Goal: Use online tool/utility: Utilize a website feature to perform a specific function

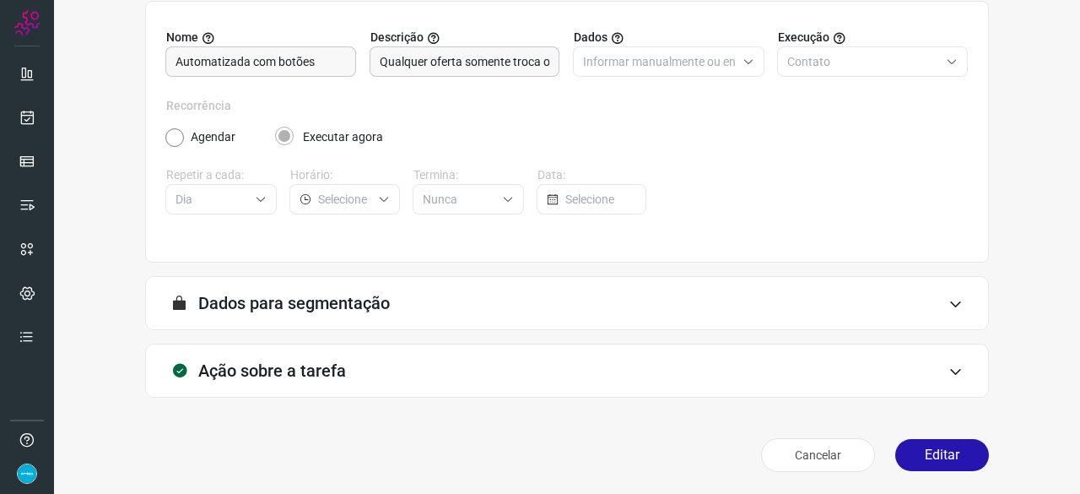
scroll to position [165, 0]
click at [920, 453] on button "Editar" at bounding box center [943, 454] width 94 height 32
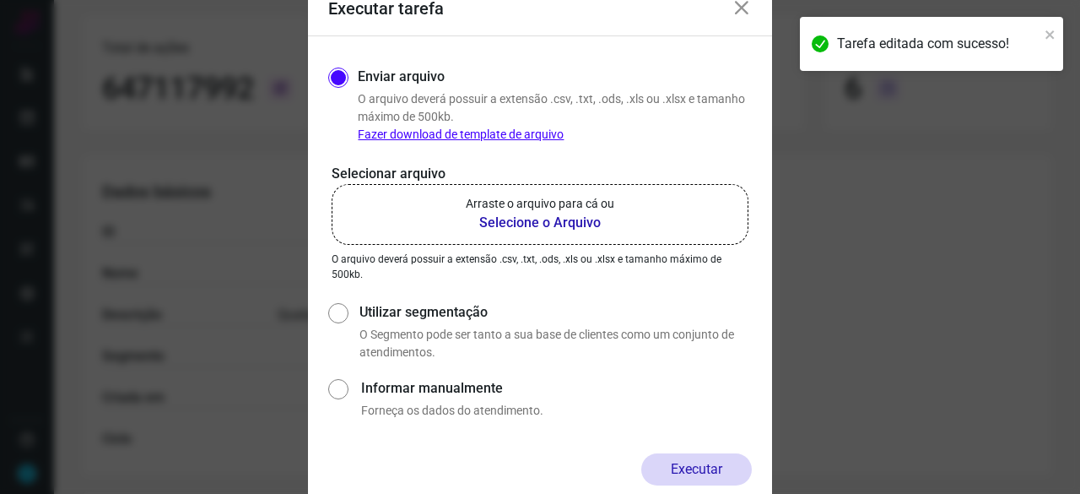
click at [541, 223] on b "Selecione o Arquivo" at bounding box center [540, 223] width 149 height 20
click at [0, 0] on input "Arraste o arquivo para cá ou Selecione o Arquivo" at bounding box center [0, 0] width 0 height 0
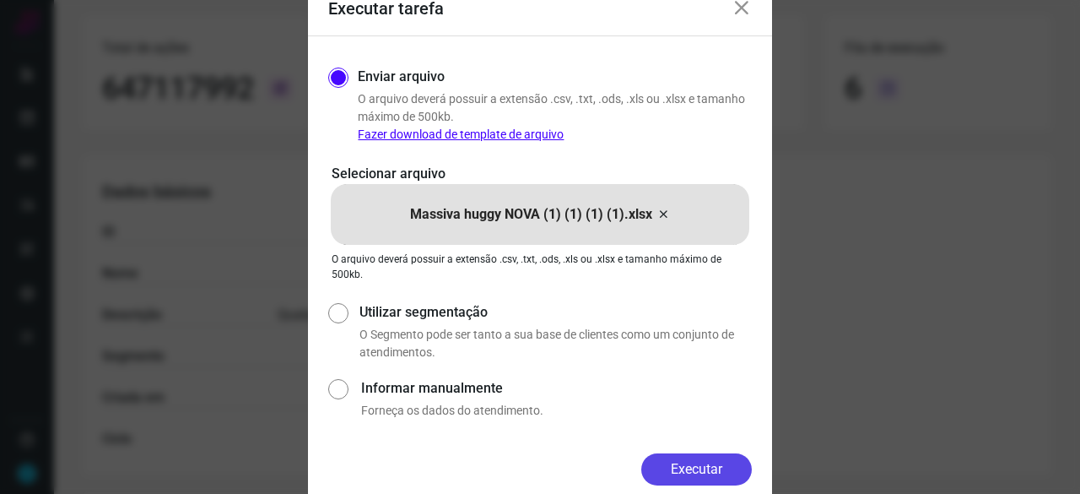
click at [733, 469] on button "Executar" at bounding box center [697, 469] width 111 height 32
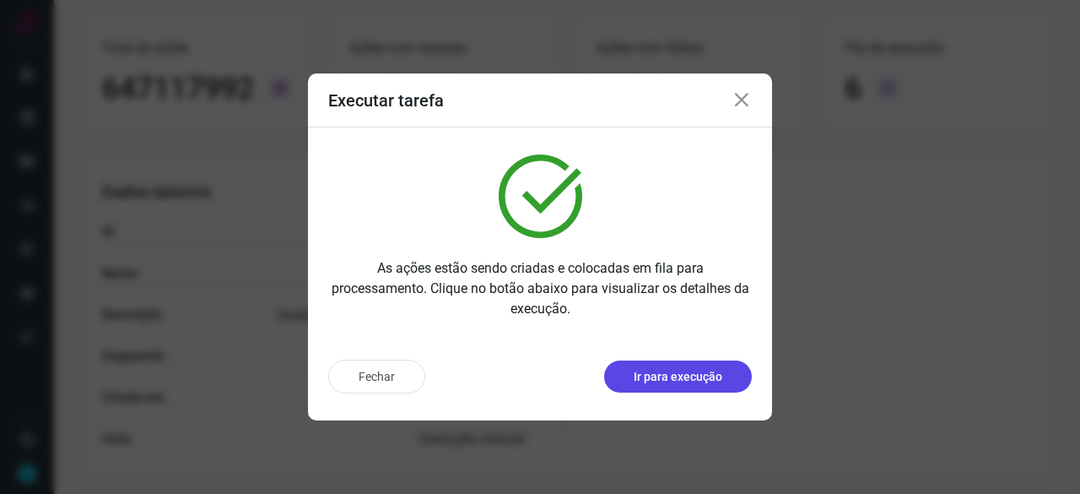
click at [707, 378] on p "Ir para execução" at bounding box center [678, 377] width 89 height 18
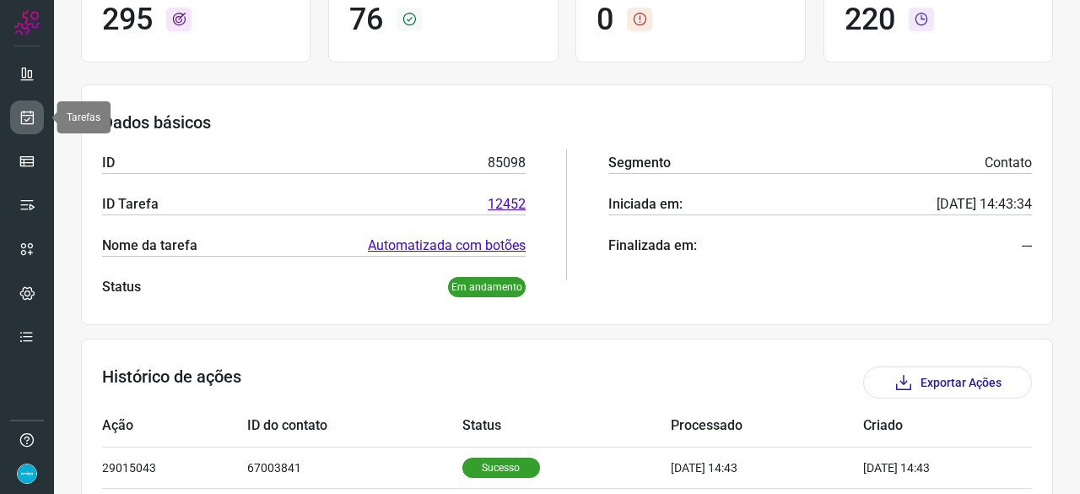
click at [35, 110] on link at bounding box center [27, 117] width 34 height 34
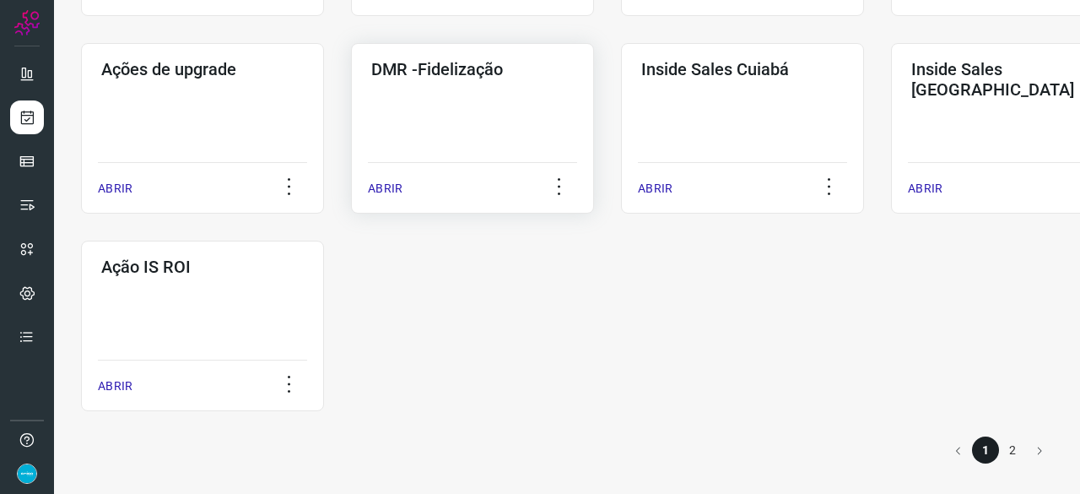
scroll to position [797, 0]
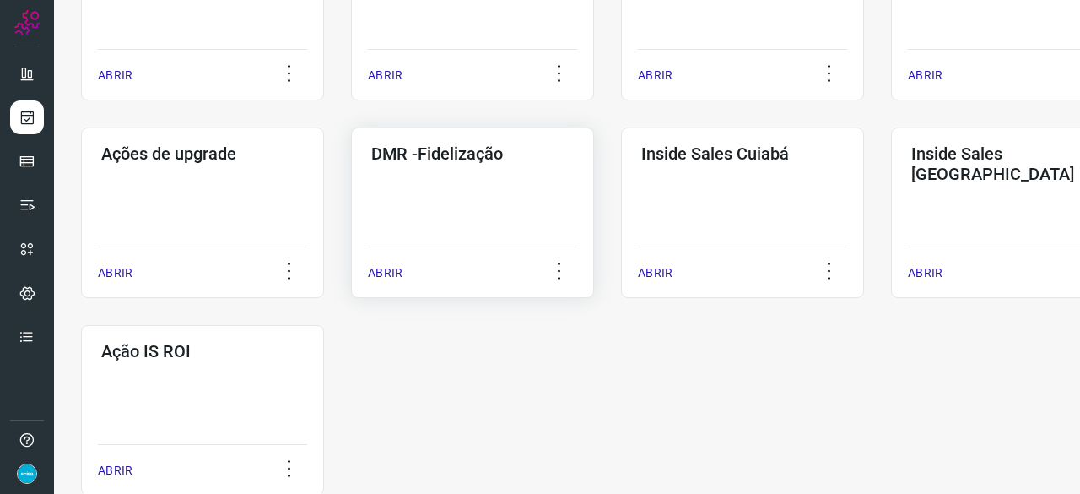
click at [387, 266] on p "ABRIR" at bounding box center [385, 273] width 35 height 18
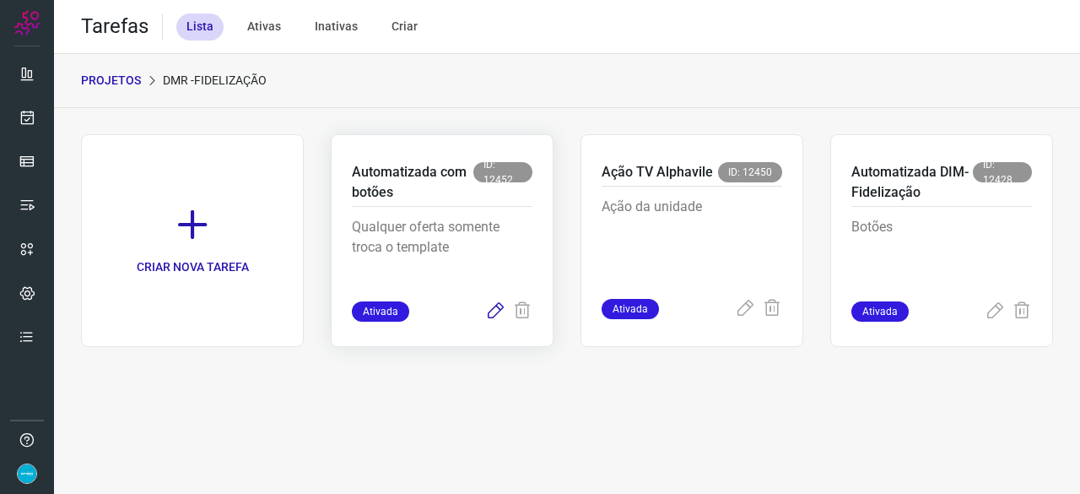
click at [494, 312] on icon at bounding box center [495, 311] width 20 height 20
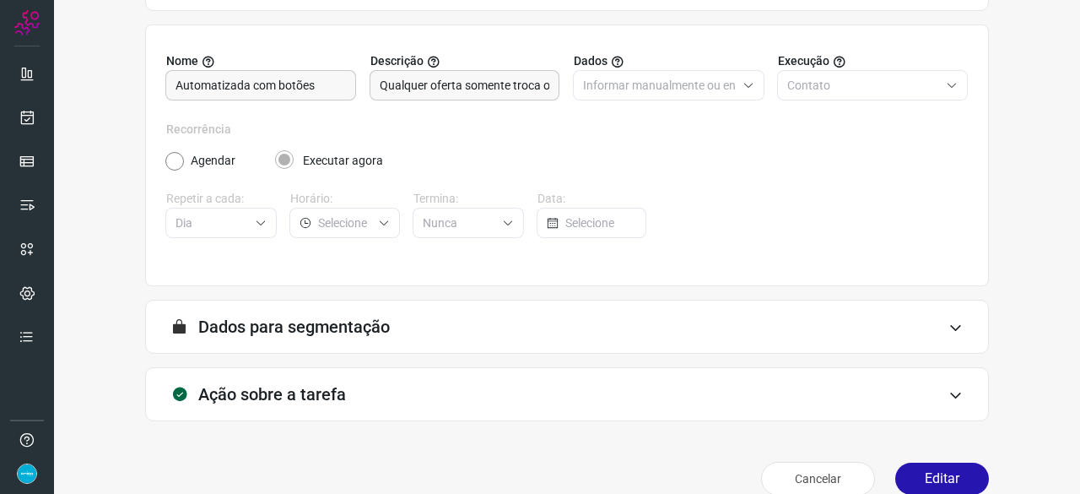
scroll to position [165, 0]
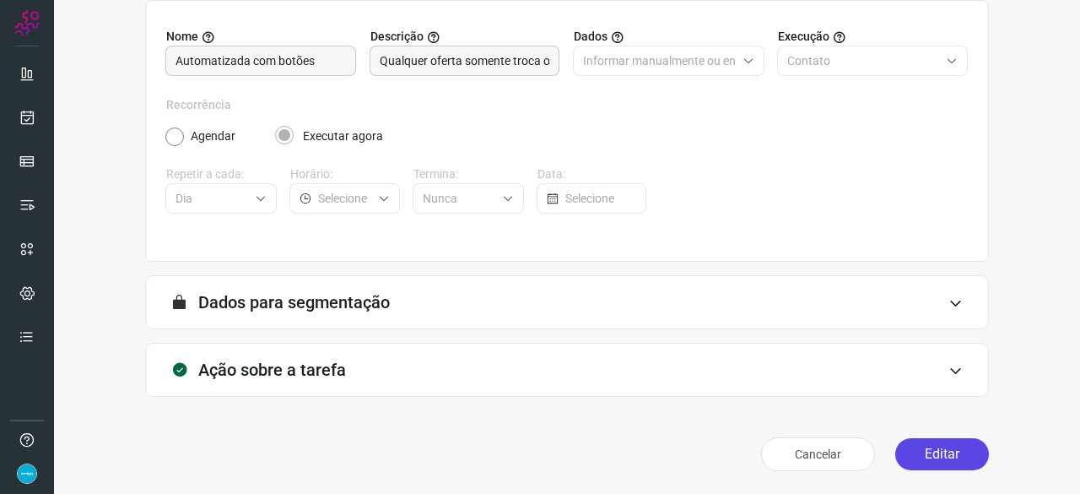
click at [912, 456] on button "Editar" at bounding box center [943, 454] width 94 height 32
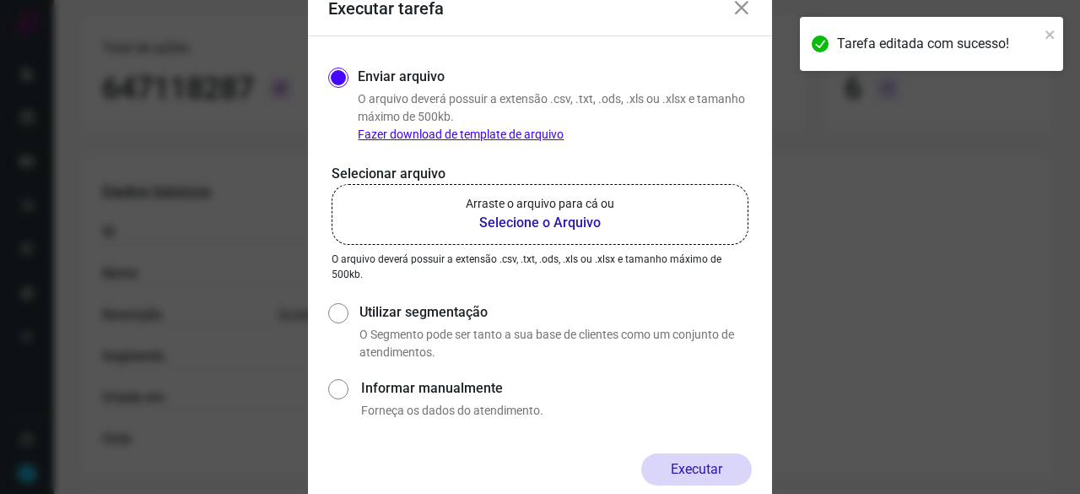
click at [528, 219] on b "Selecione o Arquivo" at bounding box center [540, 223] width 149 height 20
click at [0, 0] on input "Arraste o arquivo para cá ou Selecione o Arquivo" at bounding box center [0, 0] width 0 height 0
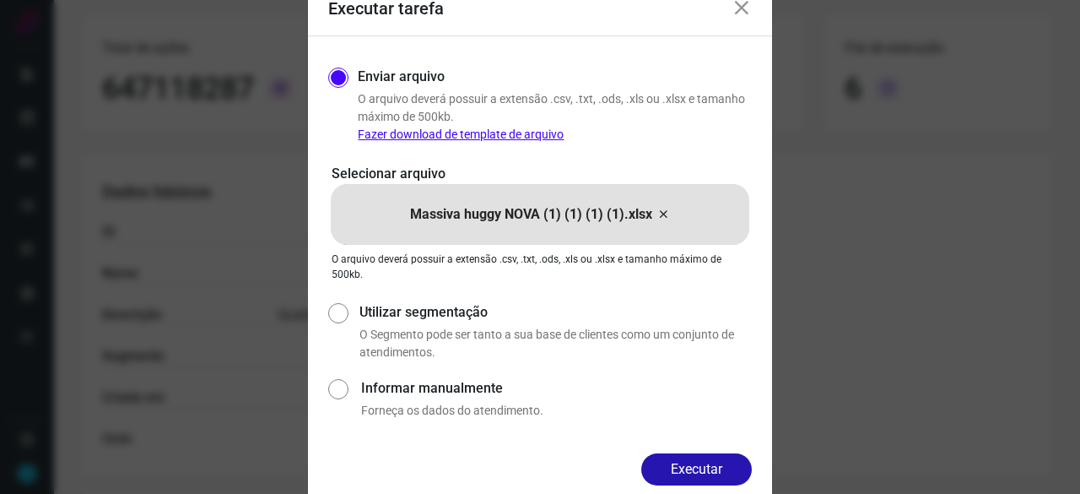
click at [675, 462] on button "Executar" at bounding box center [697, 469] width 111 height 32
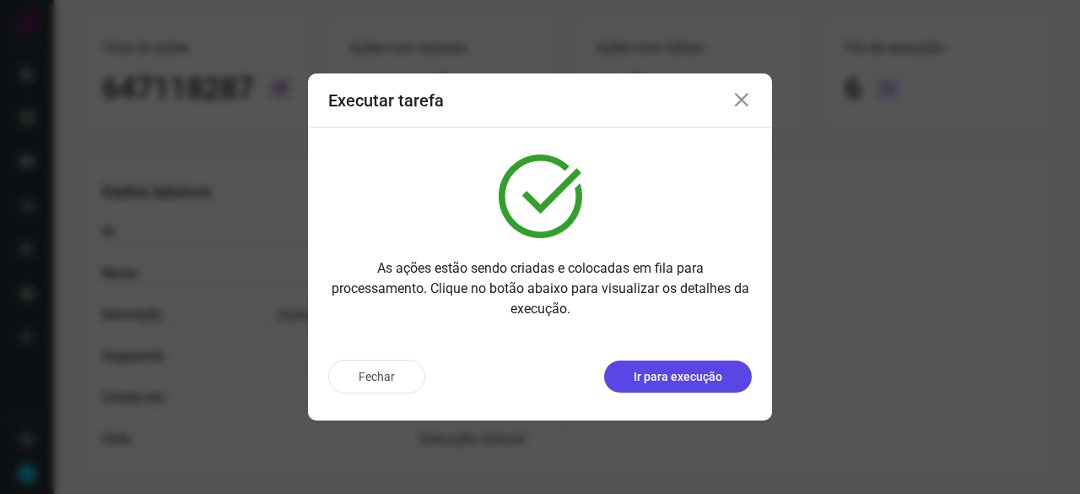
click at [690, 378] on p "Ir para execução" at bounding box center [678, 377] width 89 height 18
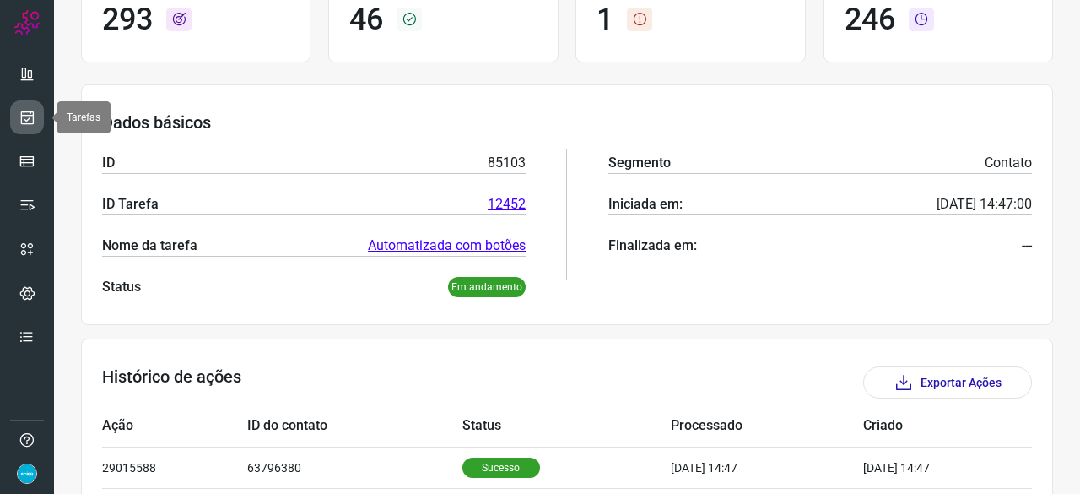
click at [35, 107] on link at bounding box center [27, 117] width 34 height 34
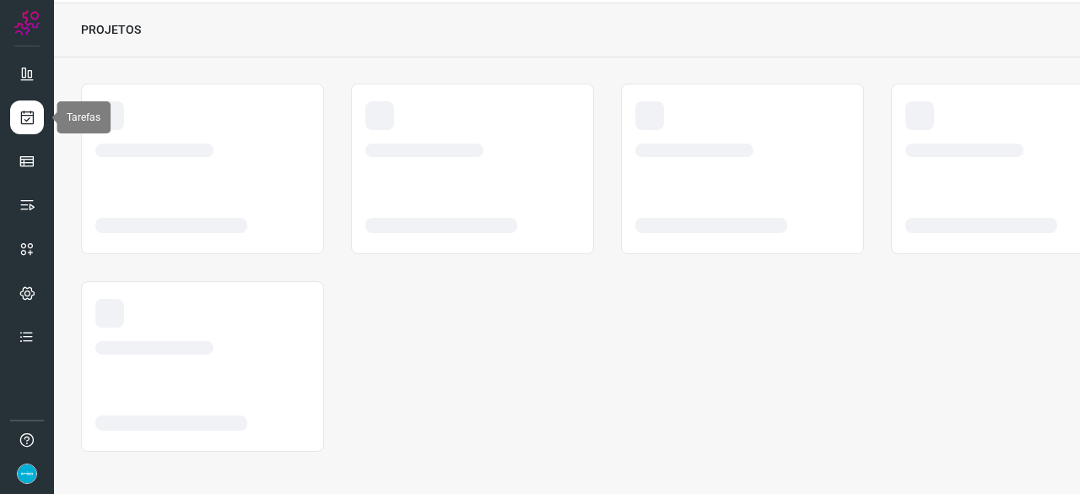
scroll to position [51, 0]
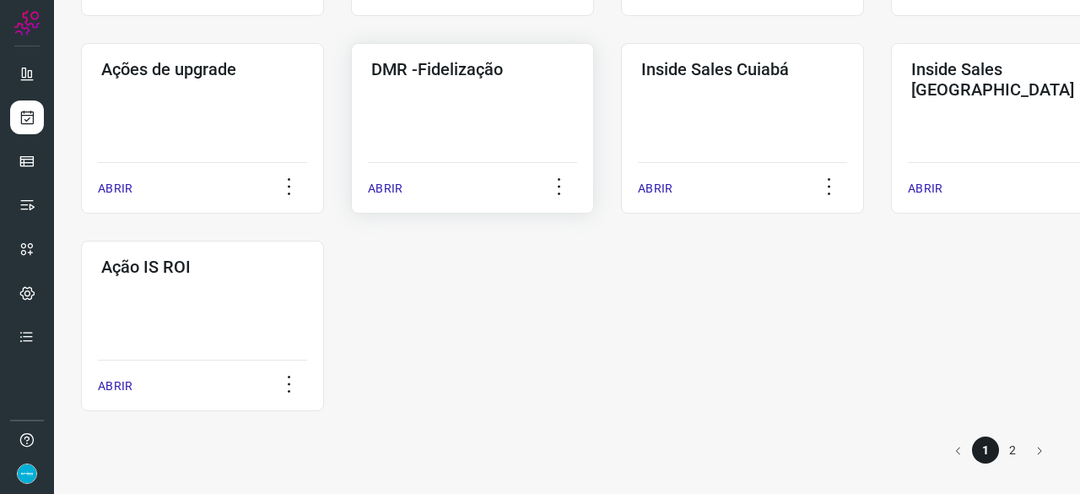
click at [392, 192] on p "ABRIR" at bounding box center [385, 189] width 35 height 18
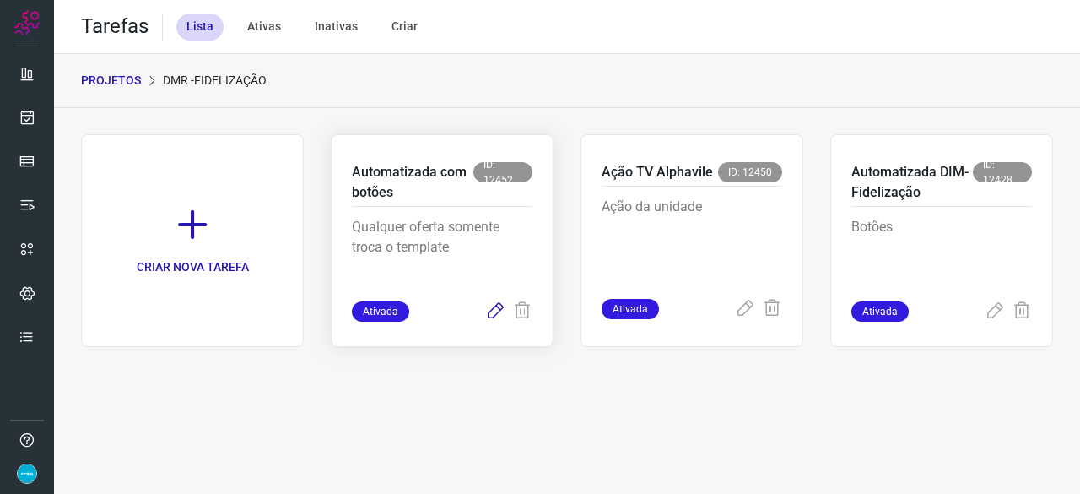
click at [500, 307] on icon at bounding box center [495, 311] width 20 height 20
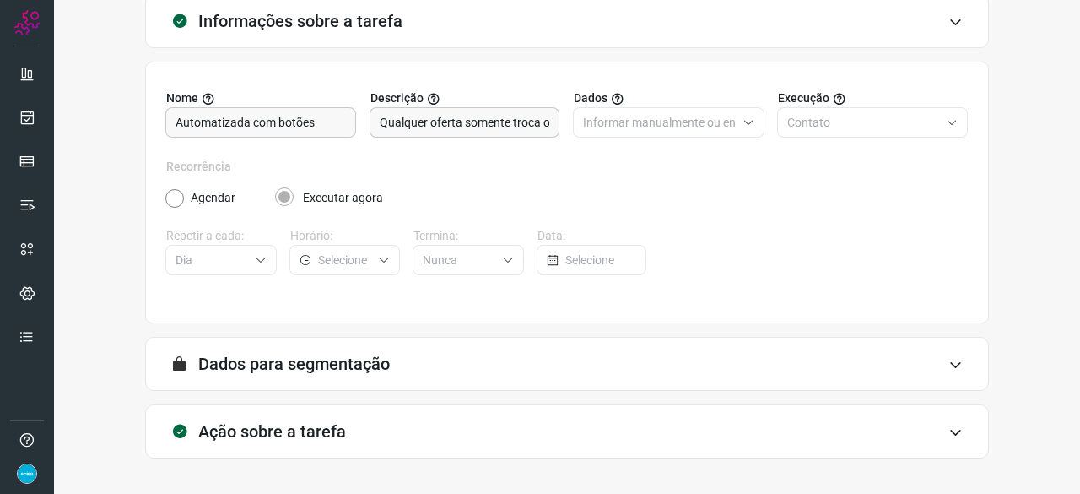
scroll to position [165, 0]
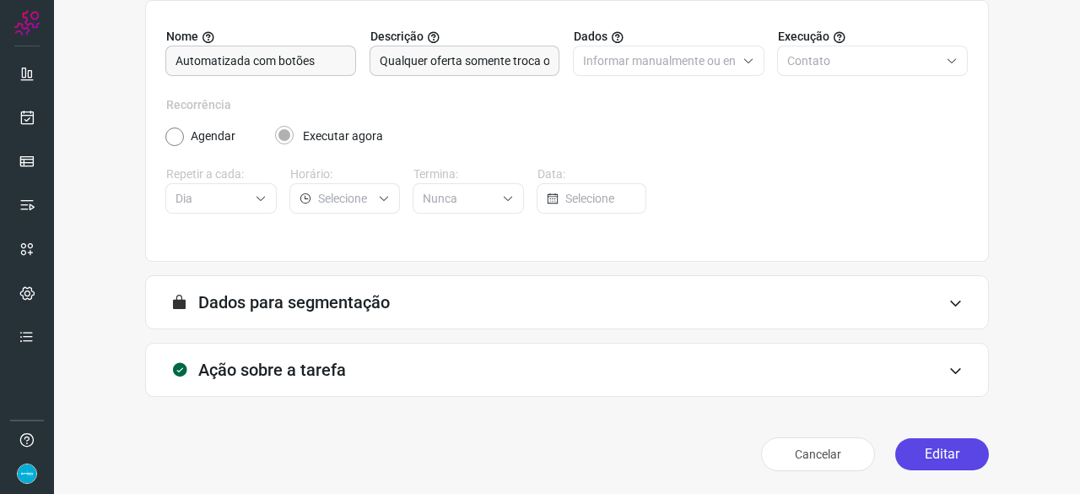
click at [931, 455] on button "Editar" at bounding box center [943, 454] width 94 height 32
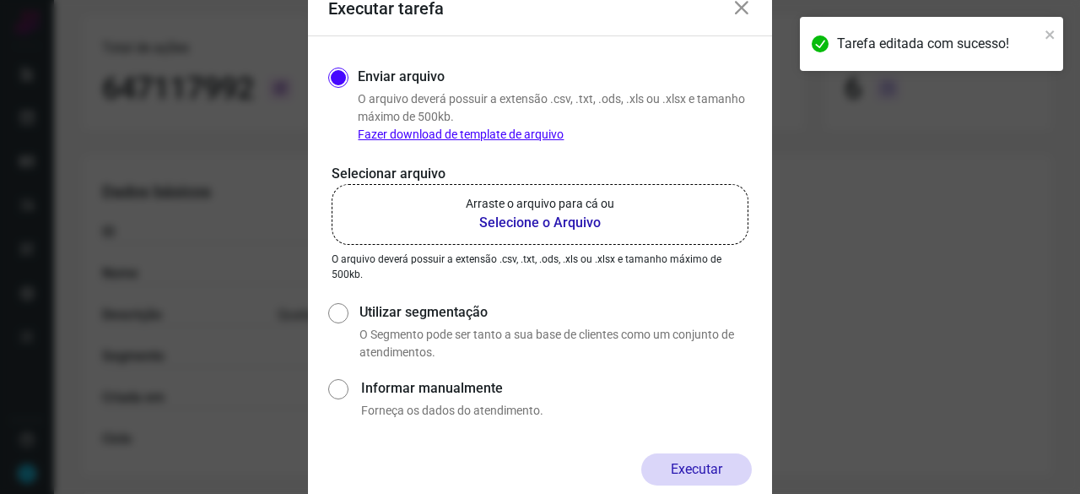
click at [550, 220] on b "Selecione o Arquivo" at bounding box center [540, 223] width 149 height 20
click at [0, 0] on input "Arraste o arquivo para cá ou Selecione o Arquivo" at bounding box center [0, 0] width 0 height 0
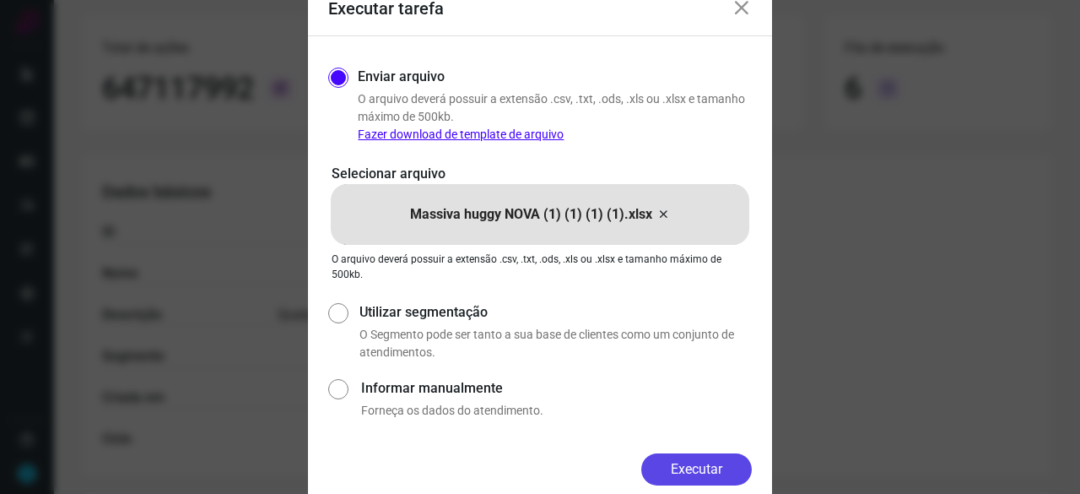
click at [701, 467] on button "Executar" at bounding box center [697, 469] width 111 height 32
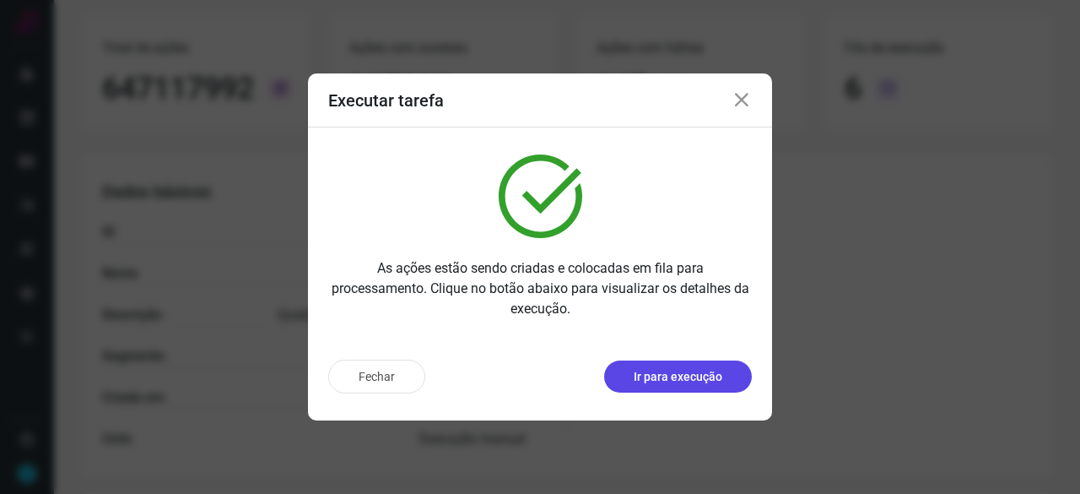
click at [664, 381] on p "Ir para execução" at bounding box center [678, 377] width 89 height 18
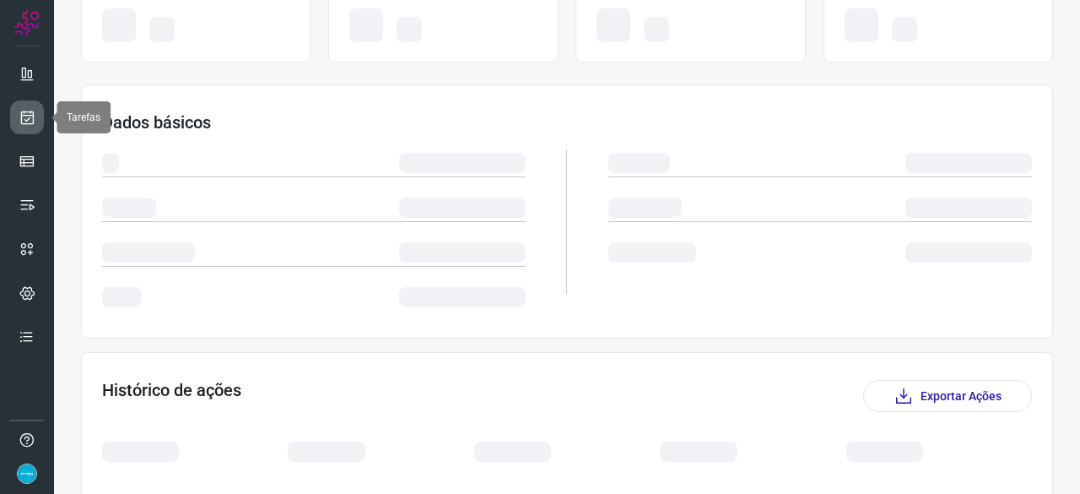
click at [30, 116] on icon at bounding box center [28, 117] width 18 height 17
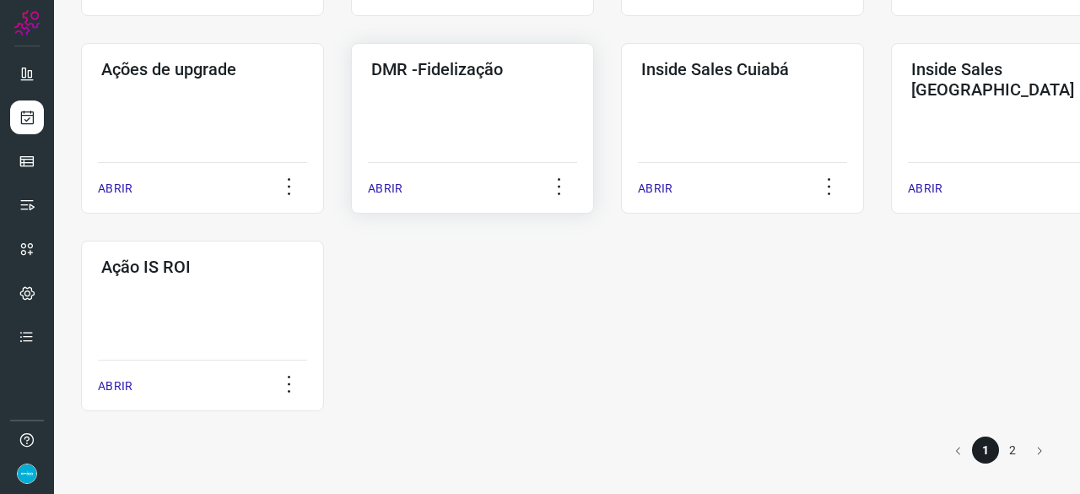
click at [379, 192] on p "ABRIR" at bounding box center [385, 189] width 35 height 18
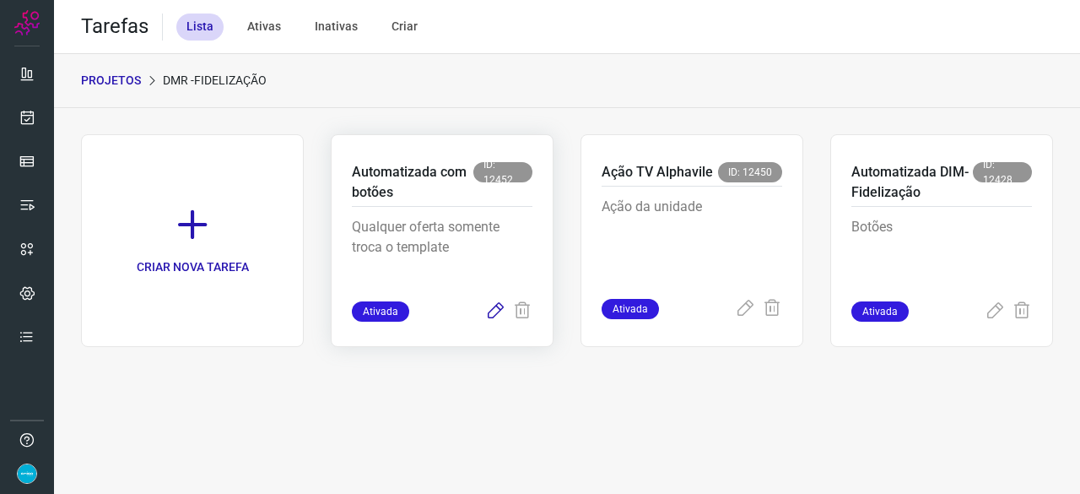
click at [496, 309] on icon at bounding box center [495, 311] width 20 height 20
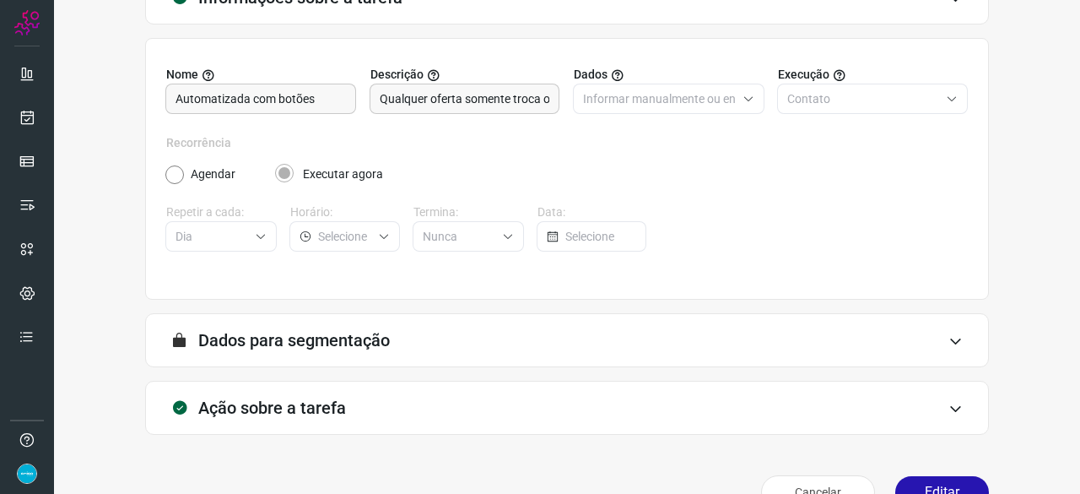
scroll to position [165, 0]
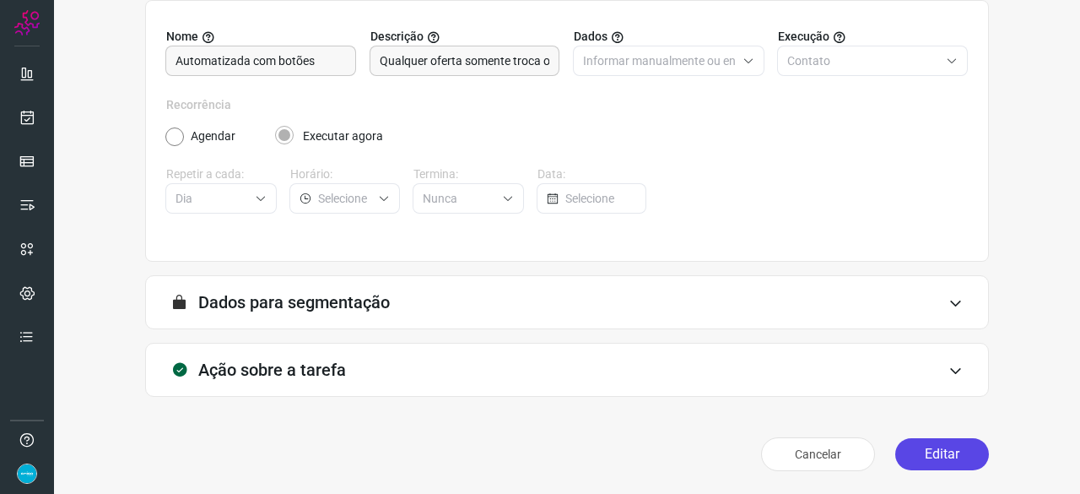
click at [950, 460] on button "Editar" at bounding box center [943, 454] width 94 height 32
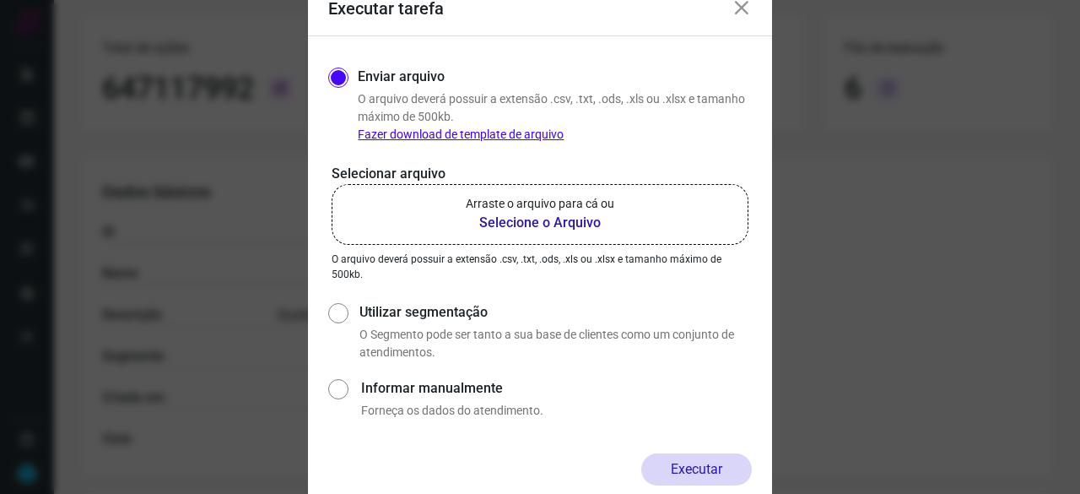
click at [512, 225] on b "Selecione o Arquivo" at bounding box center [540, 223] width 149 height 20
click at [0, 0] on input "Arraste o arquivo para cá ou Selecione o Arquivo" at bounding box center [0, 0] width 0 height 0
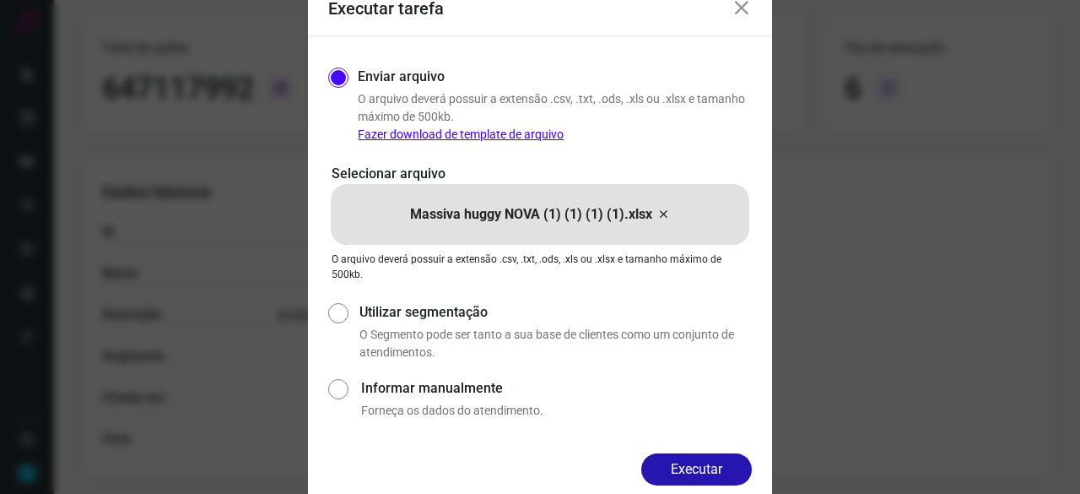
click at [690, 467] on button "Executar" at bounding box center [697, 469] width 111 height 32
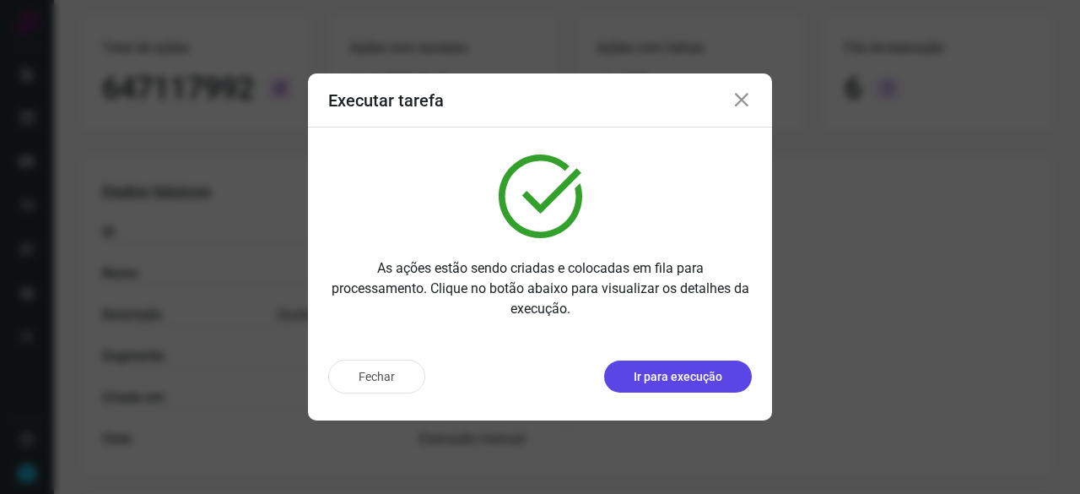
click at [698, 377] on p "Ir para execução" at bounding box center [678, 377] width 89 height 18
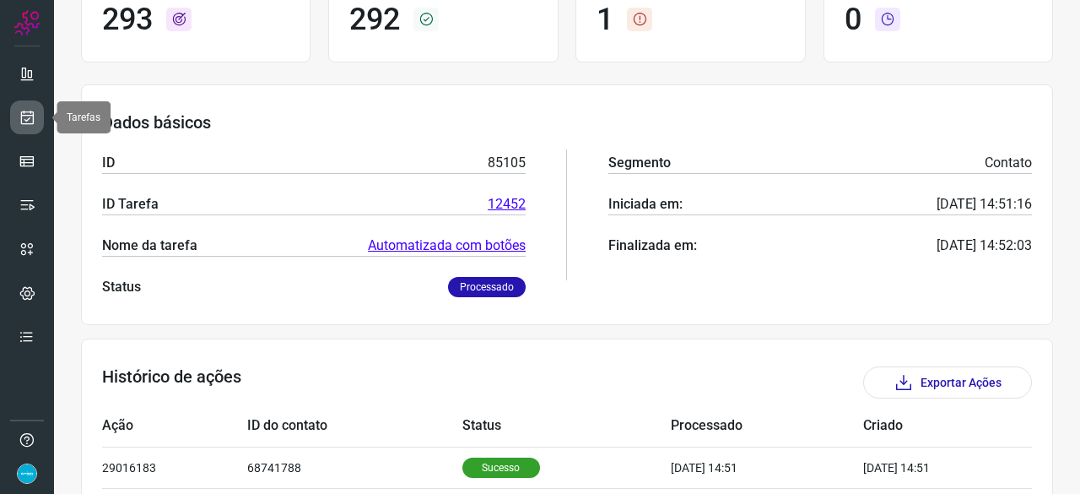
click at [31, 114] on icon at bounding box center [28, 117] width 18 height 17
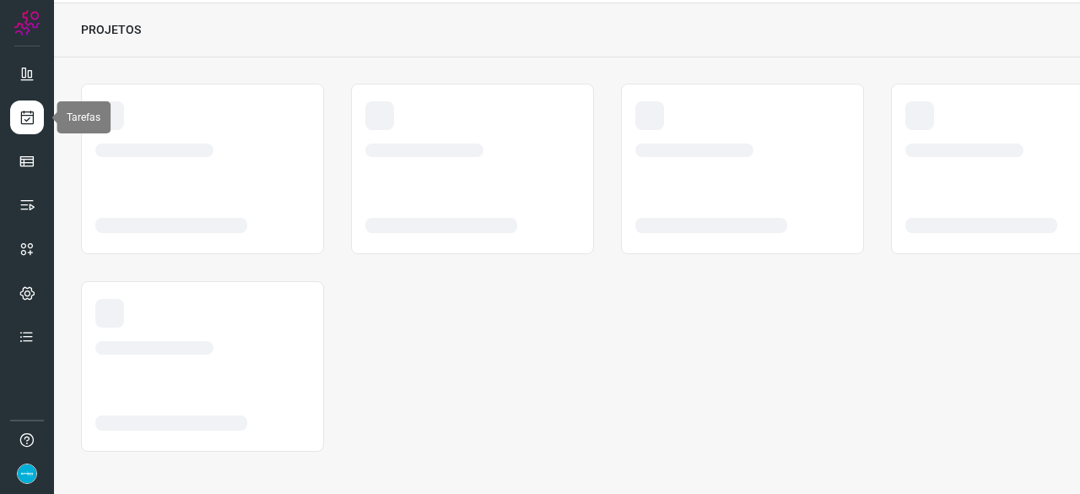
scroll to position [51, 0]
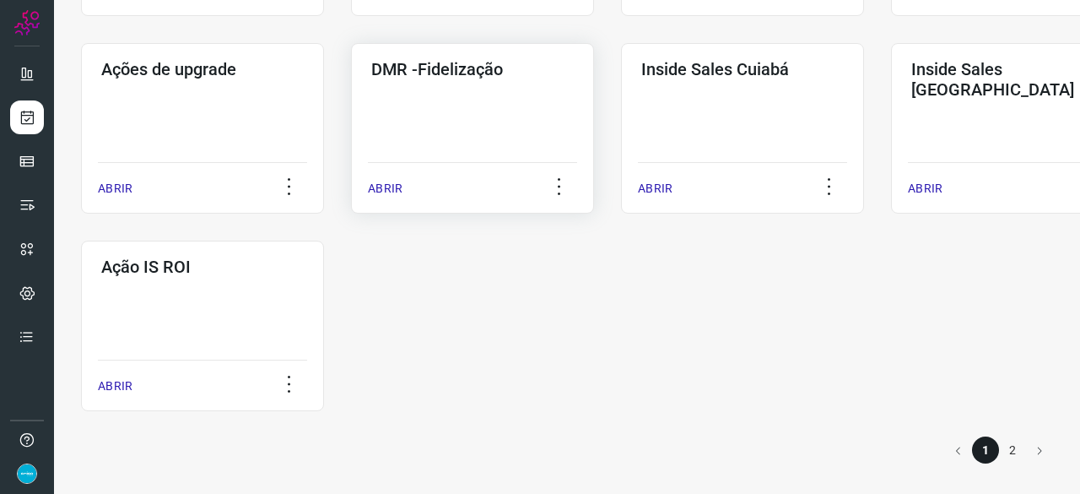
click at [385, 190] on p "ABRIR" at bounding box center [385, 189] width 35 height 18
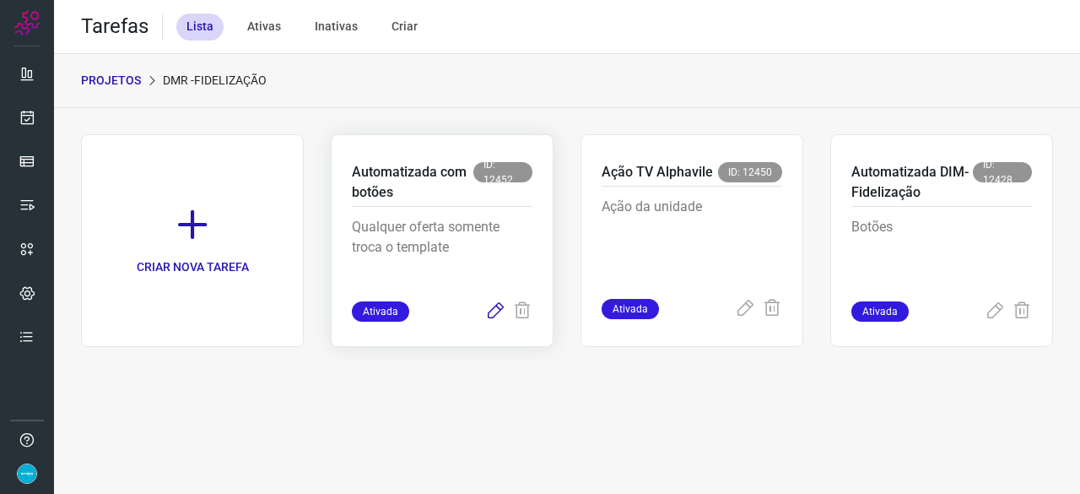
click at [496, 301] on icon at bounding box center [495, 311] width 20 height 20
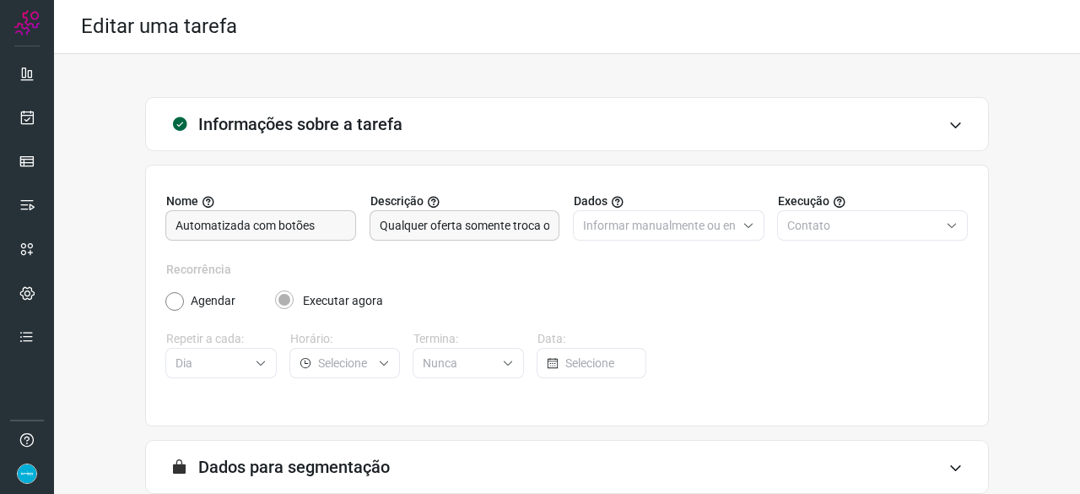
scroll to position [165, 0]
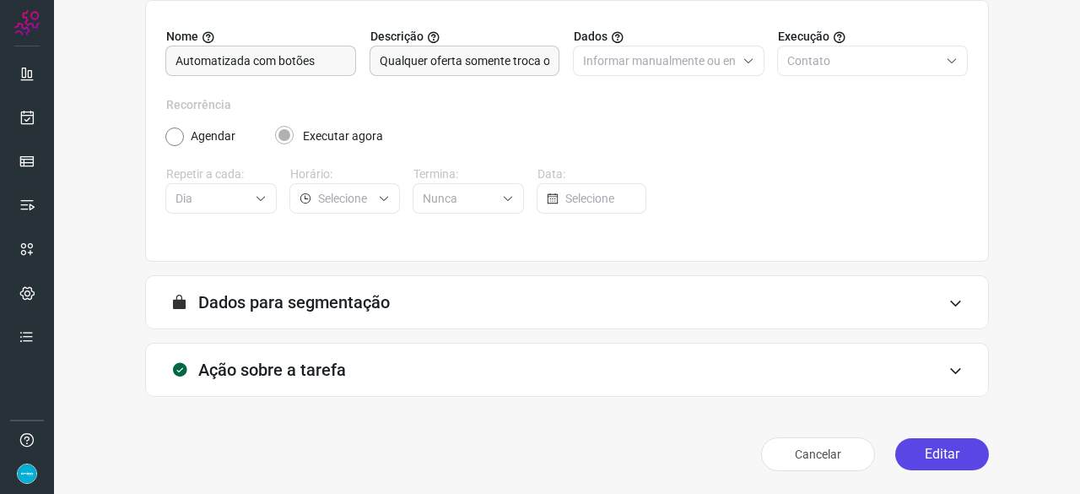
click at [926, 455] on button "Editar" at bounding box center [943, 454] width 94 height 32
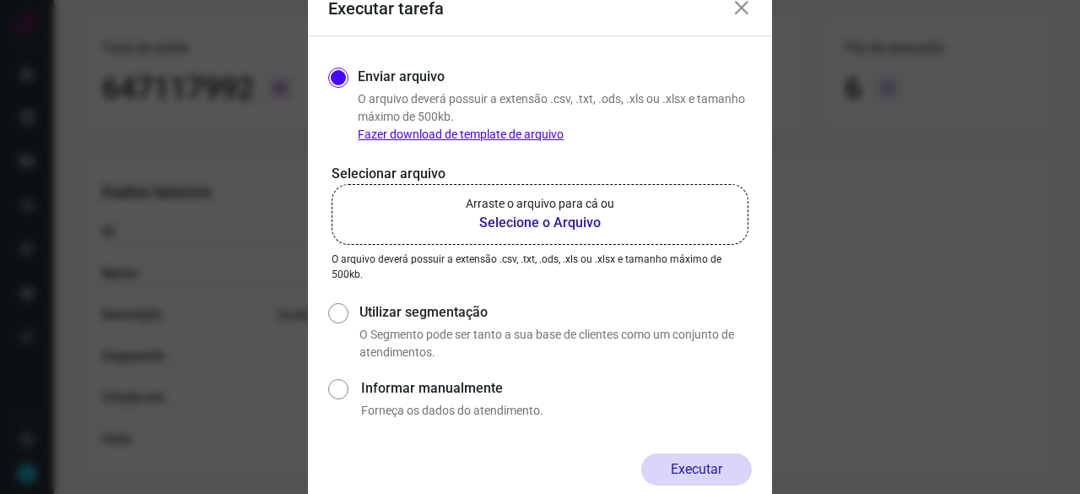
click at [516, 225] on b "Selecione o Arquivo" at bounding box center [540, 223] width 149 height 20
click at [0, 0] on input "Arraste o arquivo para cá ou Selecione o Arquivo" at bounding box center [0, 0] width 0 height 0
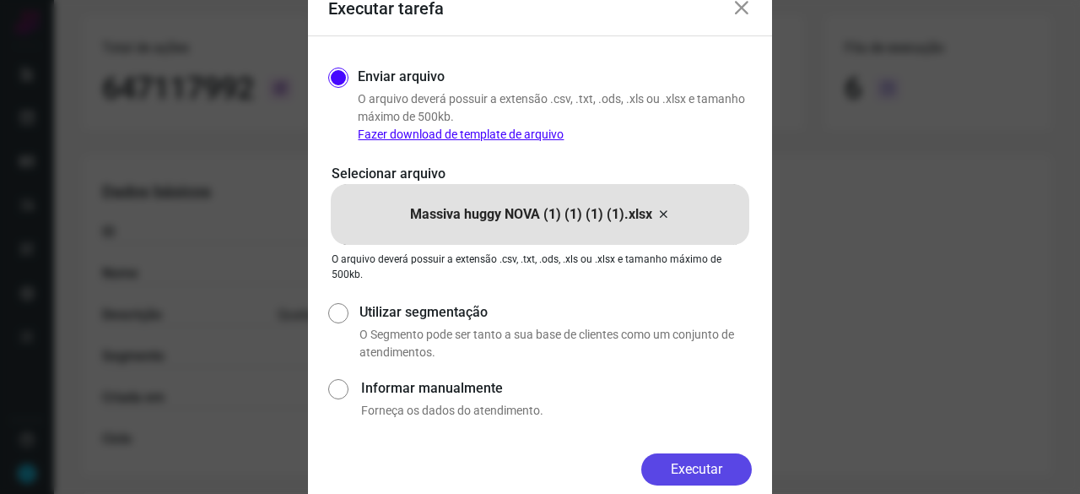
click at [713, 472] on button "Executar" at bounding box center [697, 469] width 111 height 32
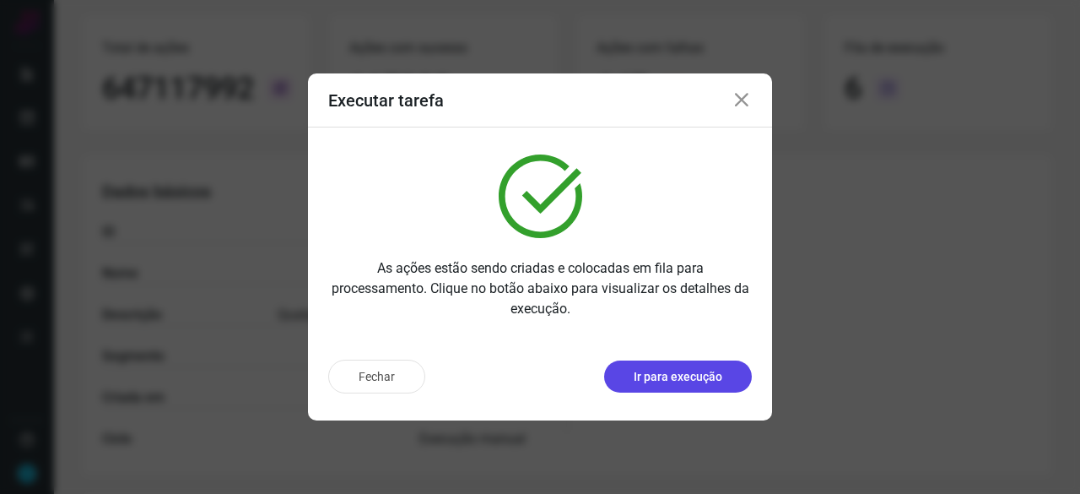
click at [669, 377] on p "Ir para execução" at bounding box center [678, 377] width 89 height 18
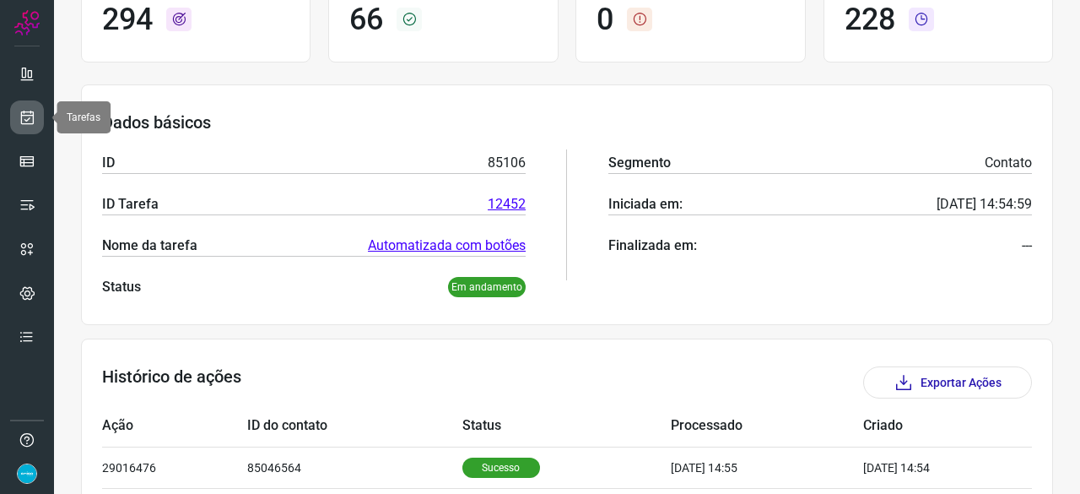
click at [28, 117] on icon at bounding box center [28, 117] width 18 height 17
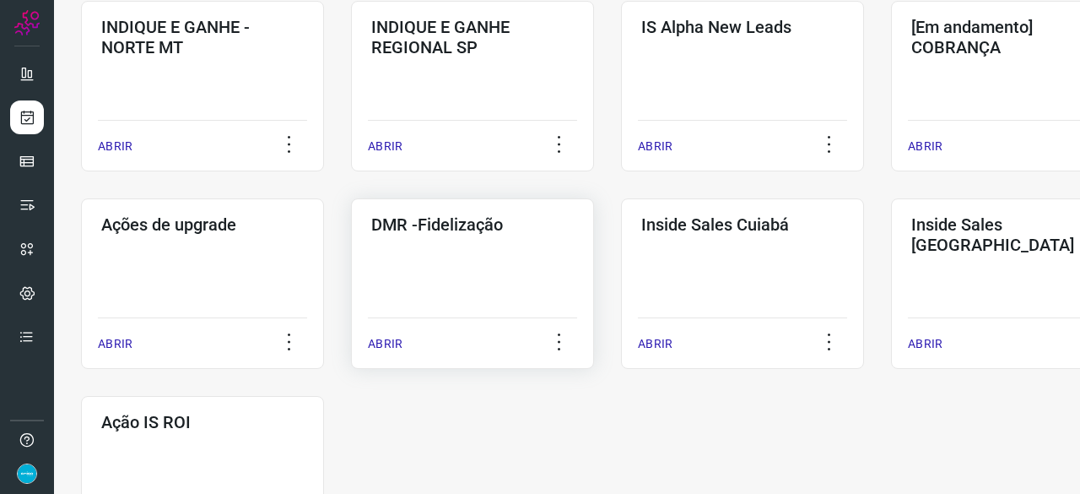
click at [392, 338] on p "ABRIR" at bounding box center [385, 344] width 35 height 18
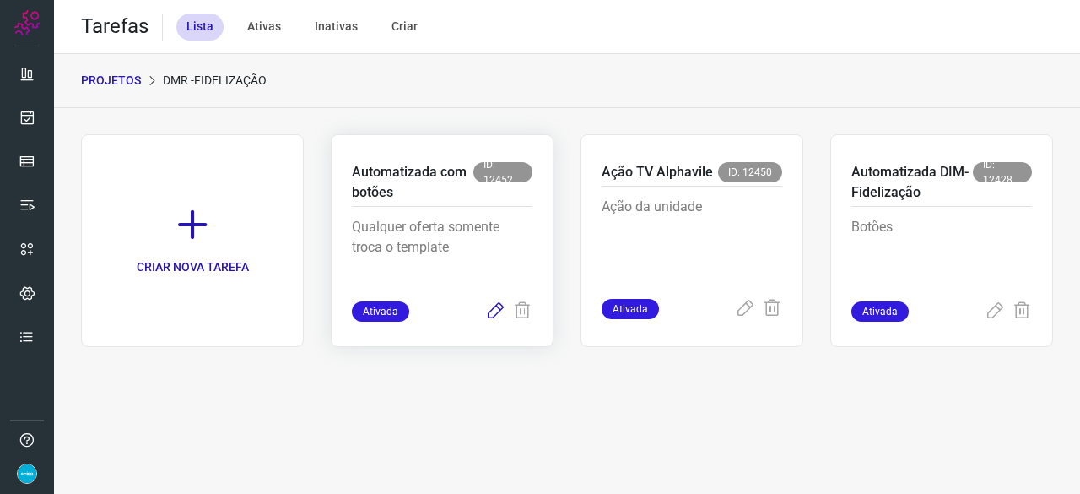
click at [496, 303] on icon at bounding box center [495, 311] width 20 height 20
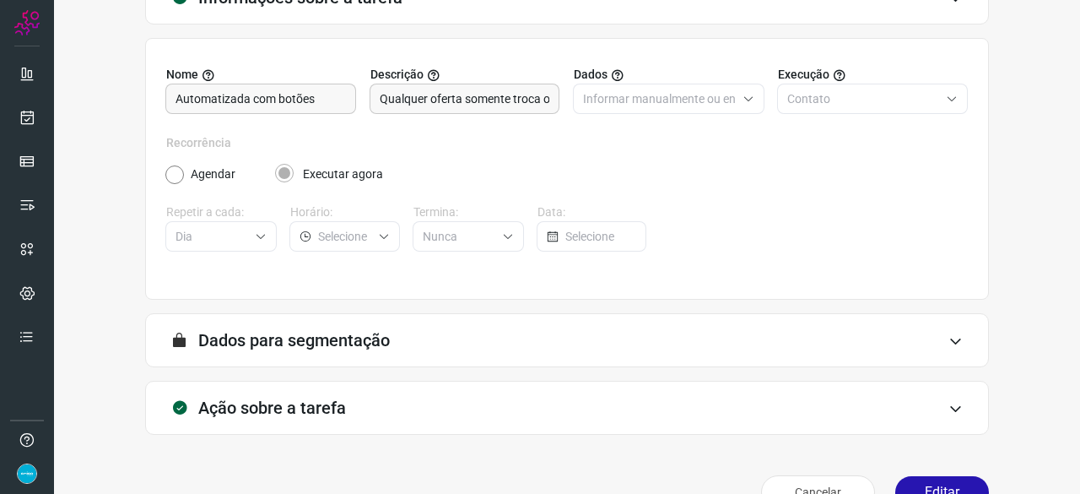
scroll to position [165, 0]
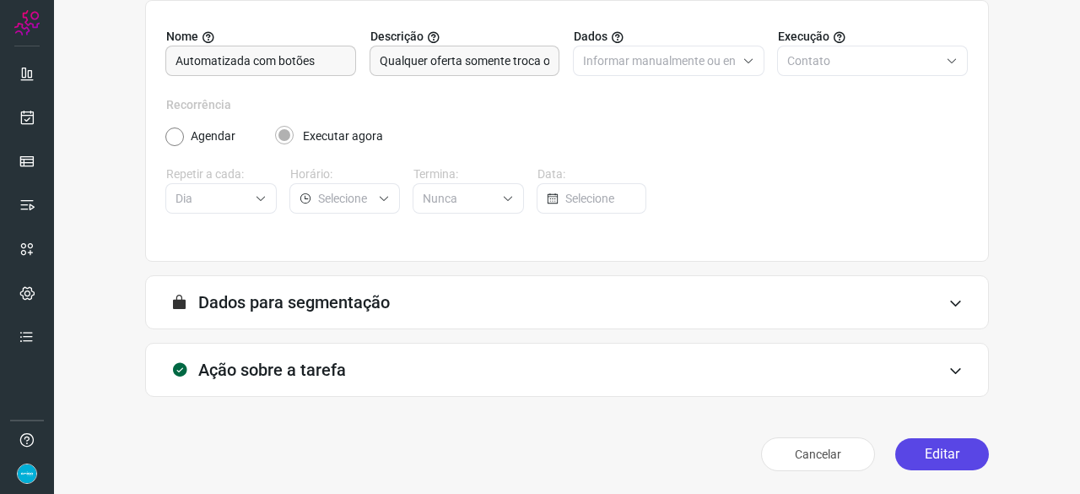
click at [912, 450] on button "Editar" at bounding box center [943, 454] width 94 height 32
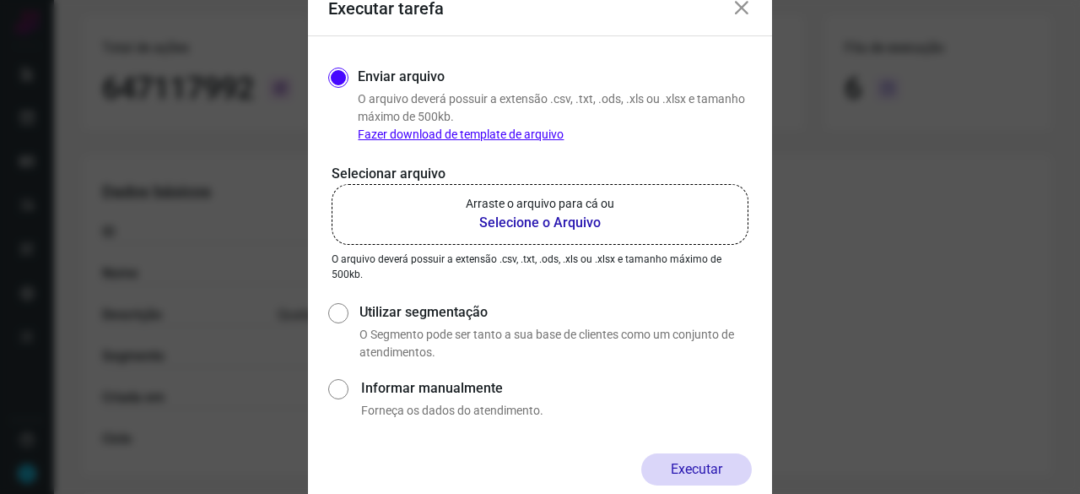
click at [513, 227] on b "Selecione o Arquivo" at bounding box center [540, 223] width 149 height 20
click at [0, 0] on input "Arraste o arquivo para cá ou Selecione o Arquivo" at bounding box center [0, 0] width 0 height 0
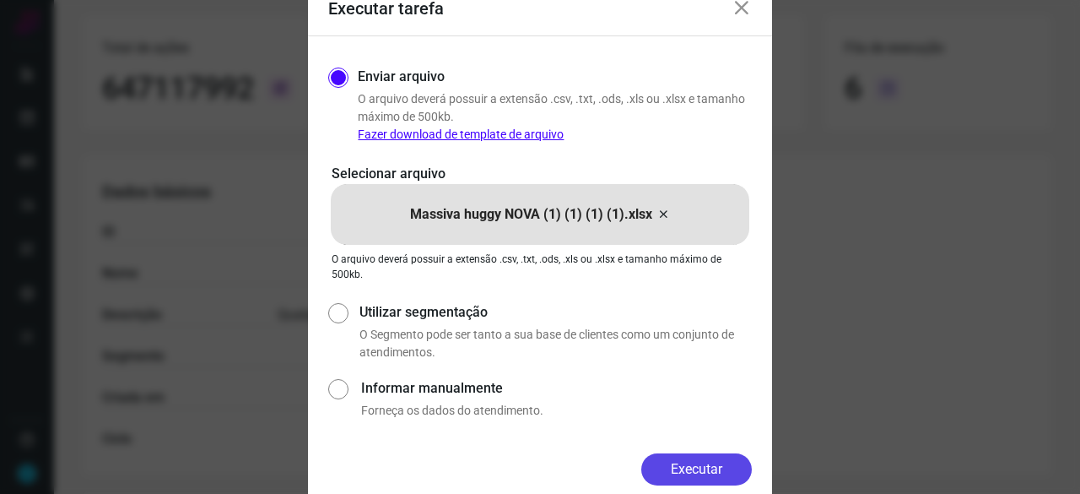
click at [702, 458] on button "Executar" at bounding box center [697, 469] width 111 height 32
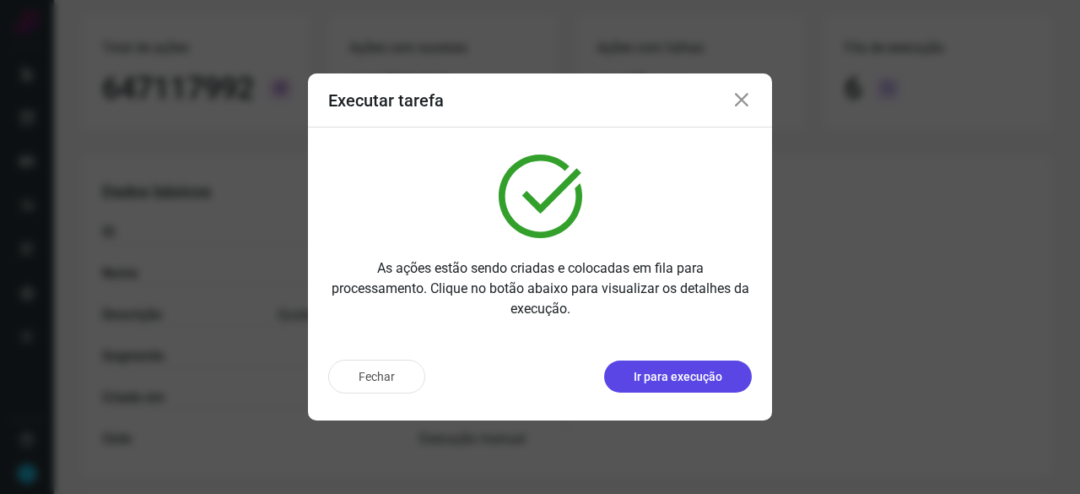
click at [668, 381] on p "Ir para execução" at bounding box center [678, 377] width 89 height 18
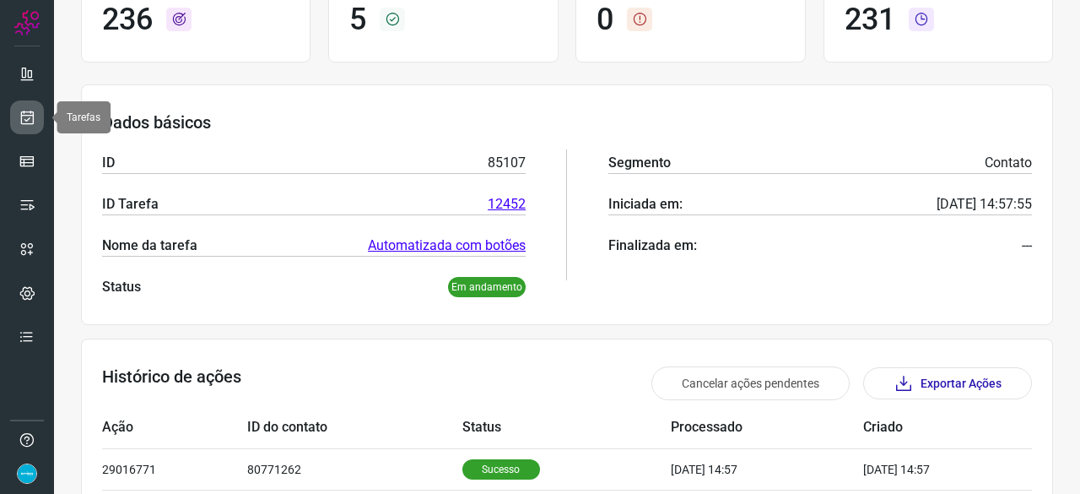
click at [28, 121] on icon at bounding box center [28, 117] width 18 height 17
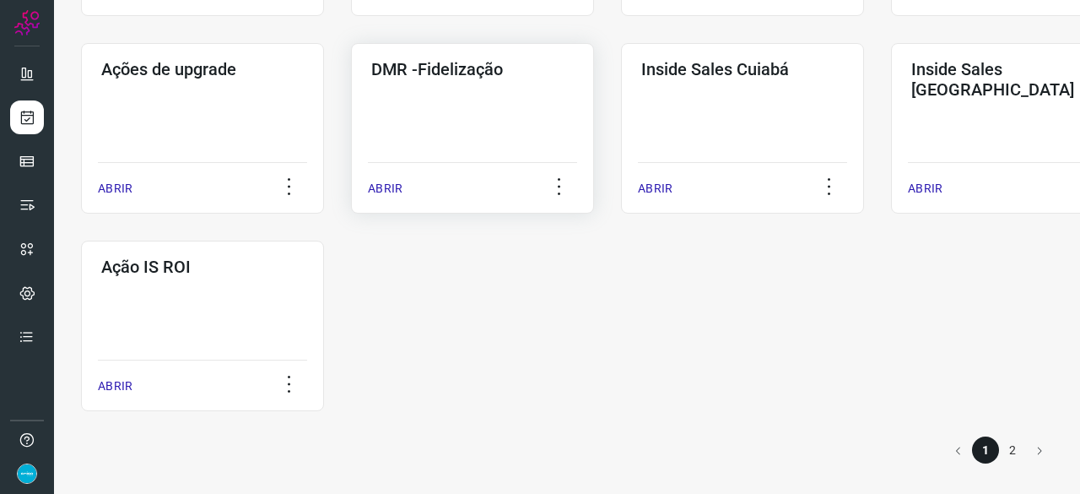
click at [376, 187] on p "ABRIR" at bounding box center [385, 189] width 35 height 18
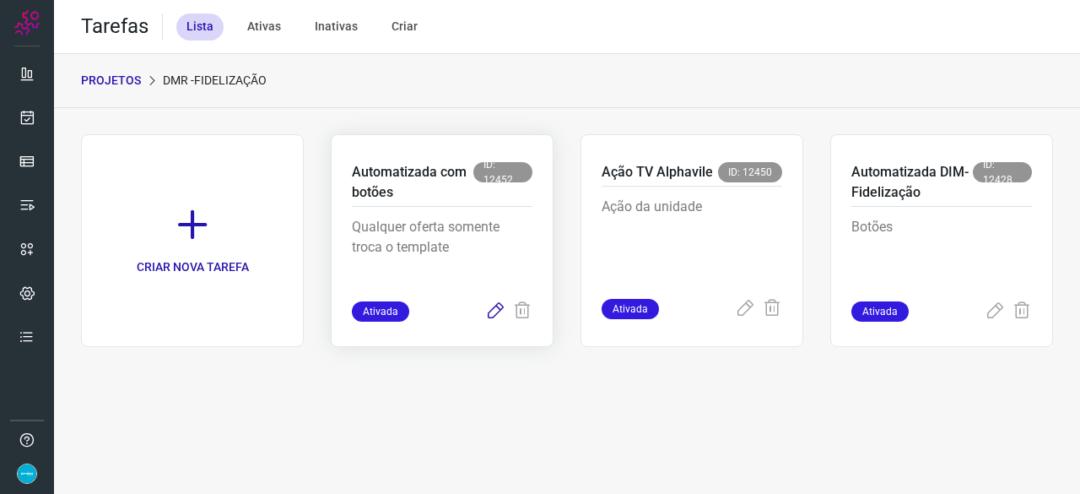
click at [491, 305] on icon at bounding box center [495, 311] width 20 height 20
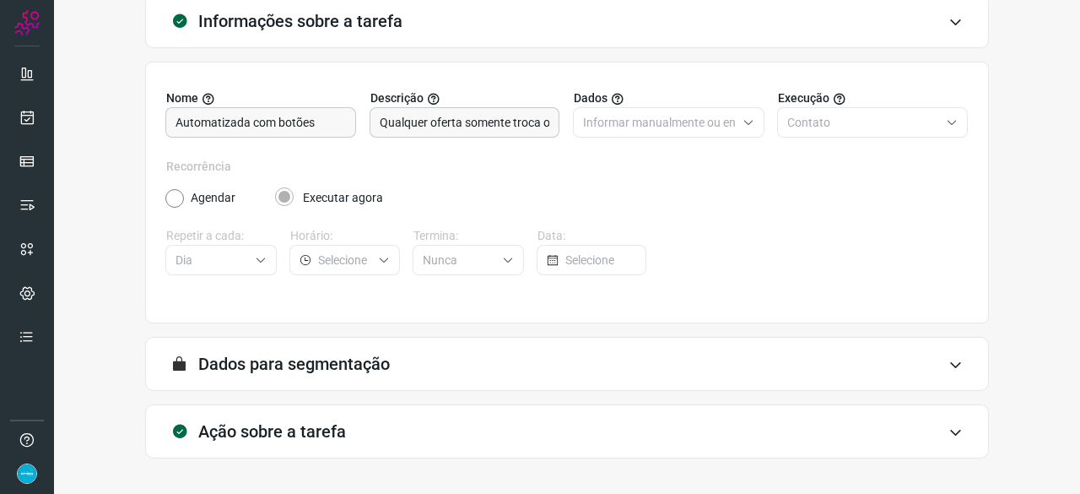
scroll to position [165, 0]
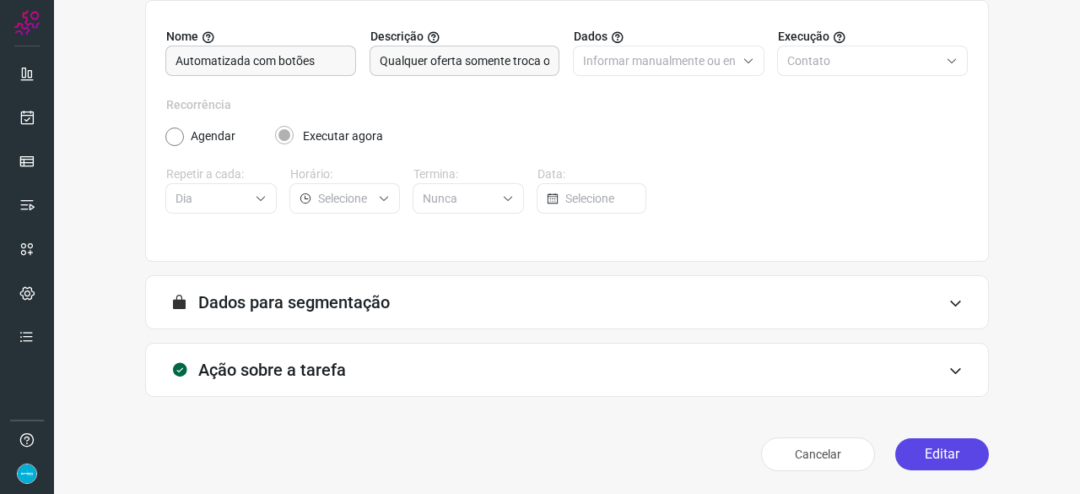
click at [921, 453] on button "Editar" at bounding box center [943, 454] width 94 height 32
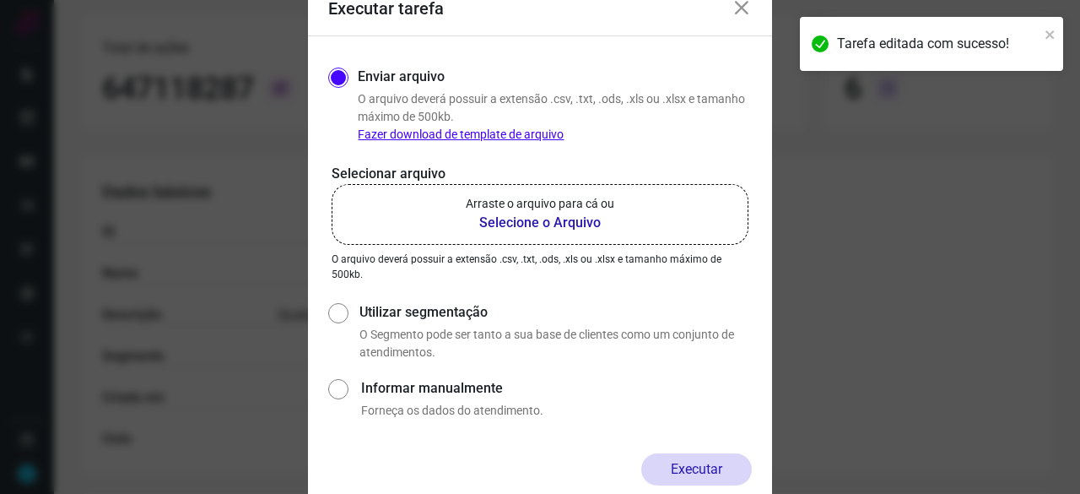
click at [541, 224] on b "Selecione o Arquivo" at bounding box center [540, 223] width 149 height 20
click at [0, 0] on input "Arraste o arquivo para cá ou Selecione o Arquivo" at bounding box center [0, 0] width 0 height 0
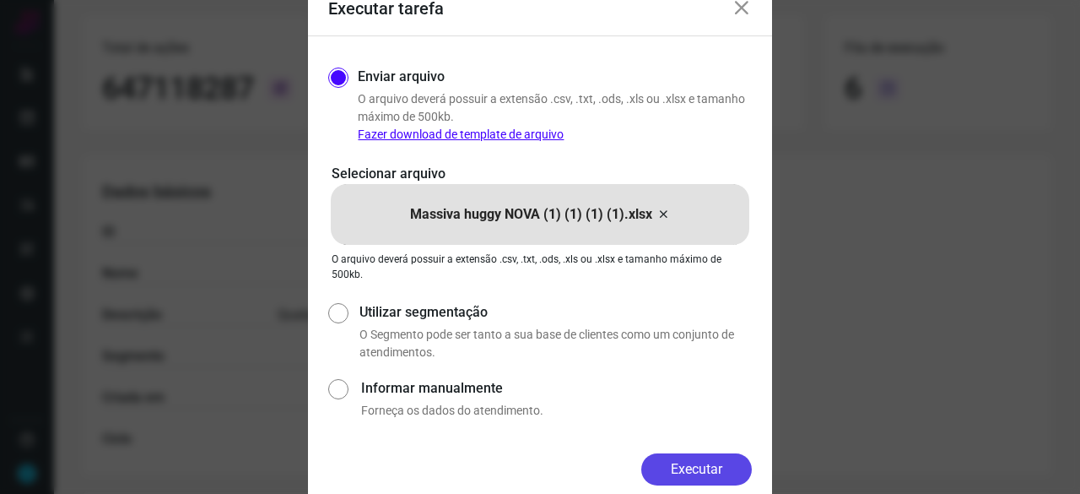
click at [746, 463] on button "Executar" at bounding box center [697, 469] width 111 height 32
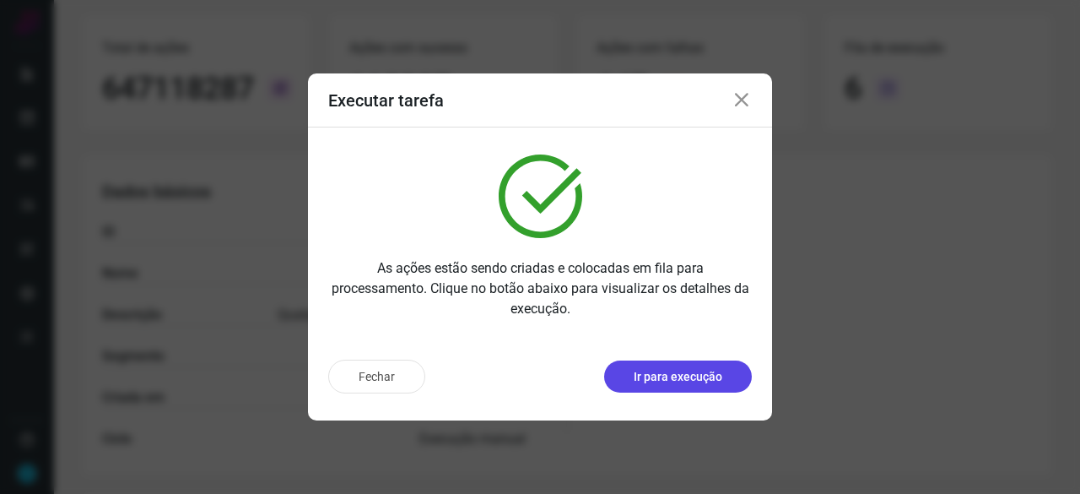
click at [678, 373] on p "Ir para execução" at bounding box center [678, 377] width 89 height 18
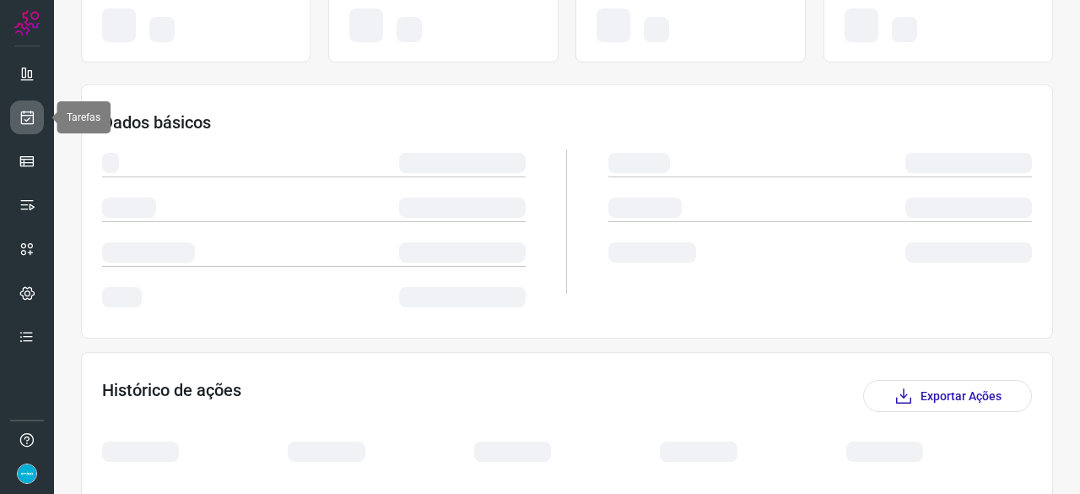
click at [30, 117] on icon at bounding box center [28, 117] width 18 height 17
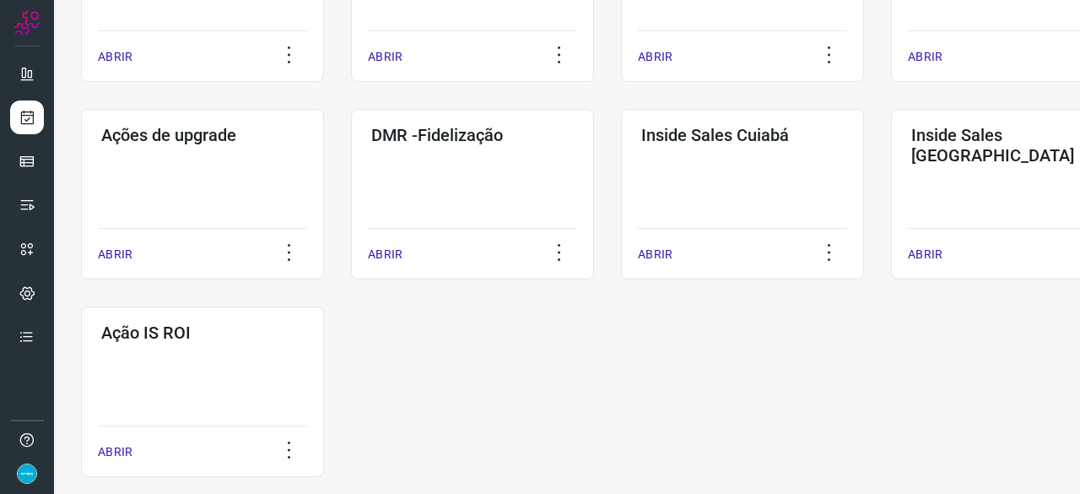
scroll to position [881, 0]
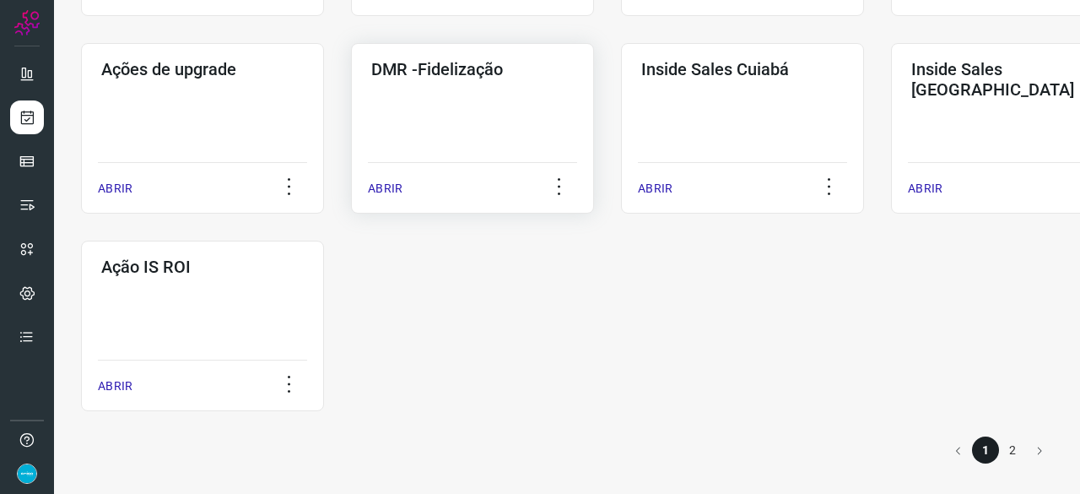
click at [386, 188] on p "ABRIR" at bounding box center [385, 189] width 35 height 18
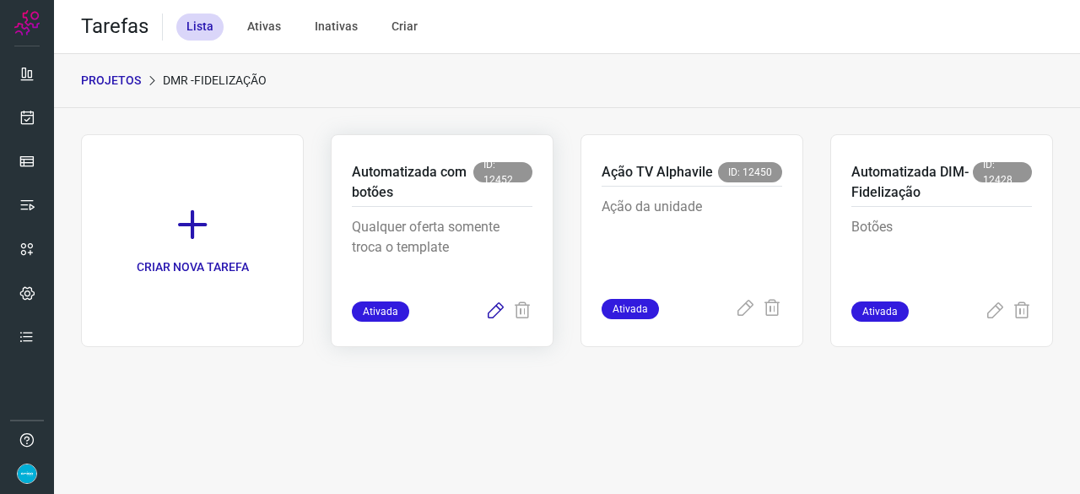
click at [498, 308] on icon at bounding box center [495, 311] width 20 height 20
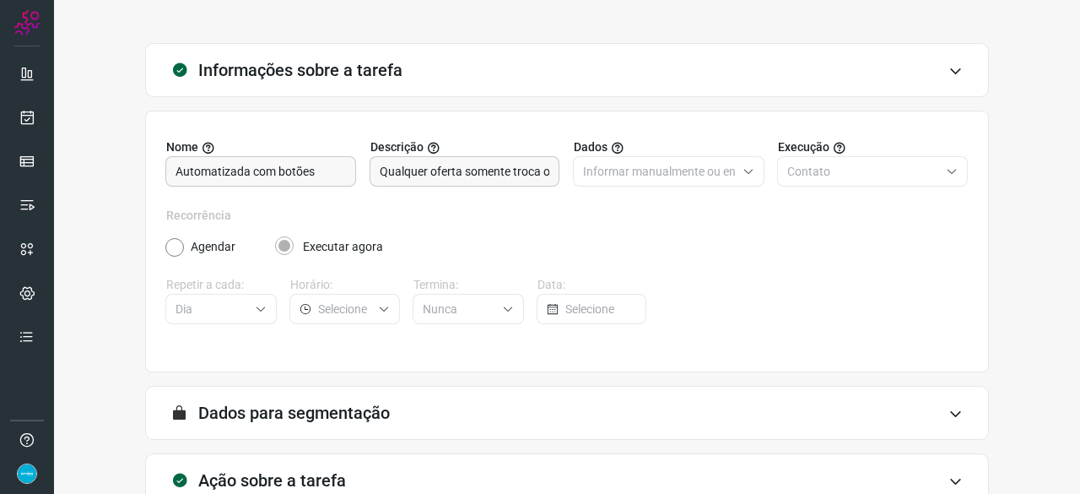
scroll to position [165, 0]
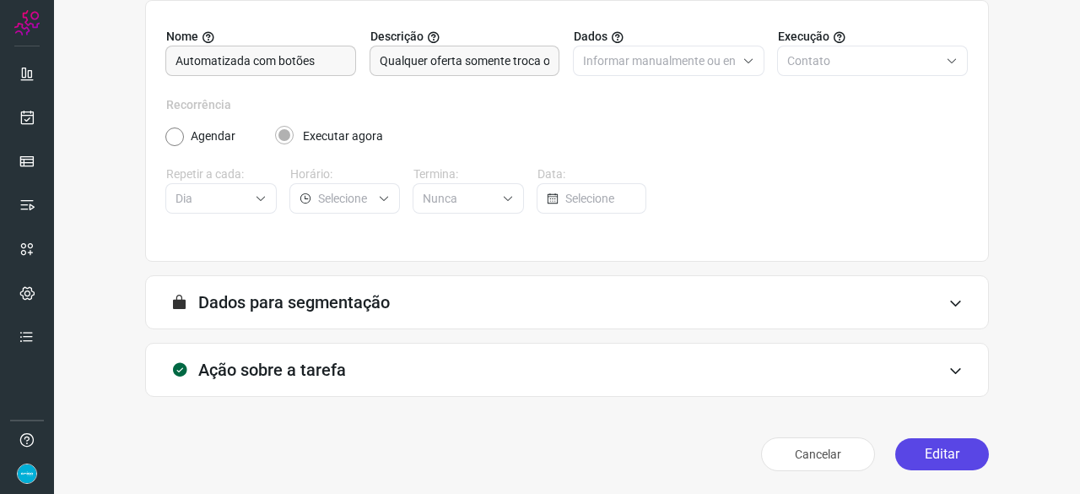
click at [932, 445] on button "Editar" at bounding box center [943, 454] width 94 height 32
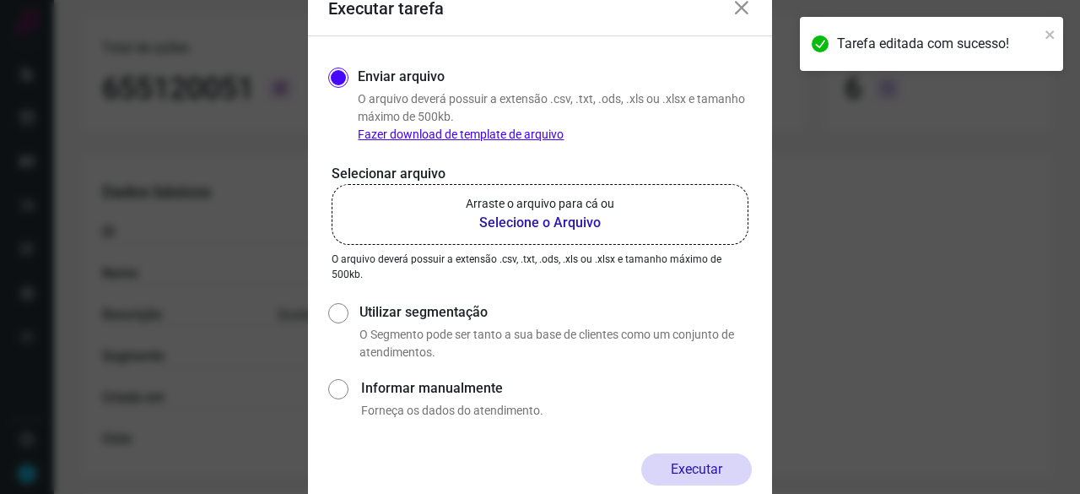
click at [540, 225] on b "Selecione o Arquivo" at bounding box center [540, 223] width 149 height 20
click at [0, 0] on input "Arraste o arquivo para cá ou Selecione o Arquivo" at bounding box center [0, 0] width 0 height 0
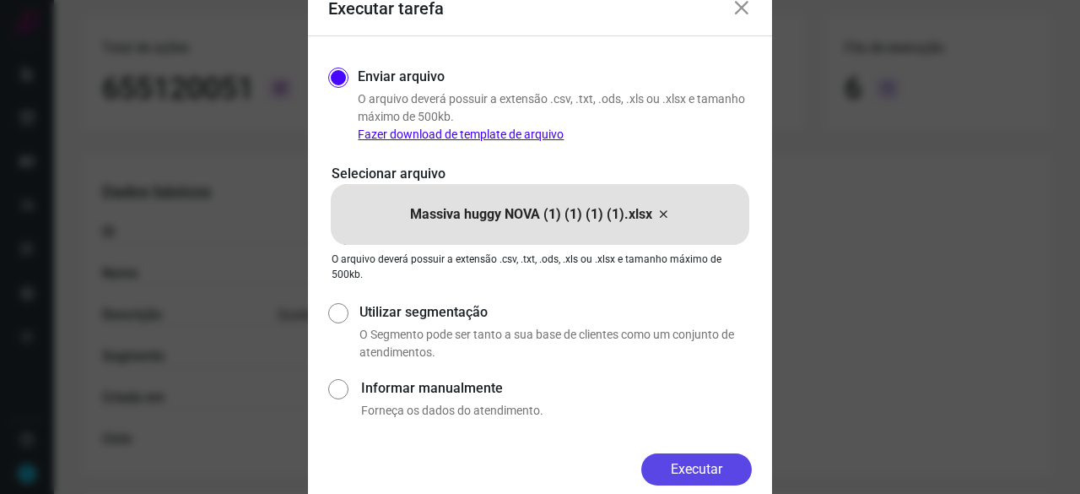
click at [696, 477] on button "Executar" at bounding box center [697, 469] width 111 height 32
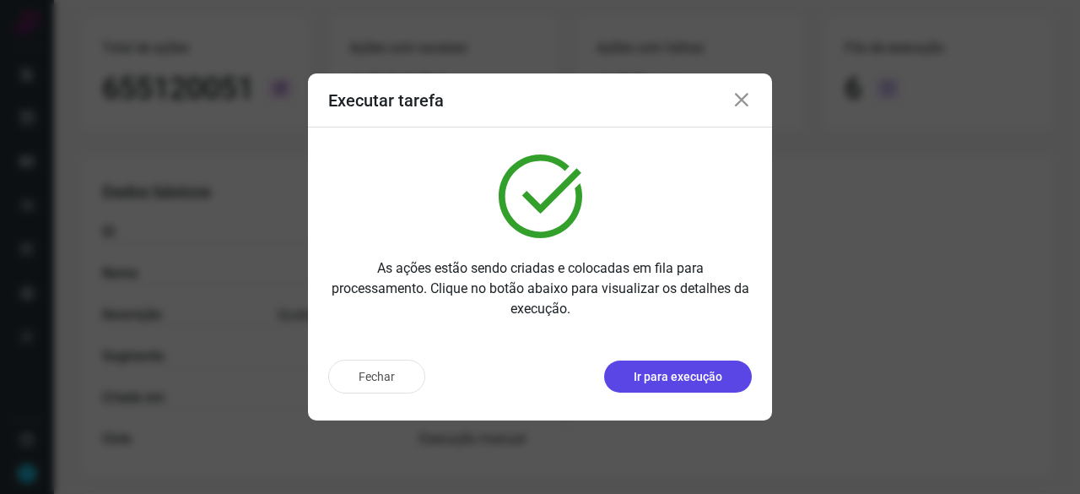
click at [652, 379] on p "Ir para execução" at bounding box center [678, 377] width 89 height 18
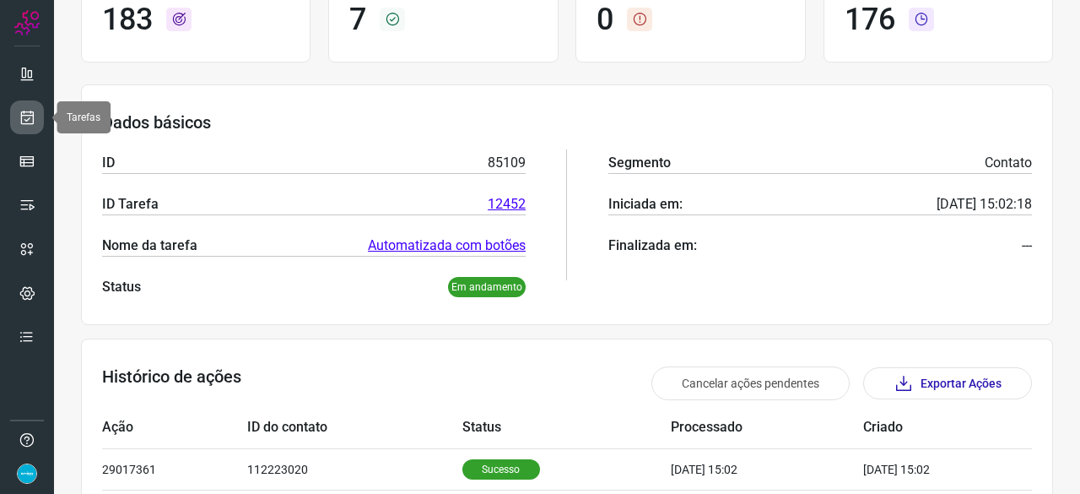
click at [34, 116] on icon at bounding box center [28, 117] width 18 height 17
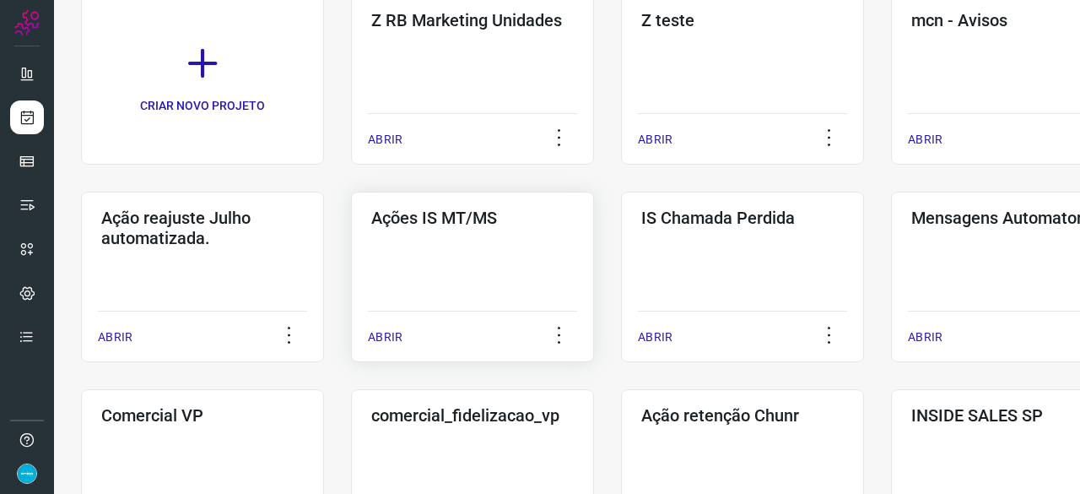
scroll to position [219, 0]
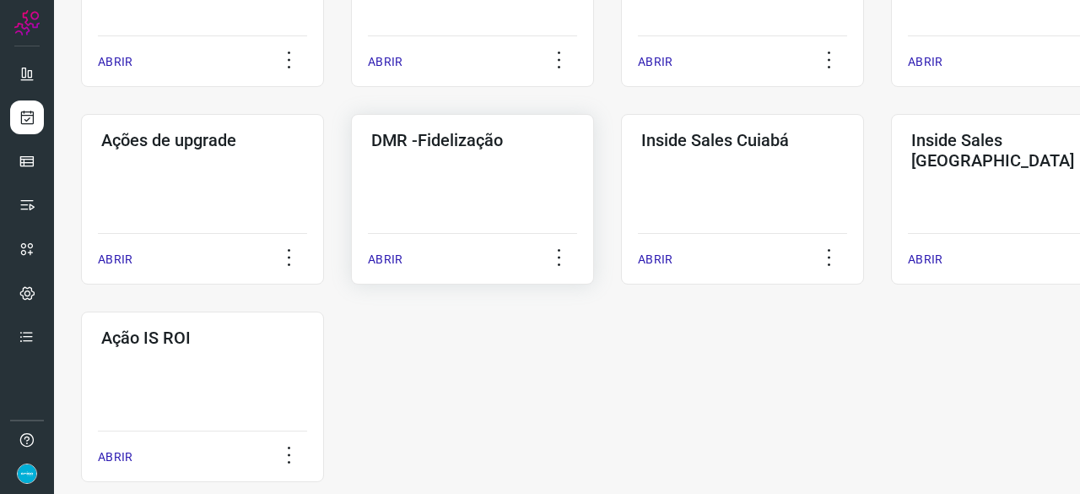
click at [387, 264] on p "ABRIR" at bounding box center [385, 260] width 35 height 18
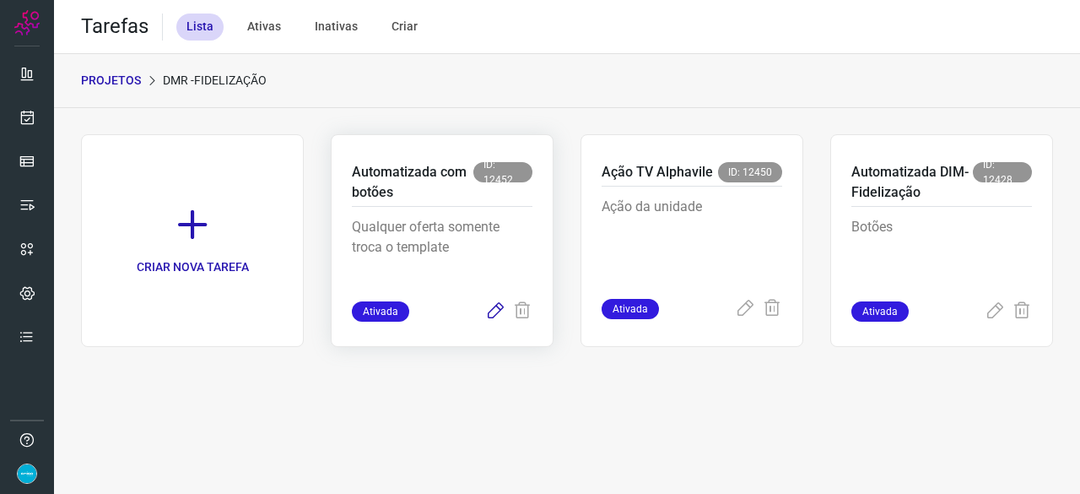
click at [495, 305] on icon at bounding box center [495, 311] width 20 height 20
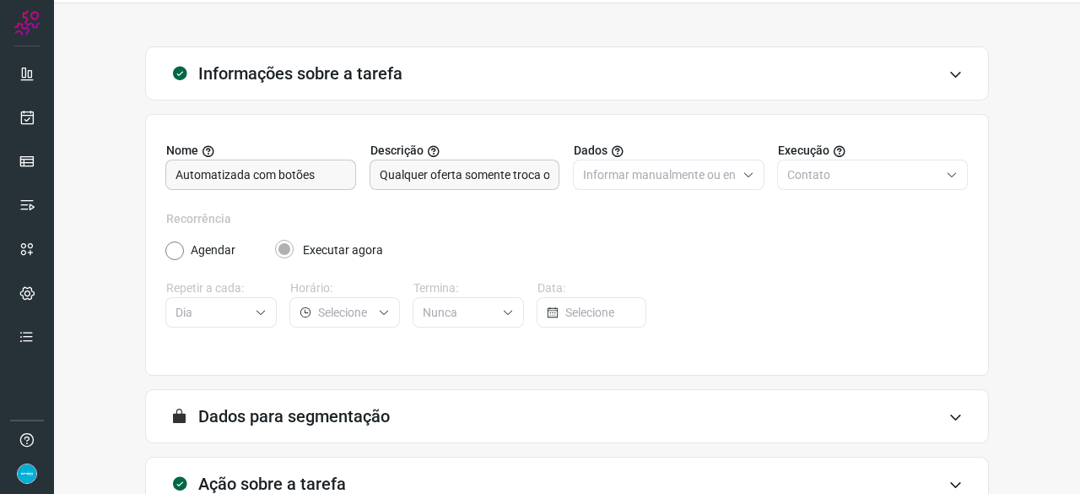
scroll to position [165, 0]
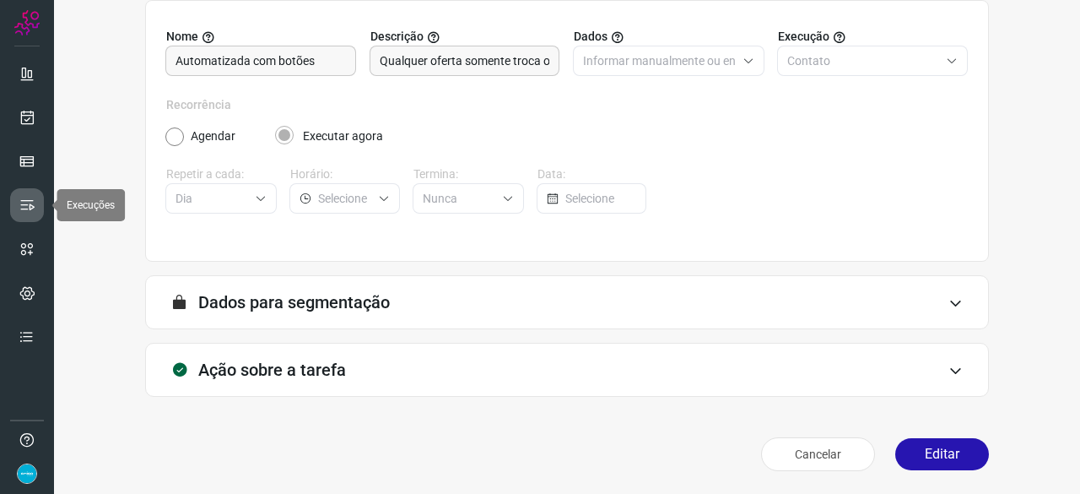
click at [28, 203] on icon at bounding box center [27, 205] width 17 height 17
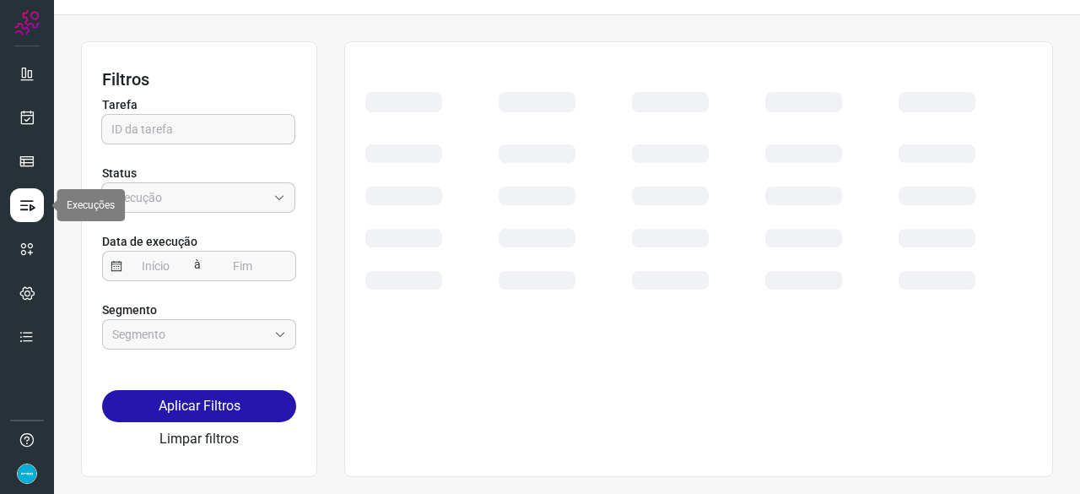
scroll to position [38, 0]
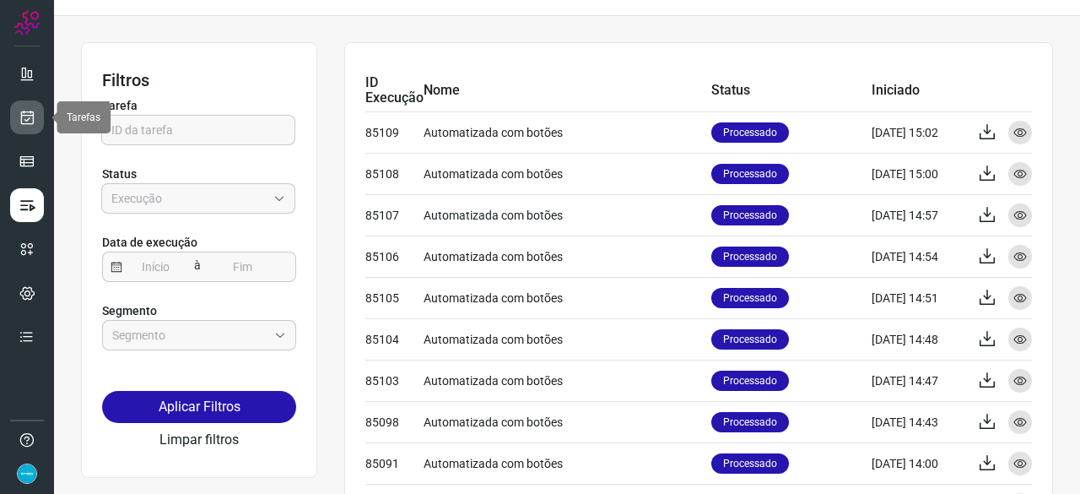
click at [30, 104] on link at bounding box center [27, 117] width 34 height 34
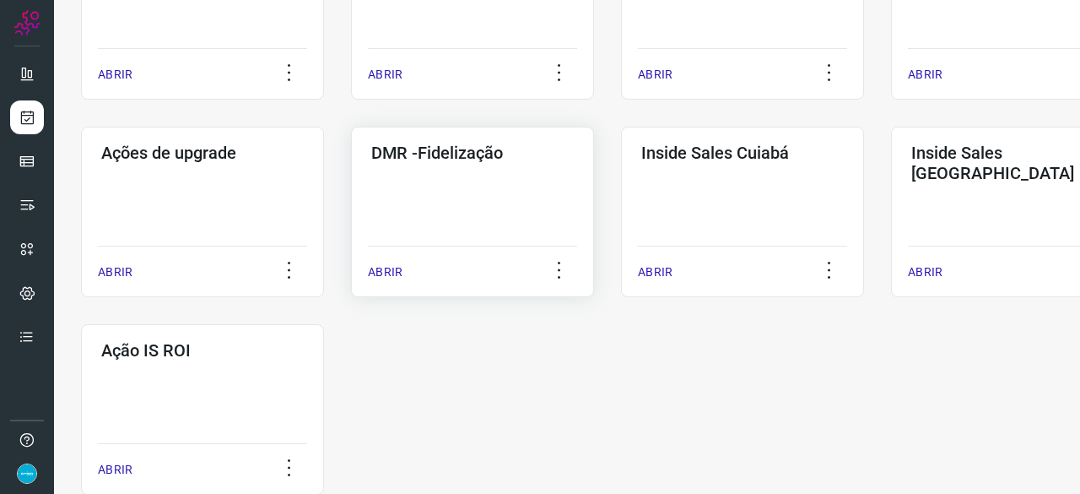
click at [385, 276] on p "ABRIR" at bounding box center [385, 272] width 35 height 18
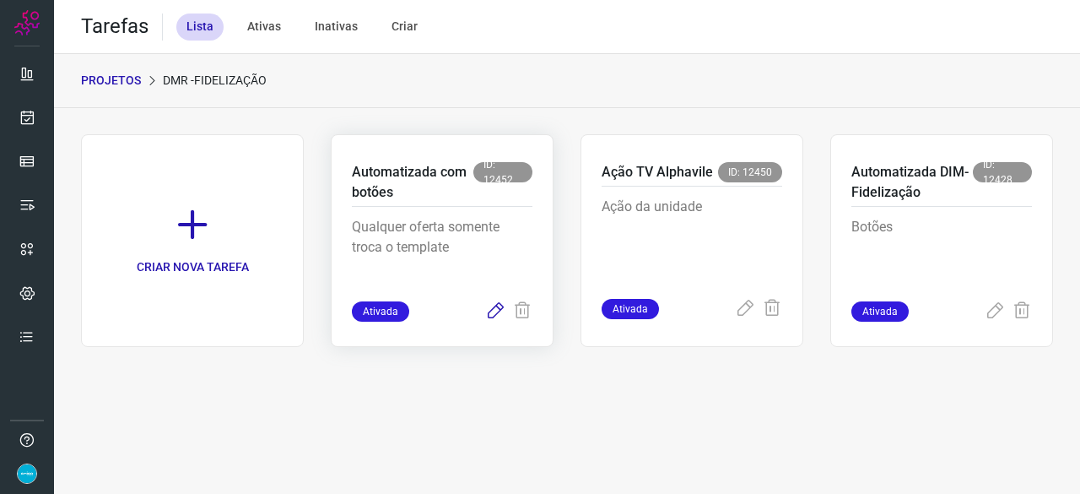
click at [494, 311] on icon at bounding box center [495, 311] width 20 height 20
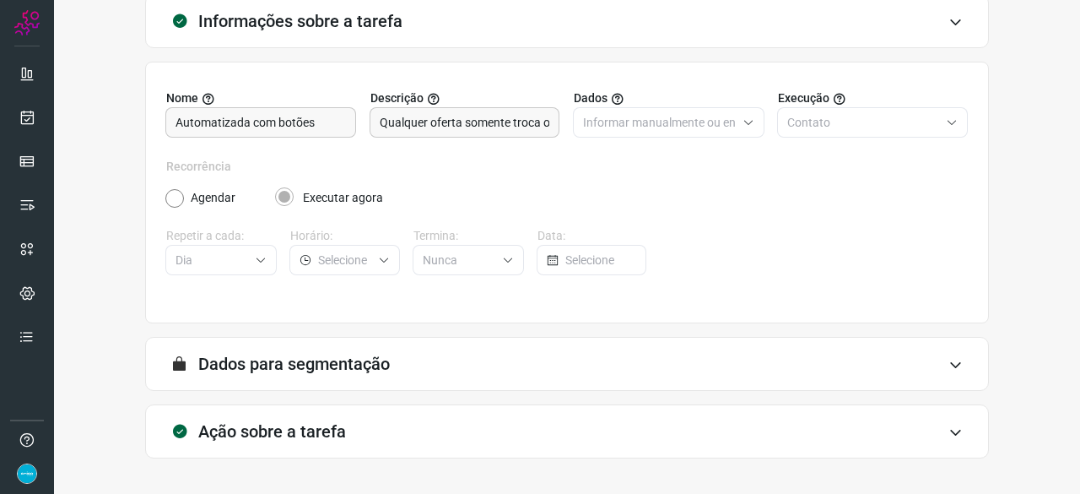
scroll to position [165, 0]
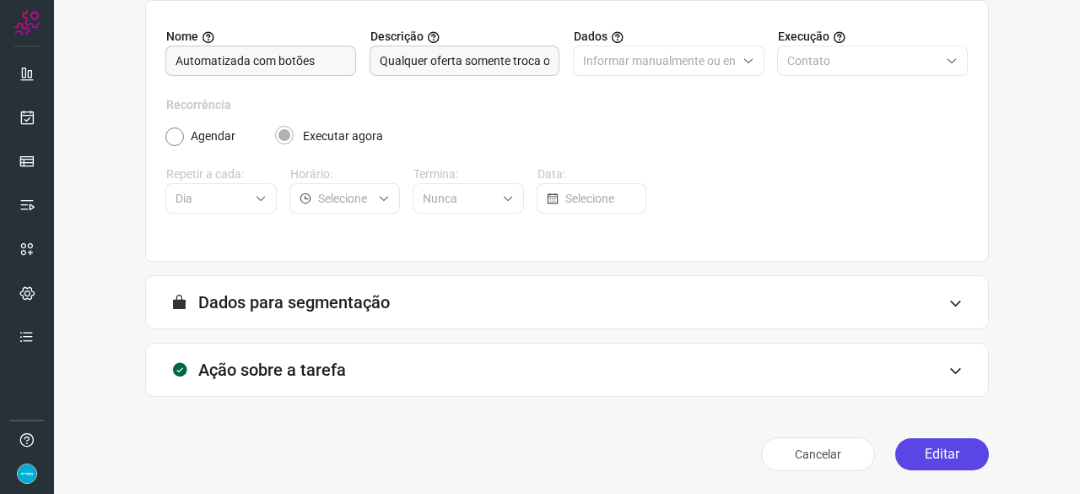
click at [955, 451] on button "Editar" at bounding box center [943, 454] width 94 height 32
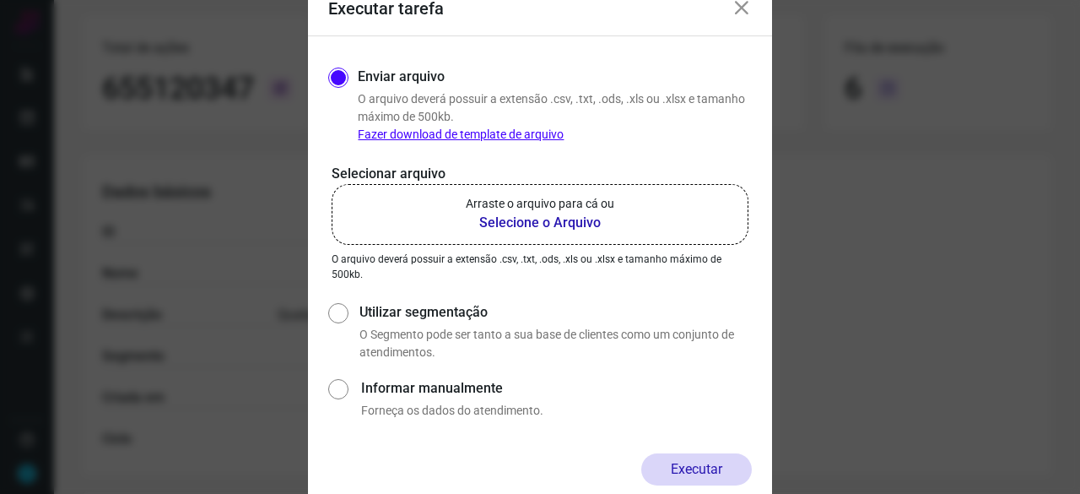
click at [515, 219] on b "Selecione o Arquivo" at bounding box center [540, 223] width 149 height 20
click at [0, 0] on input "Arraste o arquivo para cá ou Selecione o Arquivo" at bounding box center [0, 0] width 0 height 0
click at [562, 225] on b "Selecione o Arquivo" at bounding box center [540, 223] width 149 height 20
click at [0, 0] on input "Arraste o arquivo para cá ou Selecione o Arquivo" at bounding box center [0, 0] width 0 height 0
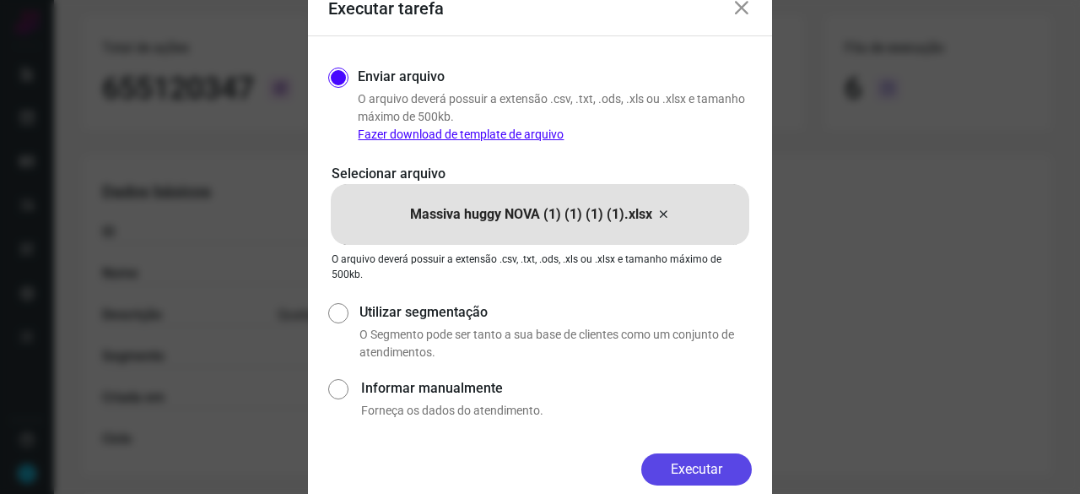
click at [702, 474] on button "Executar" at bounding box center [697, 469] width 111 height 32
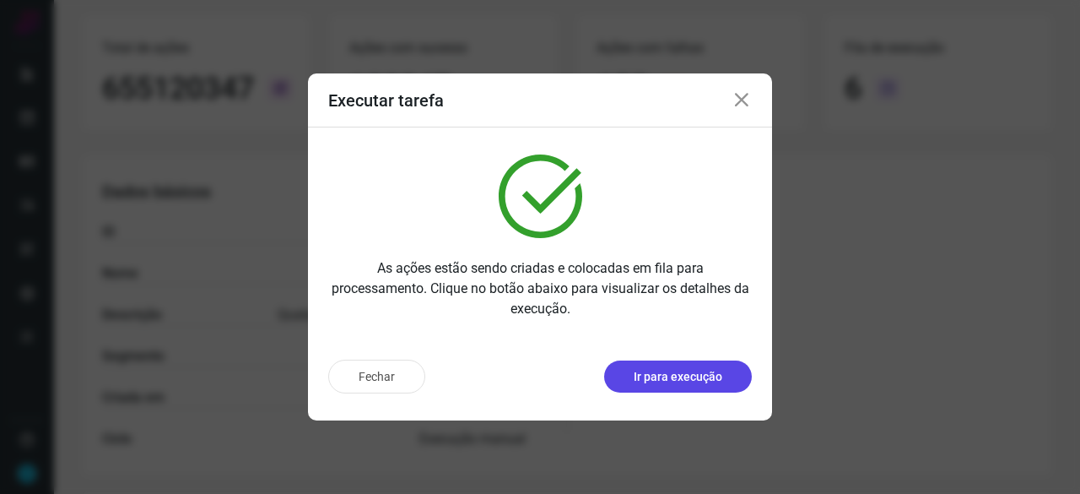
click at [719, 372] on p "Ir para execução" at bounding box center [678, 377] width 89 height 18
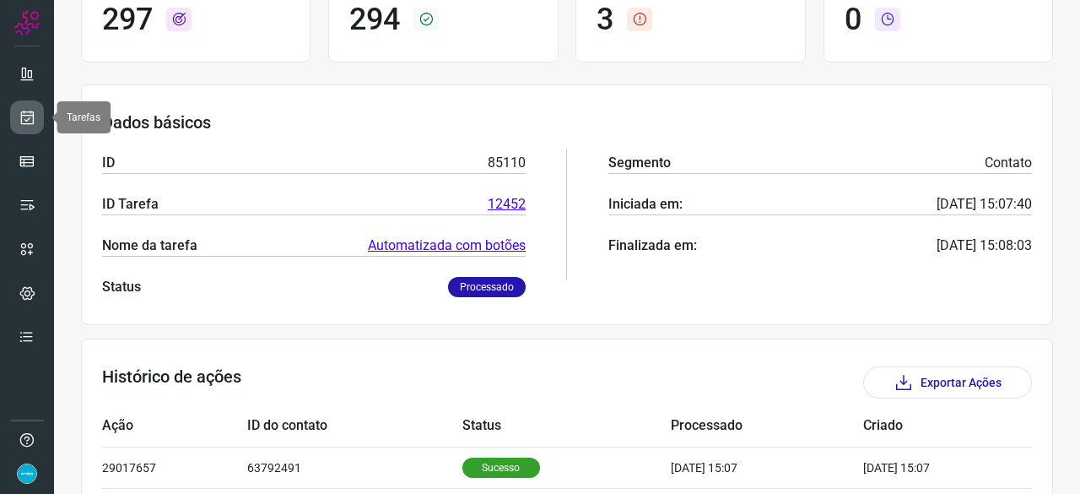
click at [24, 107] on link at bounding box center [27, 117] width 34 height 34
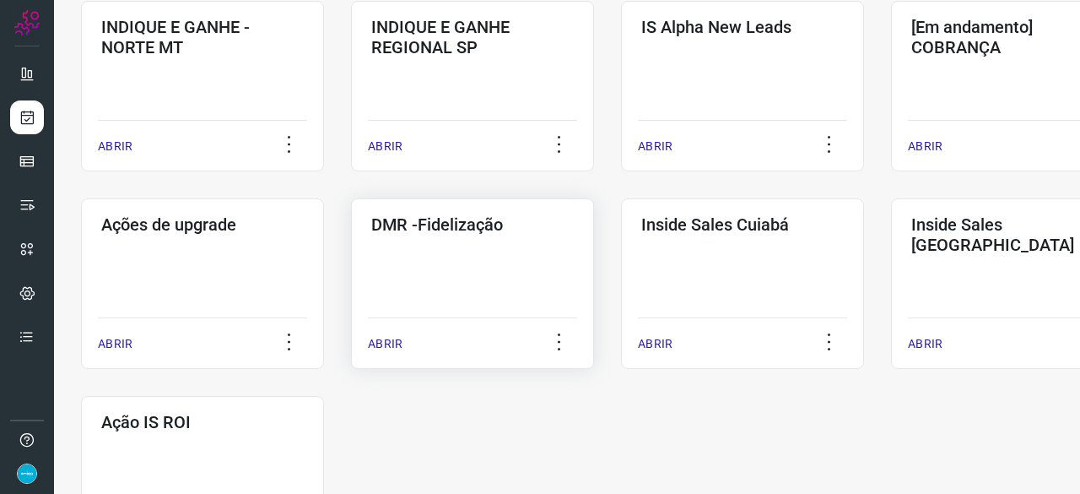
click at [380, 345] on p "ABRIR" at bounding box center [385, 344] width 35 height 18
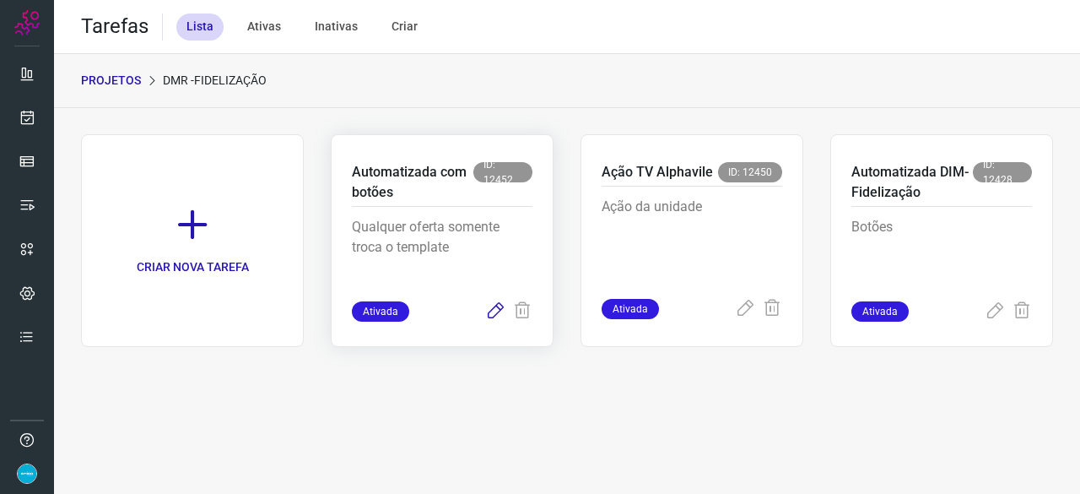
click at [495, 310] on icon at bounding box center [495, 311] width 20 height 20
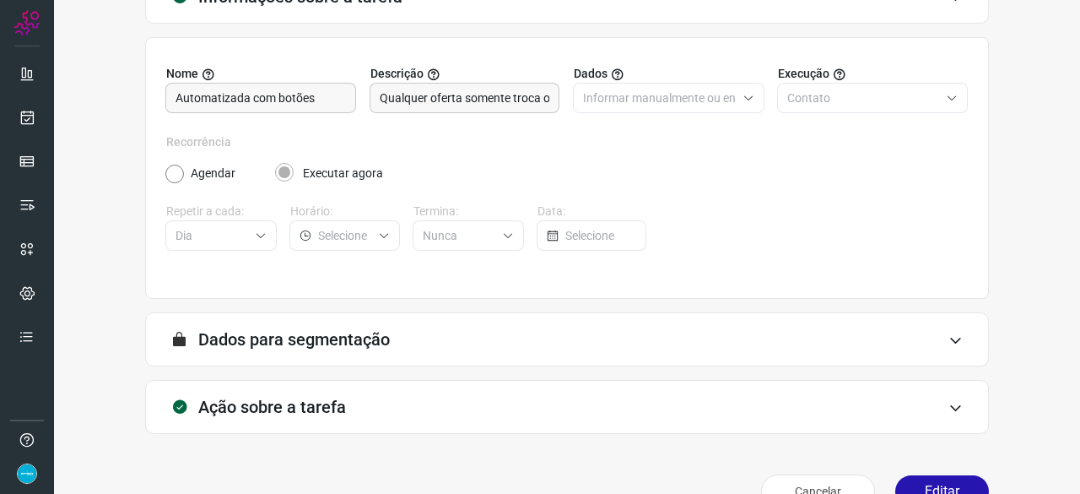
scroll to position [165, 0]
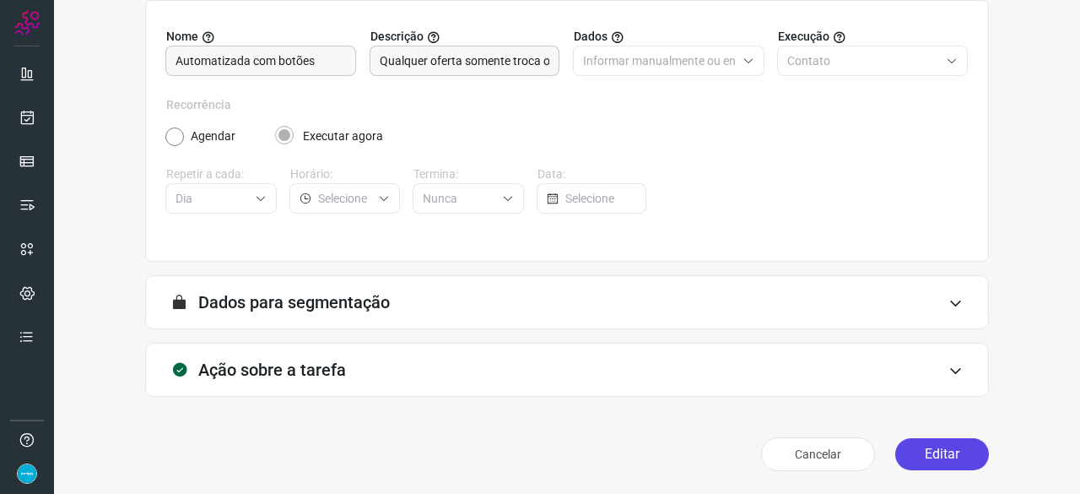
click at [945, 455] on button "Editar" at bounding box center [943, 454] width 94 height 32
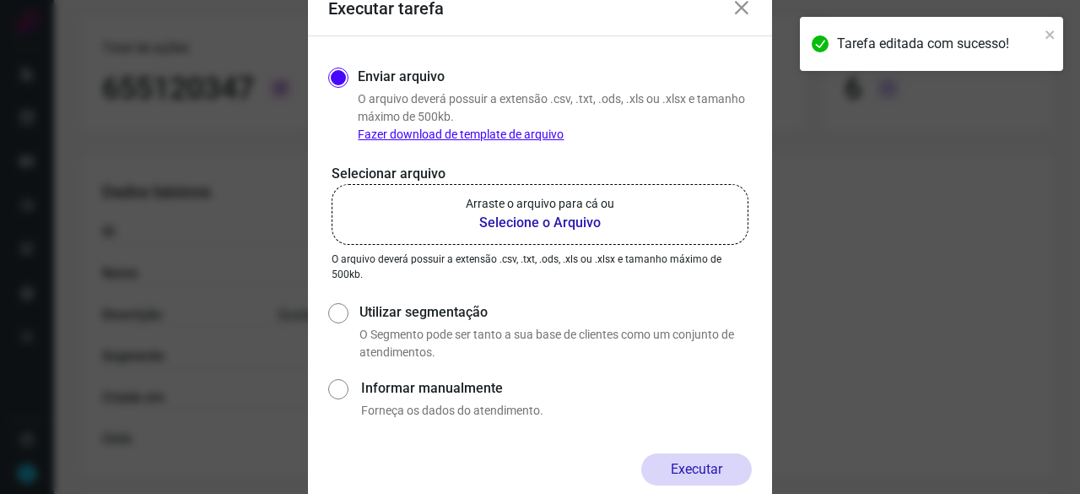
click at [532, 219] on b "Selecione o Arquivo" at bounding box center [540, 223] width 149 height 20
click at [0, 0] on input "Arraste o arquivo para cá ou Selecione o Arquivo" at bounding box center [0, 0] width 0 height 0
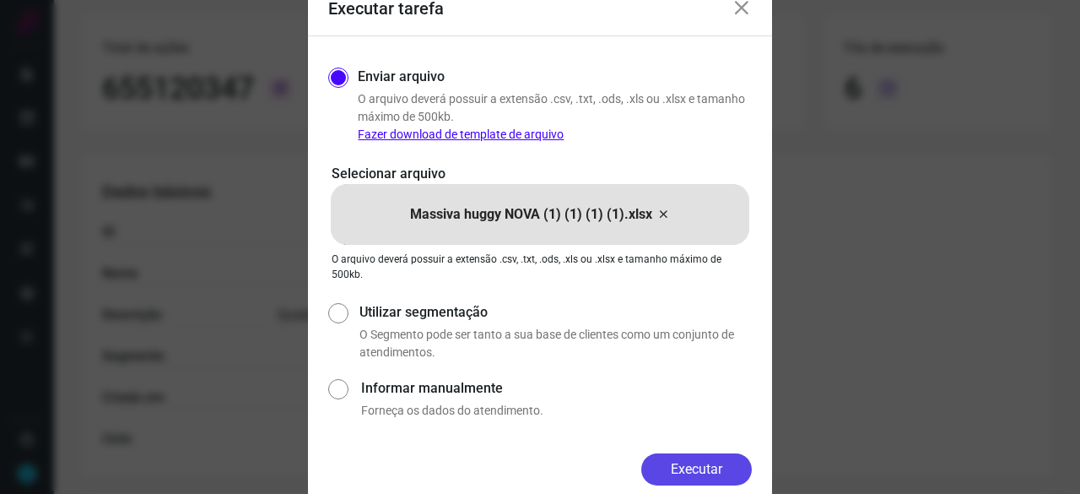
click at [731, 468] on button "Executar" at bounding box center [697, 469] width 111 height 32
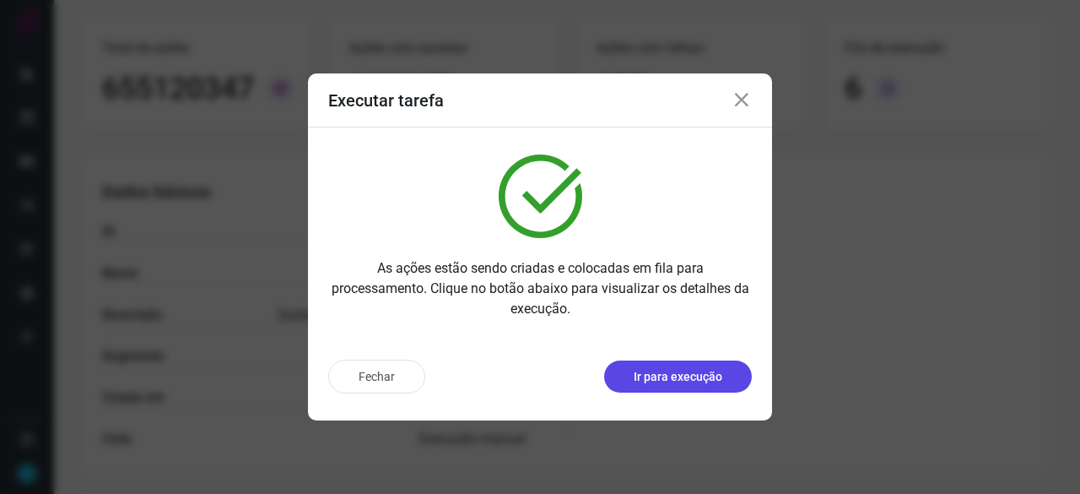
click at [647, 376] on p "Ir para execução" at bounding box center [678, 377] width 89 height 18
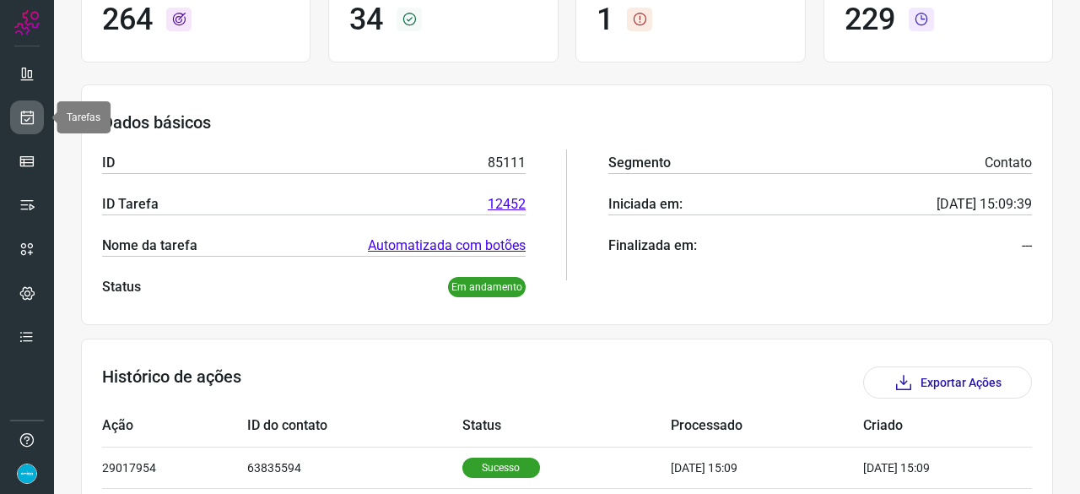
click at [35, 114] on icon at bounding box center [28, 117] width 18 height 17
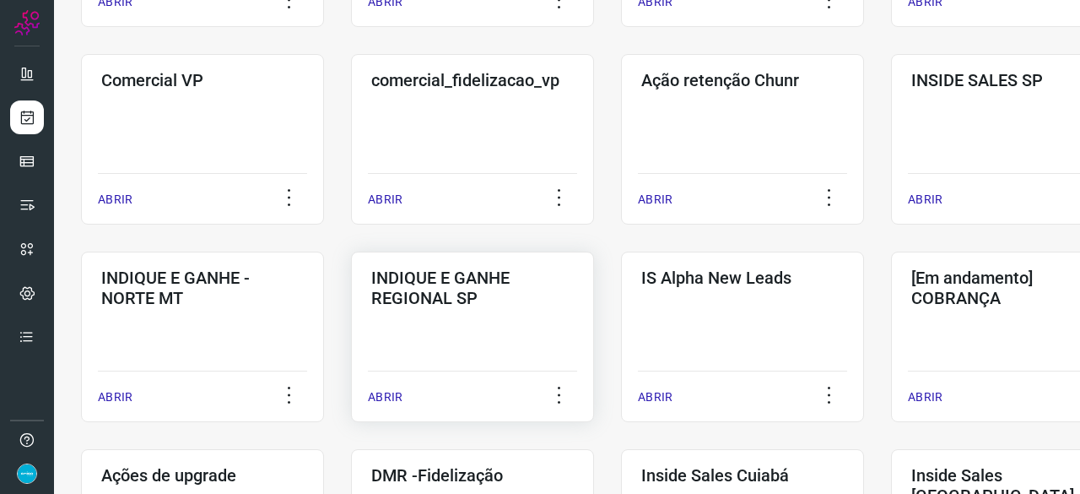
scroll to position [642, 0]
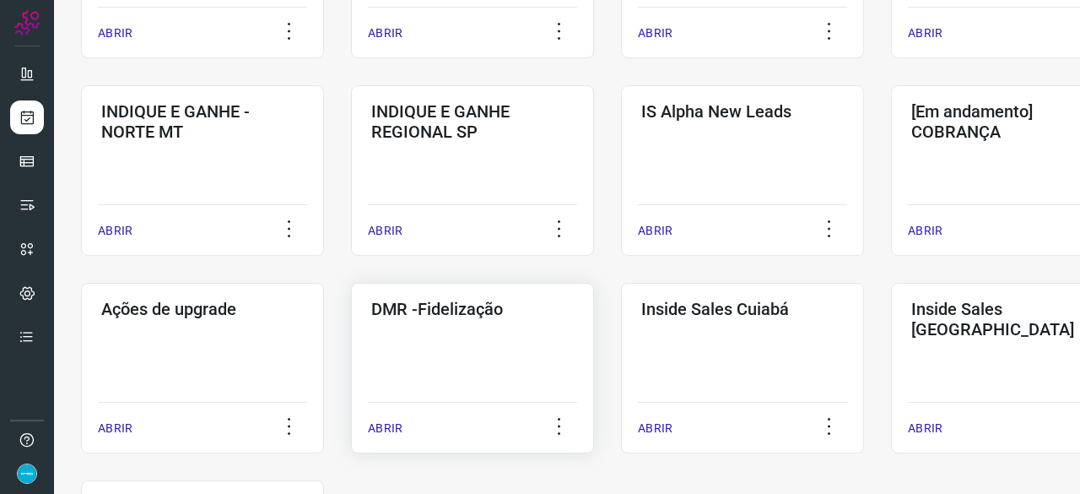
click at [380, 426] on p "ABRIR" at bounding box center [385, 429] width 35 height 18
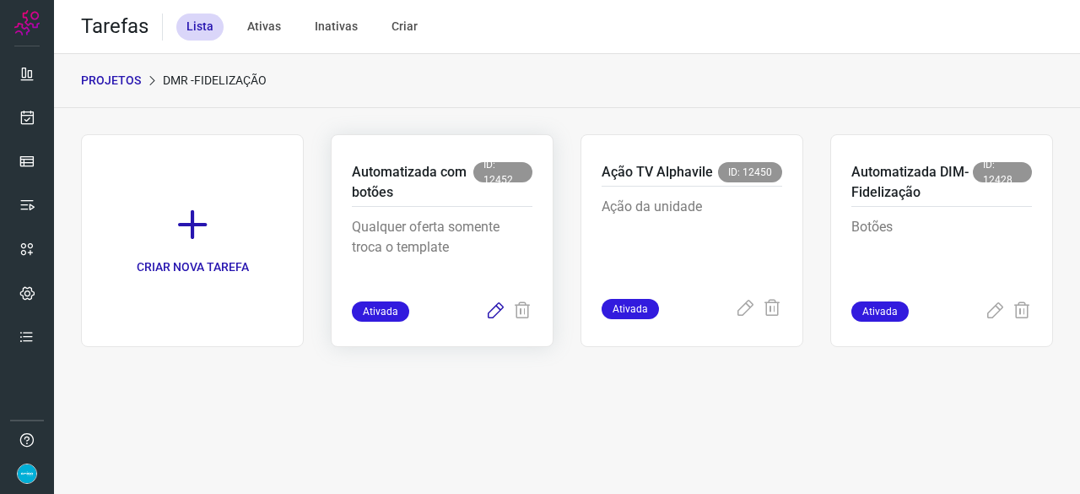
click at [490, 311] on icon at bounding box center [495, 311] width 20 height 20
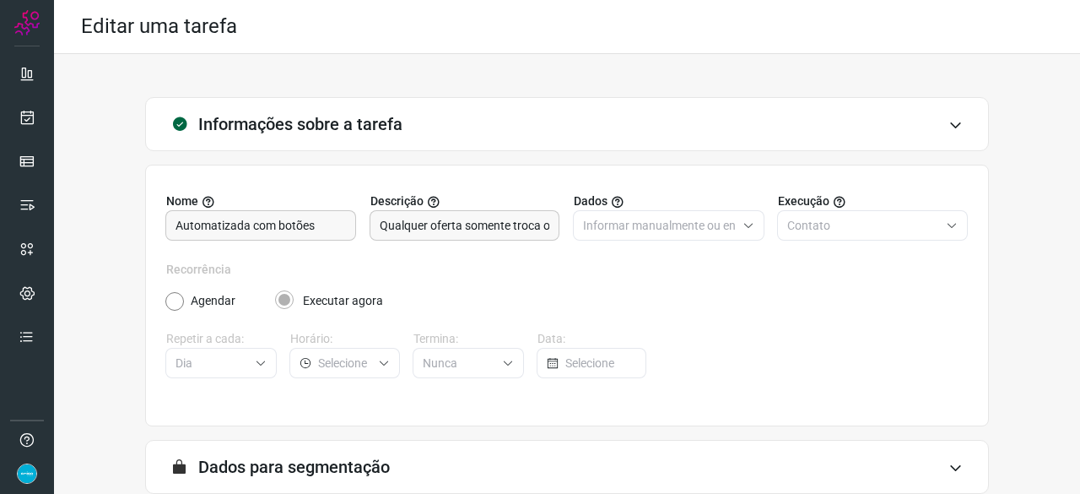
scroll to position [165, 0]
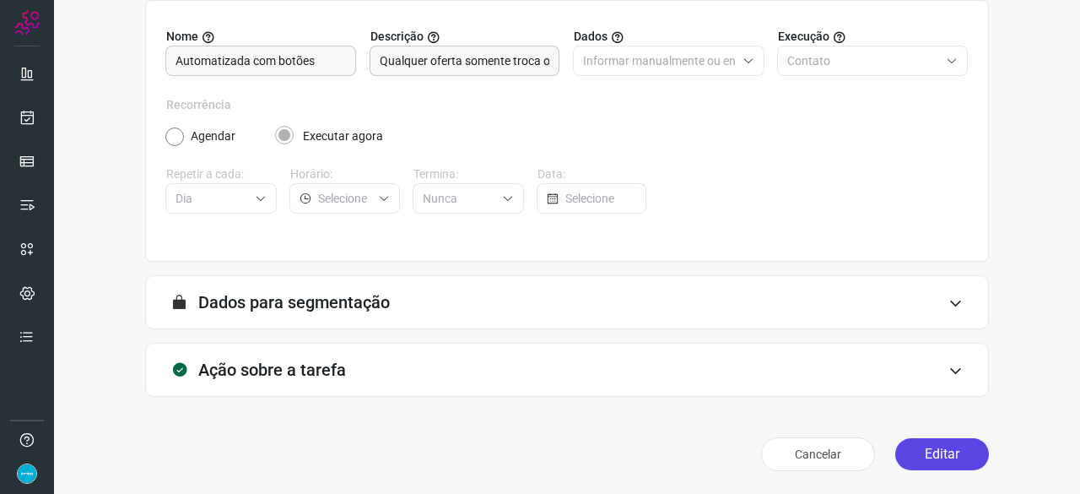
click at [962, 452] on button "Editar" at bounding box center [943, 454] width 94 height 32
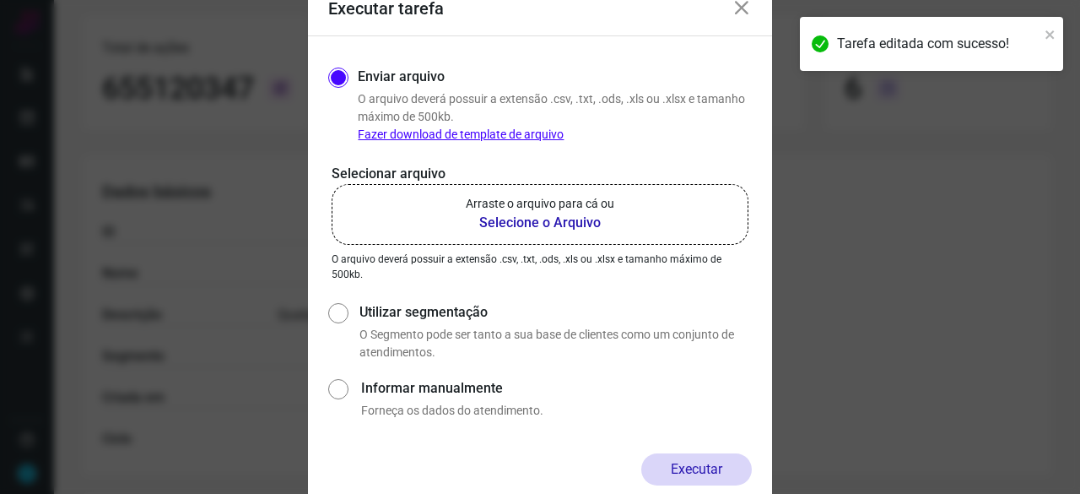
click at [530, 225] on b "Selecione o Arquivo" at bounding box center [540, 223] width 149 height 20
click at [0, 0] on input "Arraste o arquivo para cá ou Selecione o Arquivo" at bounding box center [0, 0] width 0 height 0
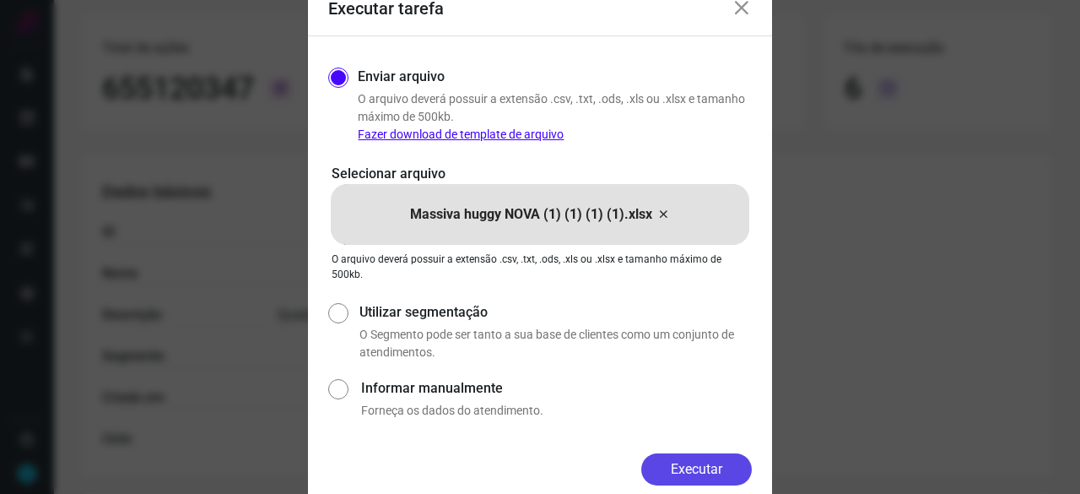
click at [682, 468] on button "Executar" at bounding box center [697, 469] width 111 height 32
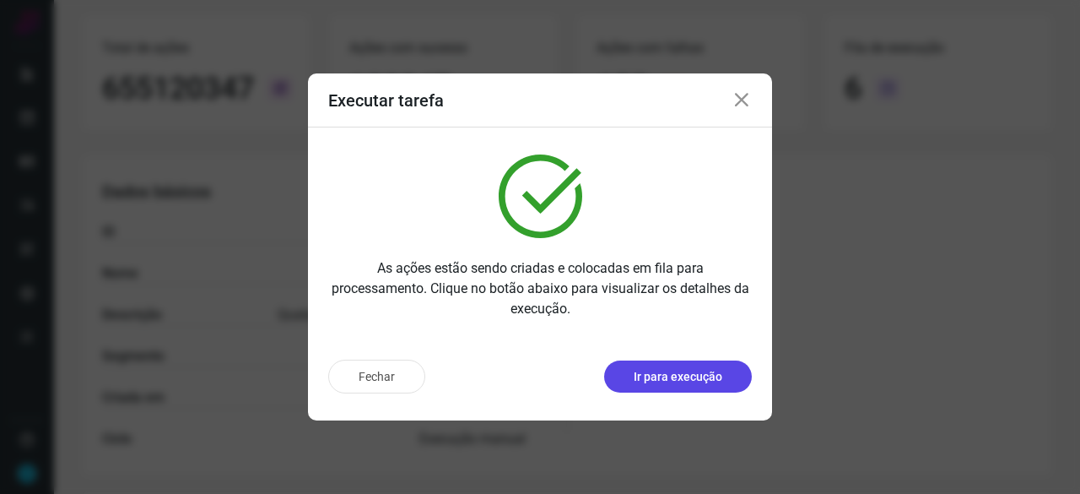
click at [686, 382] on p "Ir para execução" at bounding box center [678, 377] width 89 height 18
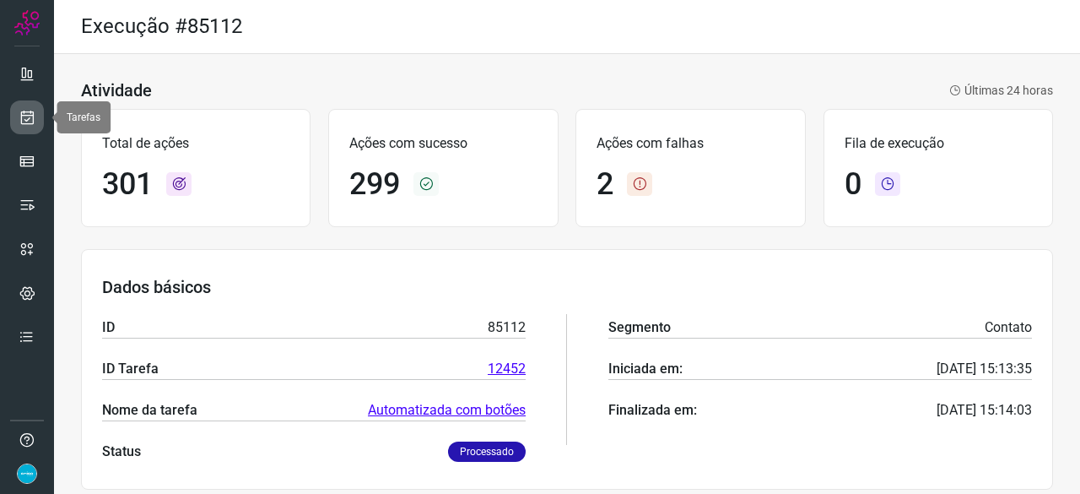
click at [24, 117] on icon at bounding box center [28, 117] width 18 height 17
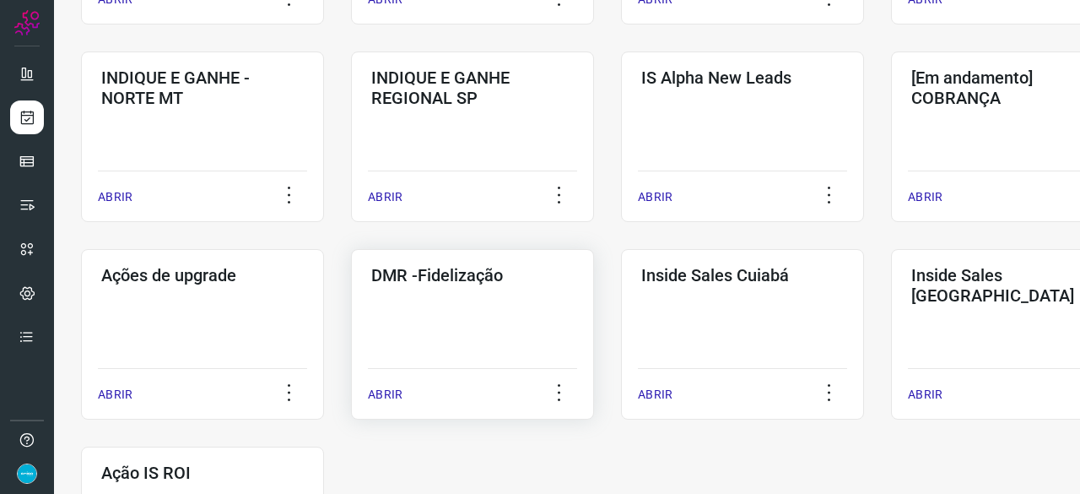
click at [393, 398] on p "ABRIR" at bounding box center [385, 395] width 35 height 18
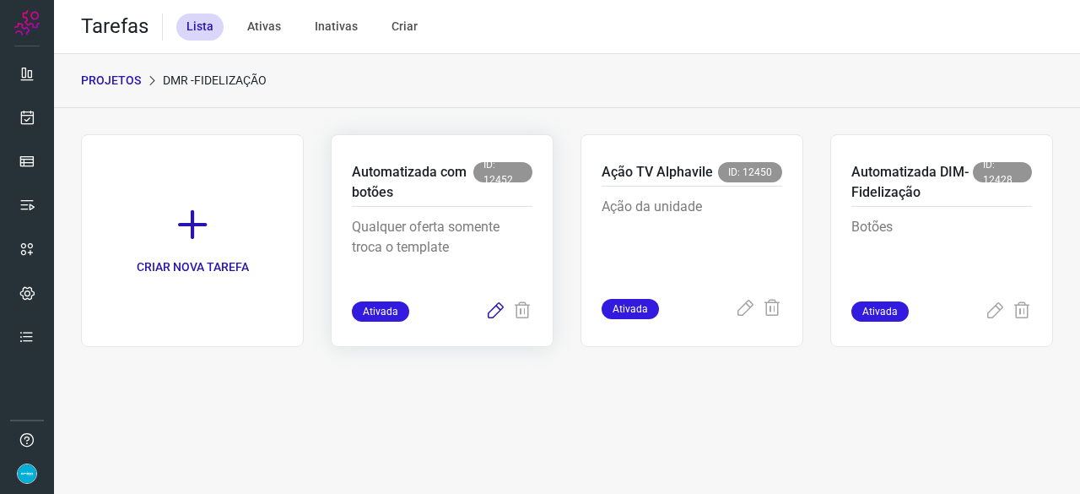
click at [500, 307] on icon at bounding box center [495, 311] width 20 height 20
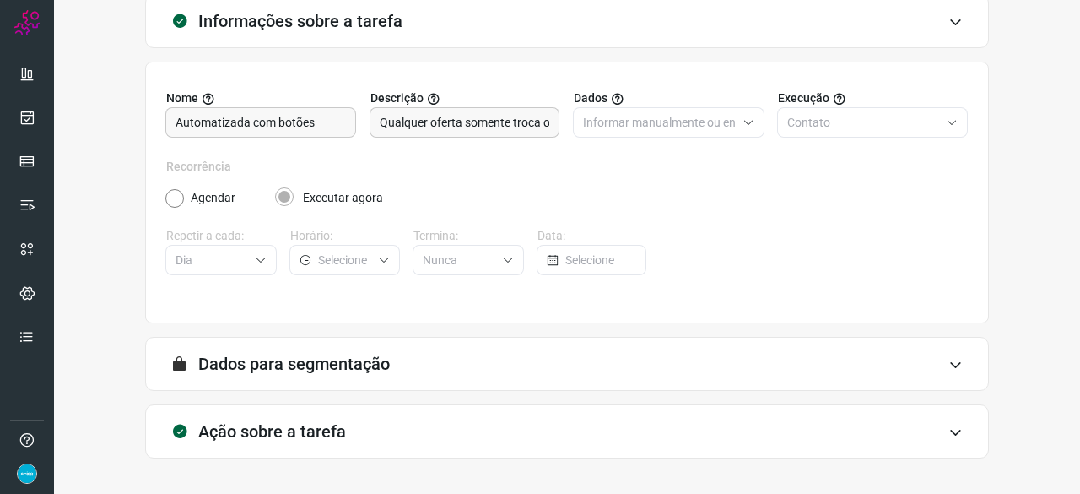
scroll to position [165, 0]
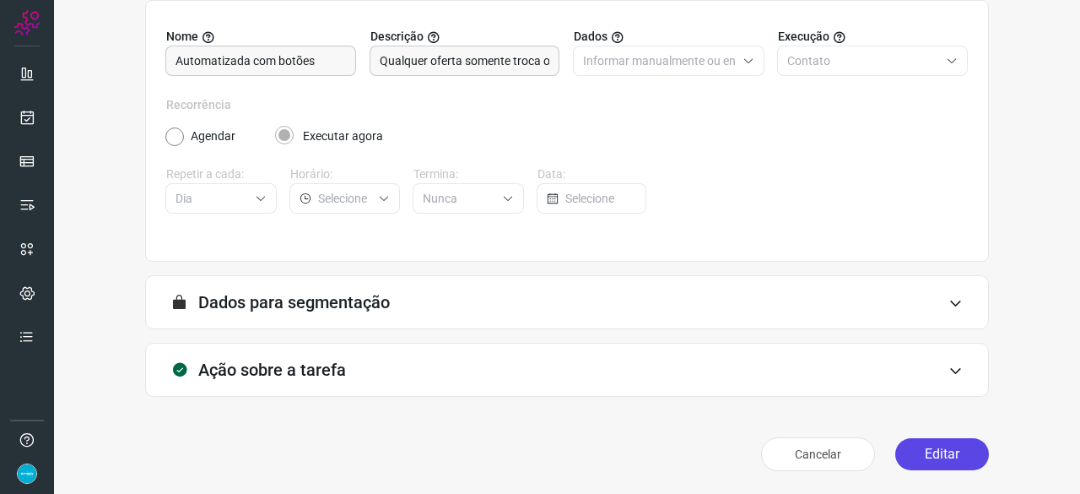
click at [913, 449] on button "Editar" at bounding box center [943, 454] width 94 height 32
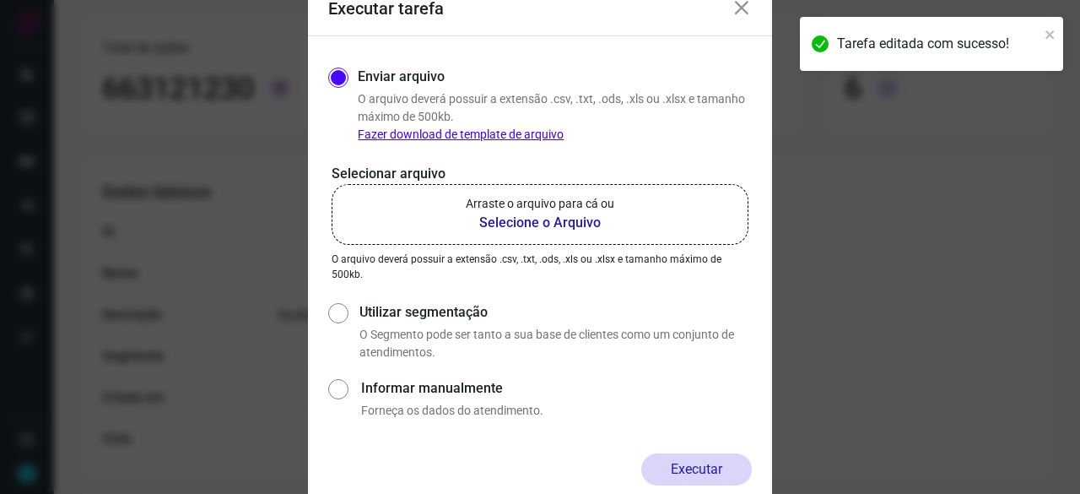
click at [525, 224] on b "Selecione o Arquivo" at bounding box center [540, 223] width 149 height 20
click at [0, 0] on input "Arraste o arquivo para cá ou Selecione o Arquivo" at bounding box center [0, 0] width 0 height 0
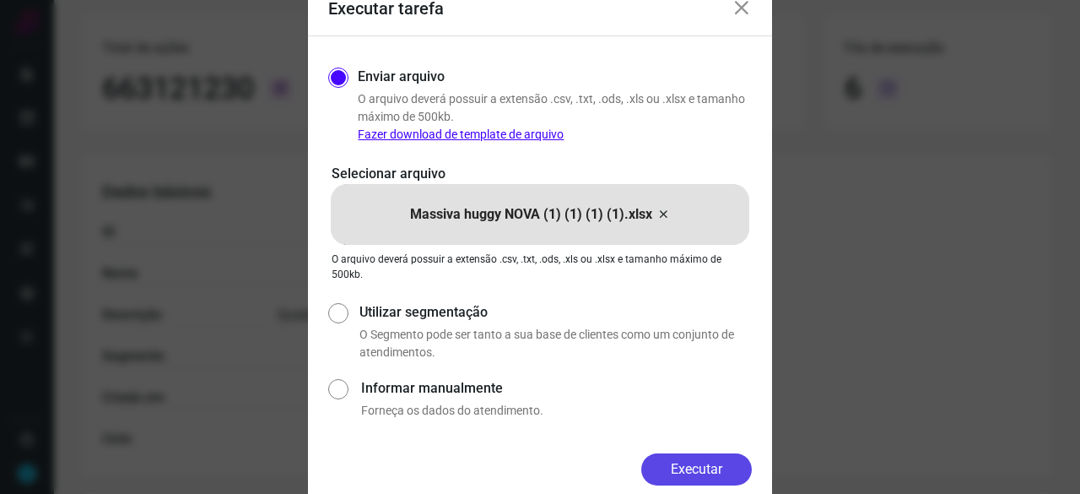
click at [736, 470] on button "Executar" at bounding box center [697, 469] width 111 height 32
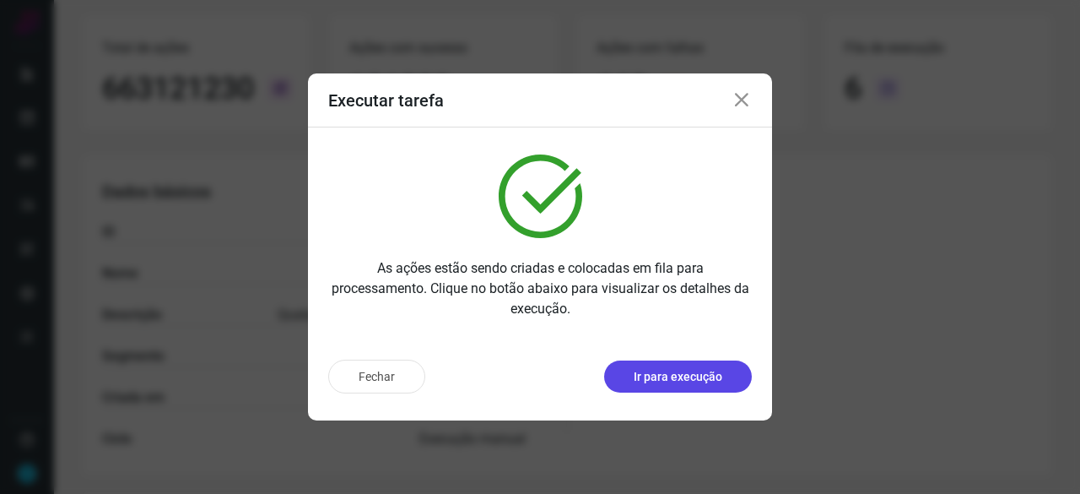
click at [674, 368] on p "Ir para execução" at bounding box center [678, 377] width 89 height 18
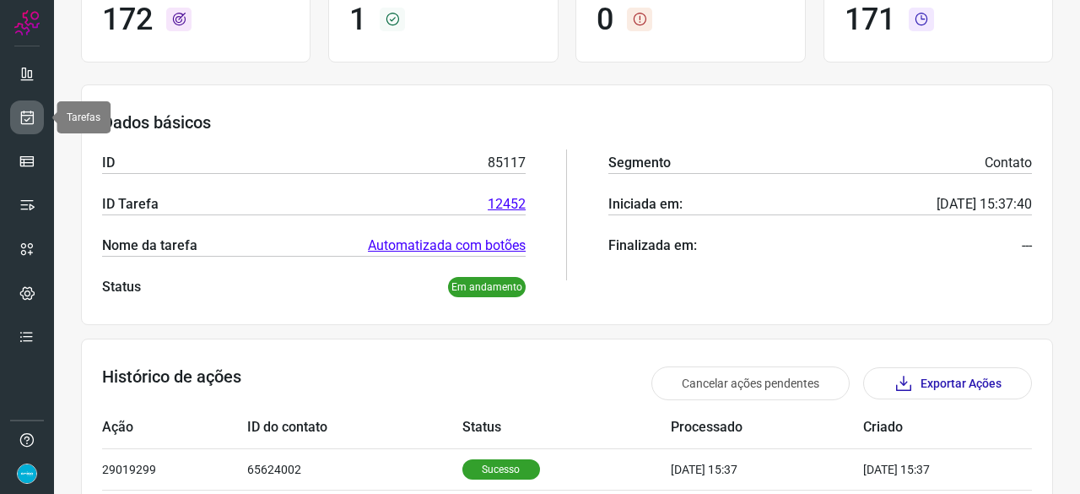
click at [28, 114] on icon at bounding box center [28, 117] width 18 height 17
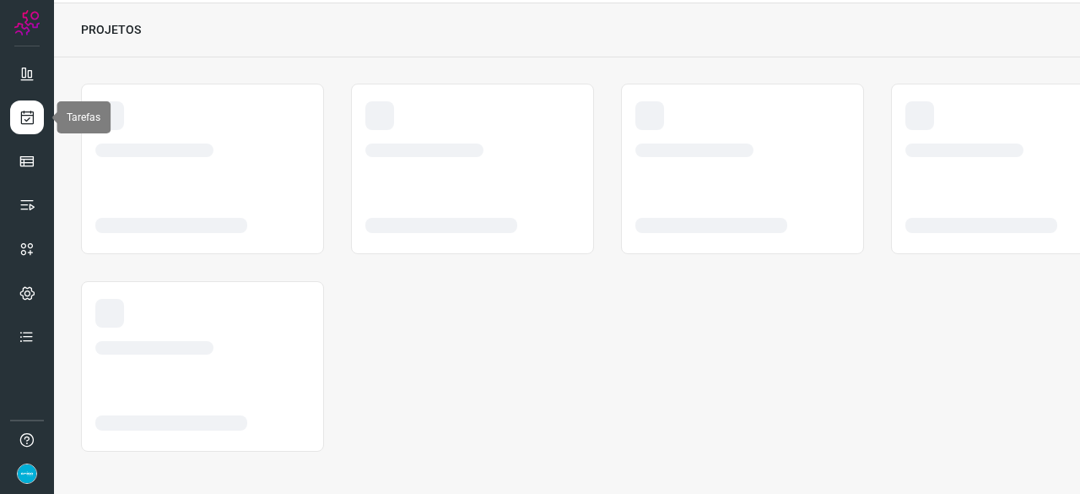
scroll to position [51, 0]
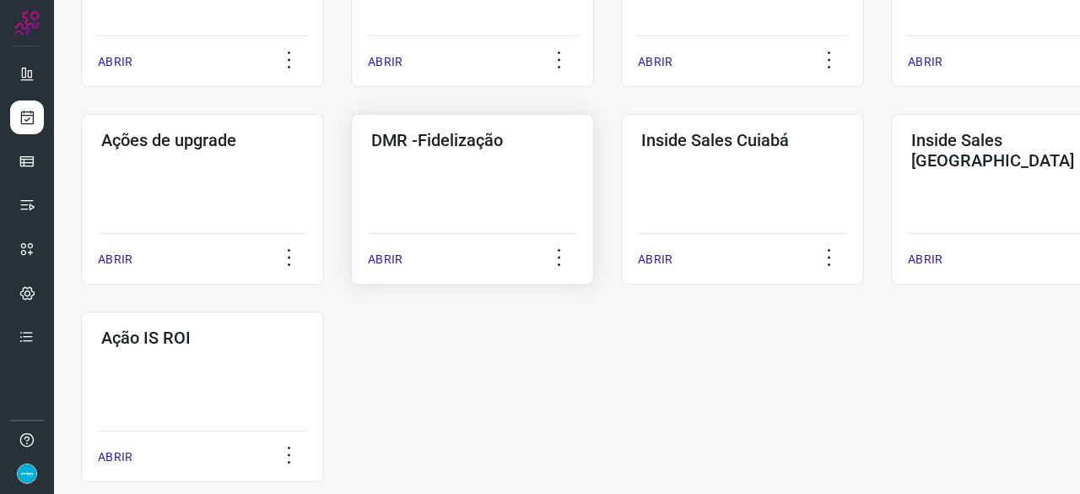
click at [387, 263] on p "ABRIR" at bounding box center [385, 260] width 35 height 18
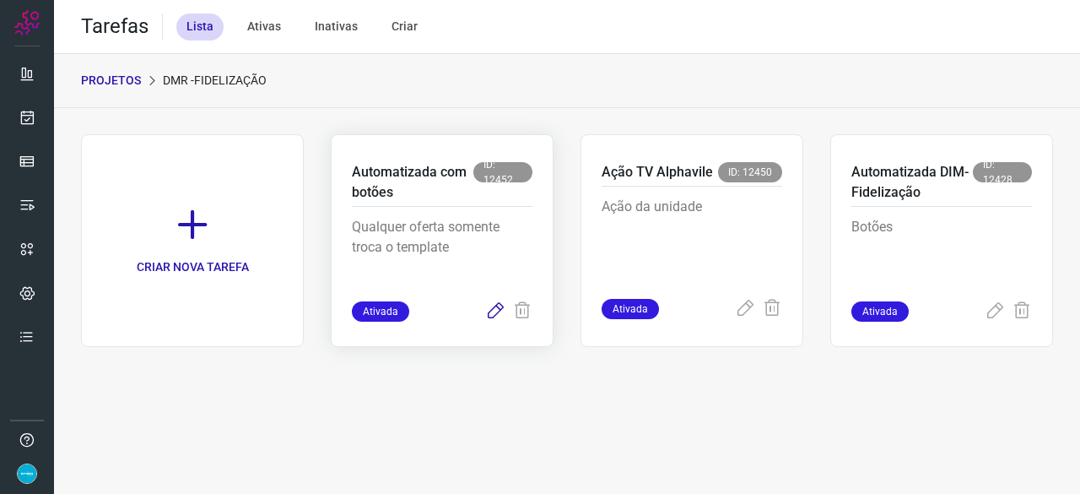
click at [493, 313] on icon at bounding box center [495, 311] width 20 height 20
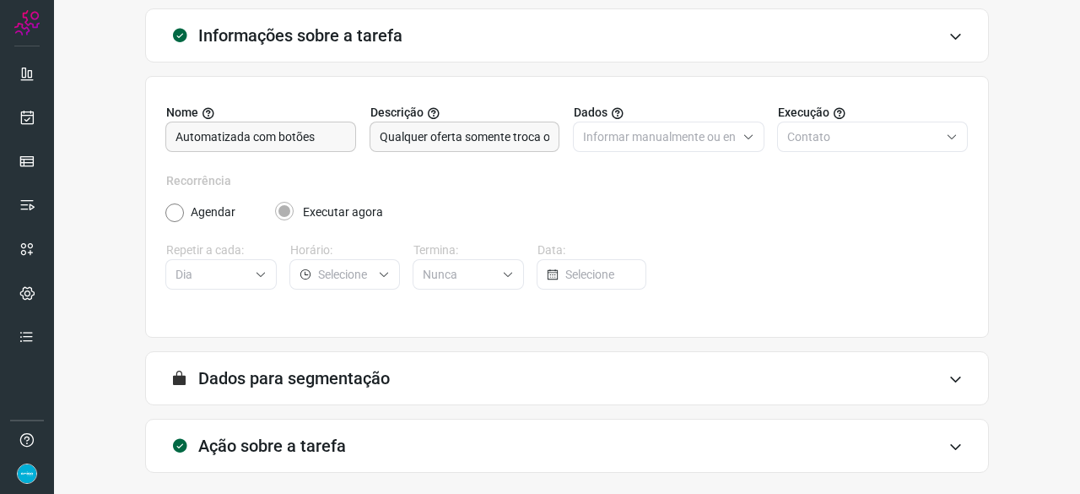
scroll to position [165, 0]
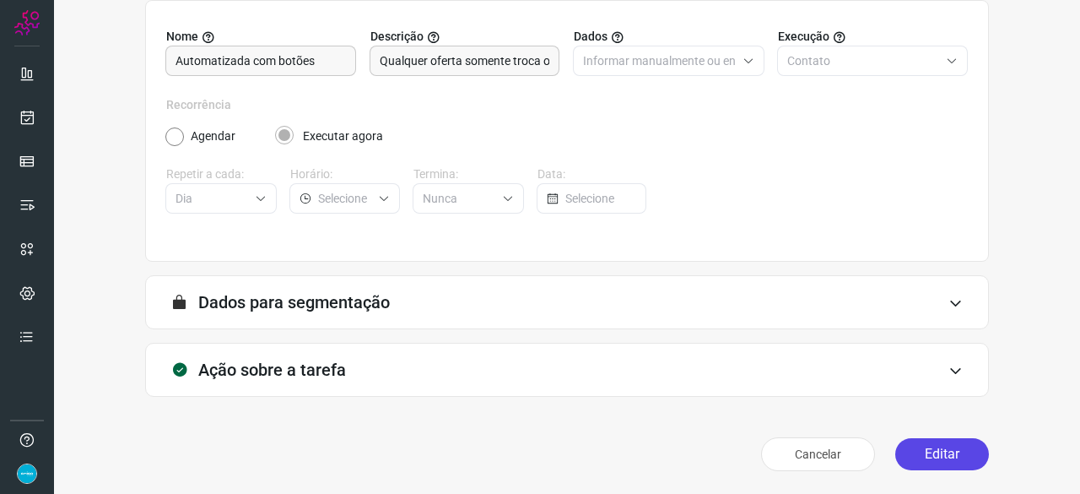
click at [923, 456] on button "Editar" at bounding box center [943, 454] width 94 height 32
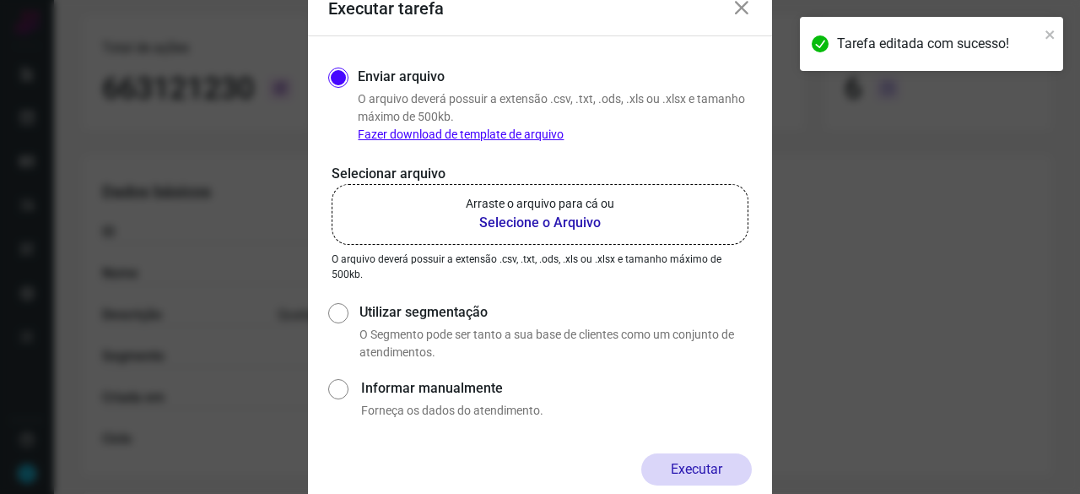
click at [510, 224] on b "Selecione o Arquivo" at bounding box center [540, 223] width 149 height 20
click at [0, 0] on input "Arraste o arquivo para cá ou Selecione o Arquivo" at bounding box center [0, 0] width 0 height 0
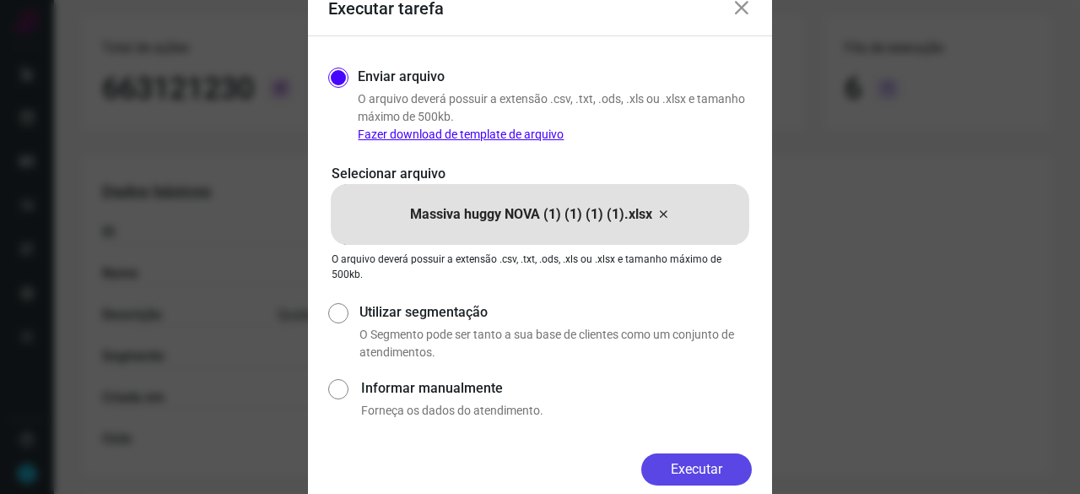
click at [712, 470] on button "Executar" at bounding box center [697, 469] width 111 height 32
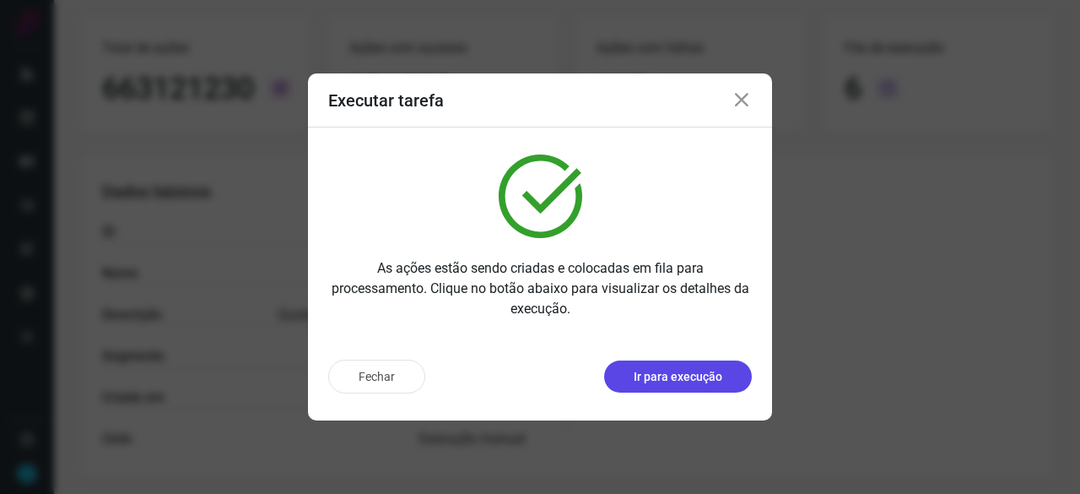
click at [650, 384] on p "Ir para execução" at bounding box center [678, 377] width 89 height 18
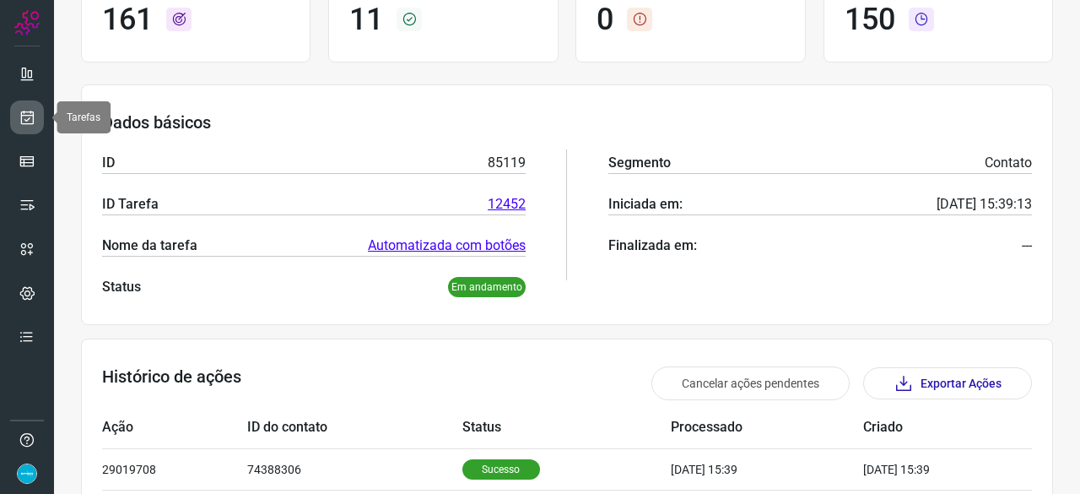
click at [35, 111] on link at bounding box center [27, 117] width 34 height 34
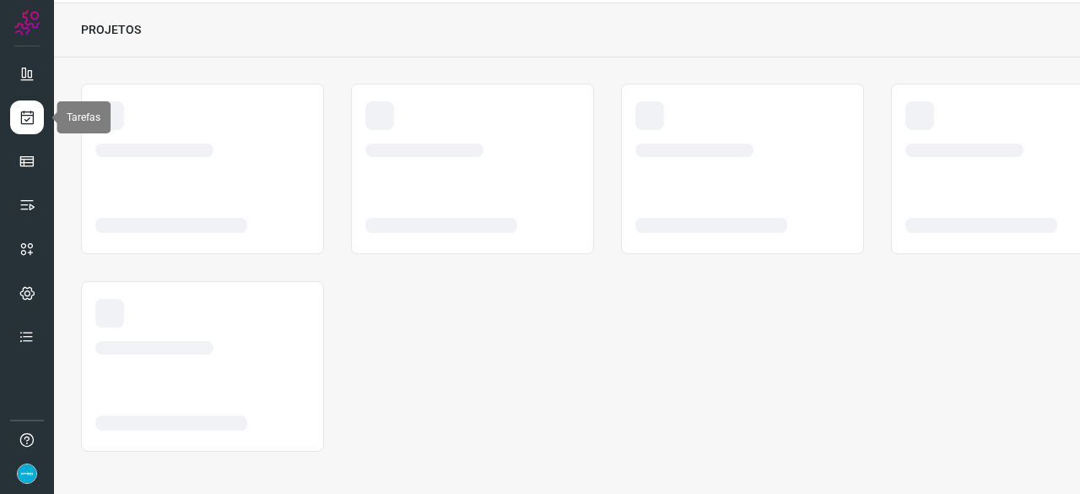
scroll to position [51, 0]
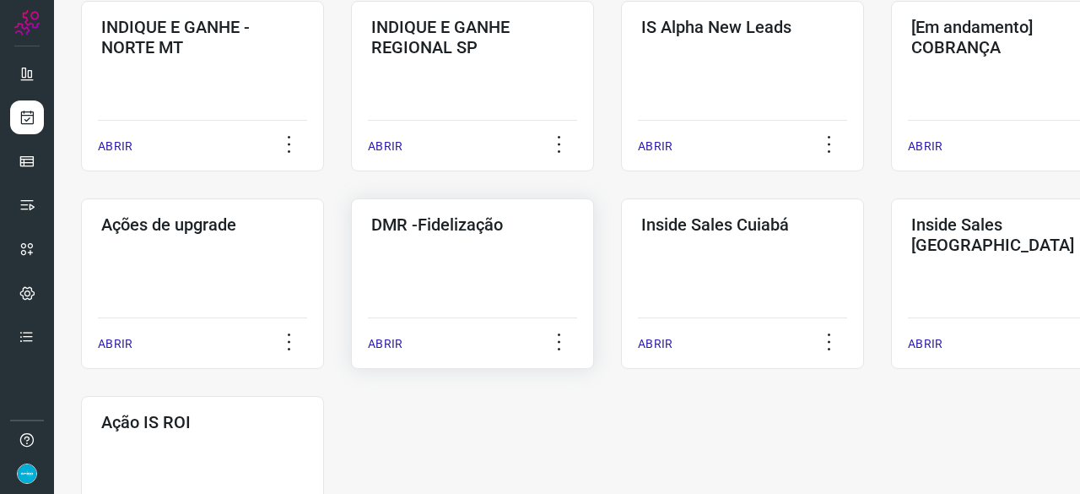
click at [375, 343] on p "ABRIR" at bounding box center [385, 344] width 35 height 18
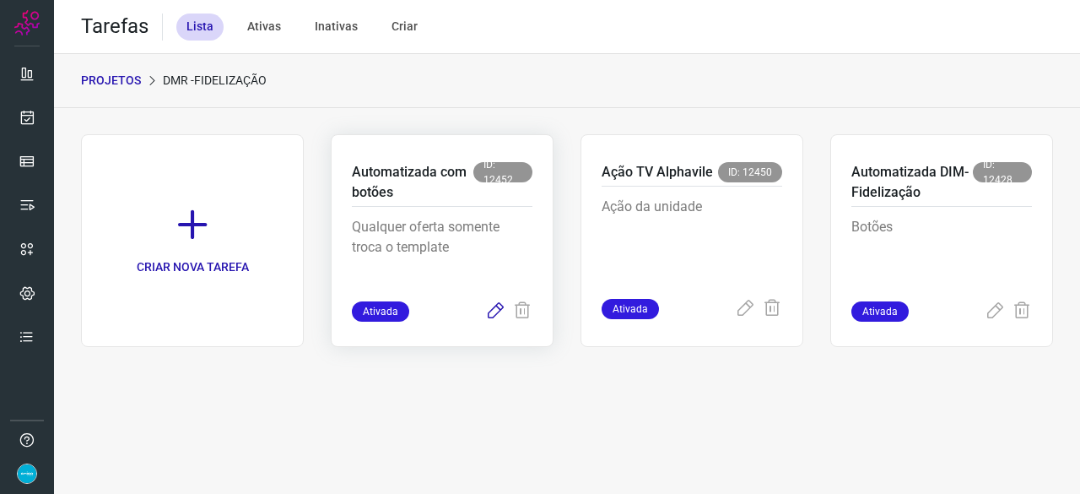
click at [500, 306] on icon at bounding box center [495, 311] width 20 height 20
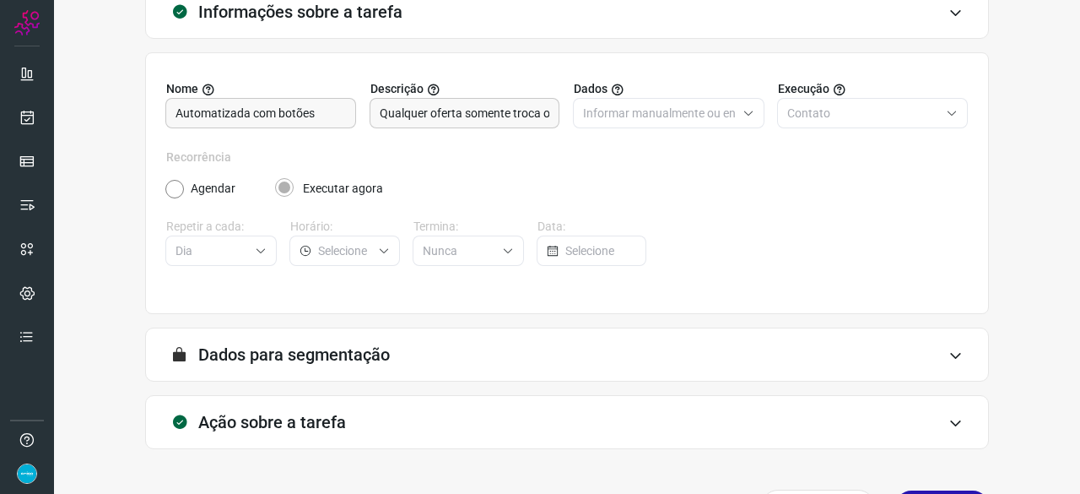
scroll to position [165, 0]
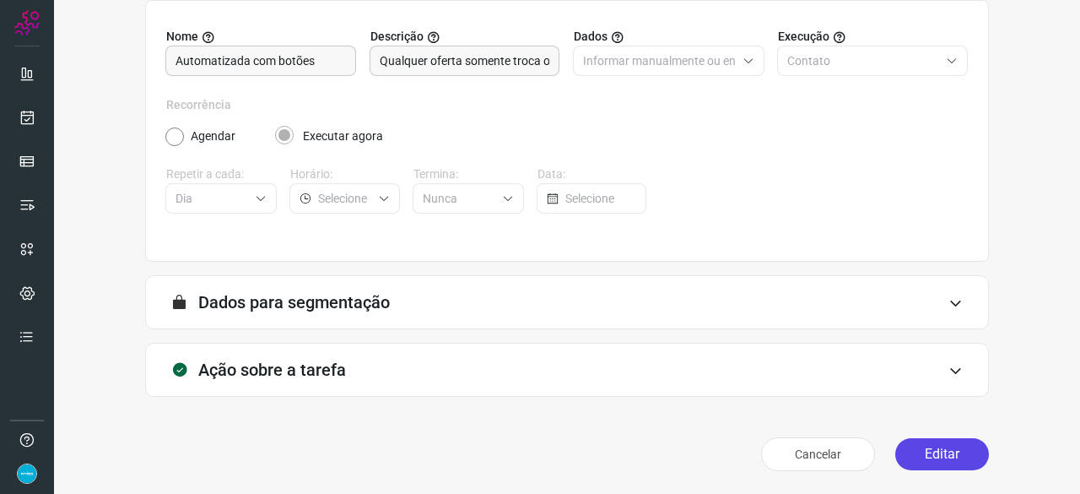
click at [920, 459] on button "Editar" at bounding box center [943, 454] width 94 height 32
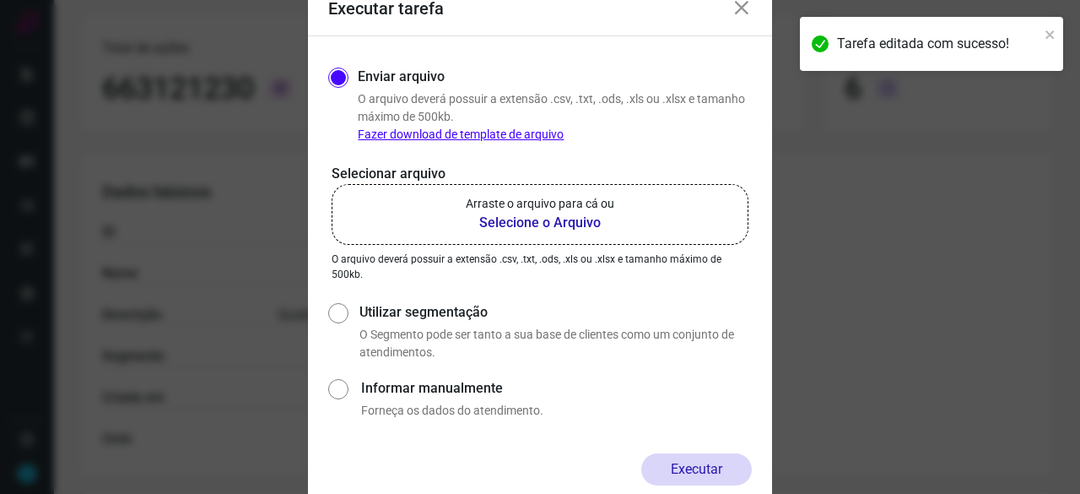
click at [509, 224] on b "Selecione o Arquivo" at bounding box center [540, 223] width 149 height 20
click at [0, 0] on input "Arraste o arquivo para cá ou Selecione o Arquivo" at bounding box center [0, 0] width 0 height 0
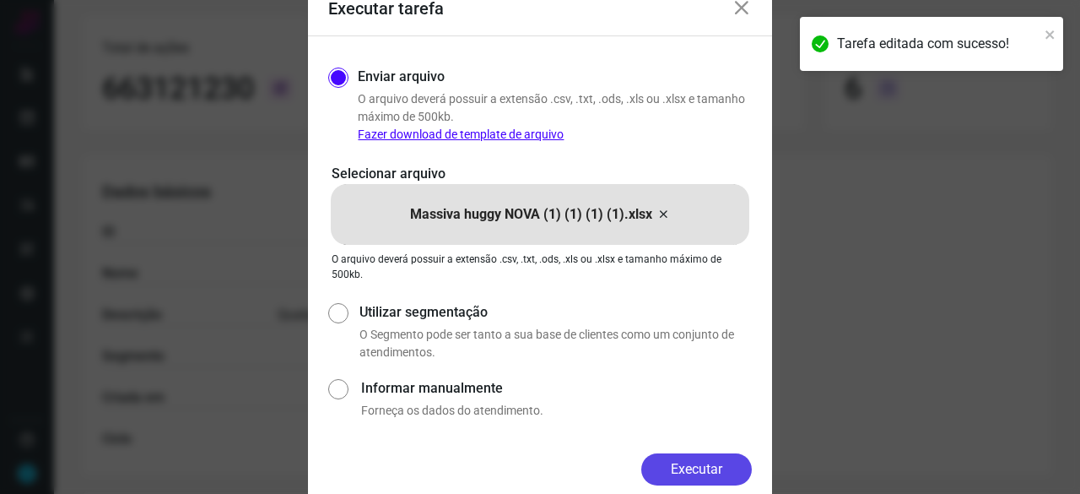
click at [701, 463] on button "Executar" at bounding box center [697, 469] width 111 height 32
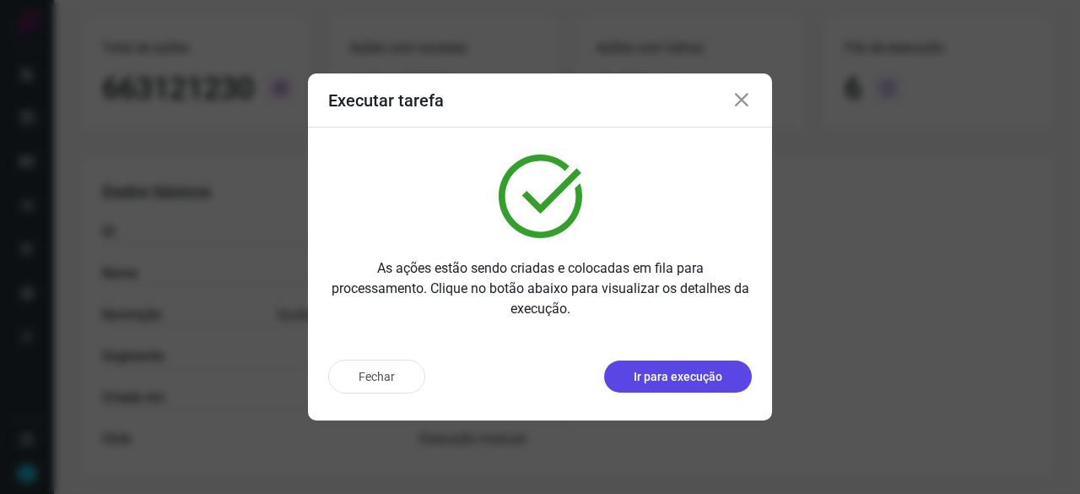
click at [657, 380] on p "Ir para execução" at bounding box center [678, 377] width 89 height 18
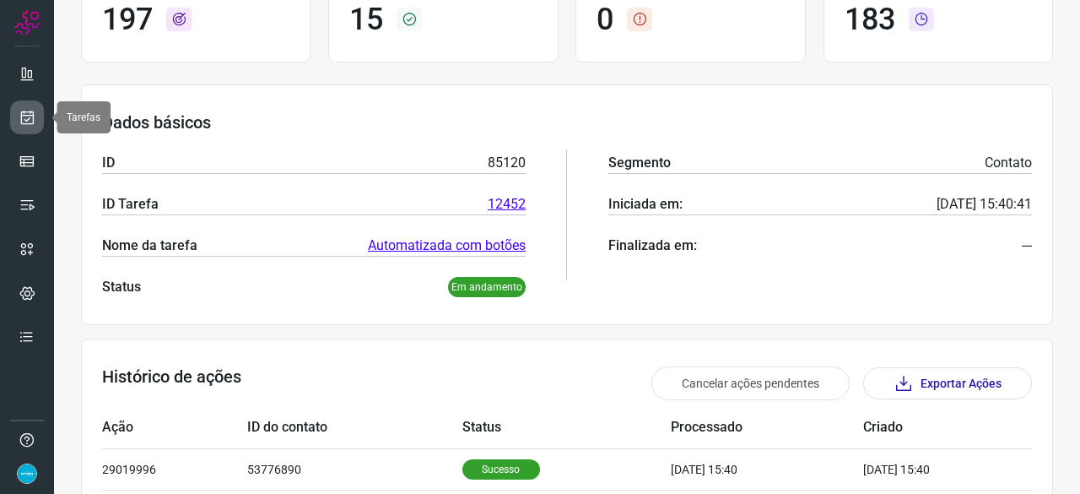
click at [19, 115] on icon at bounding box center [28, 117] width 18 height 17
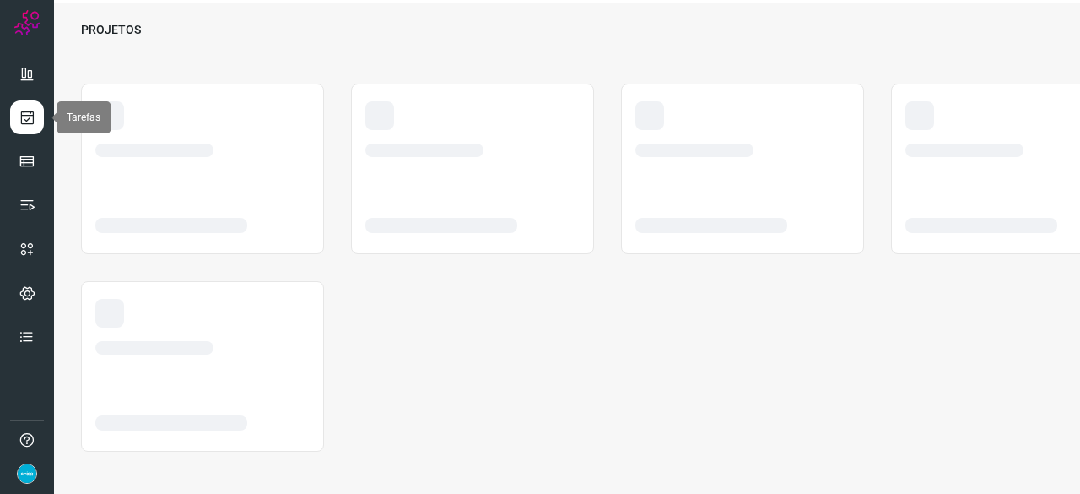
scroll to position [51, 0]
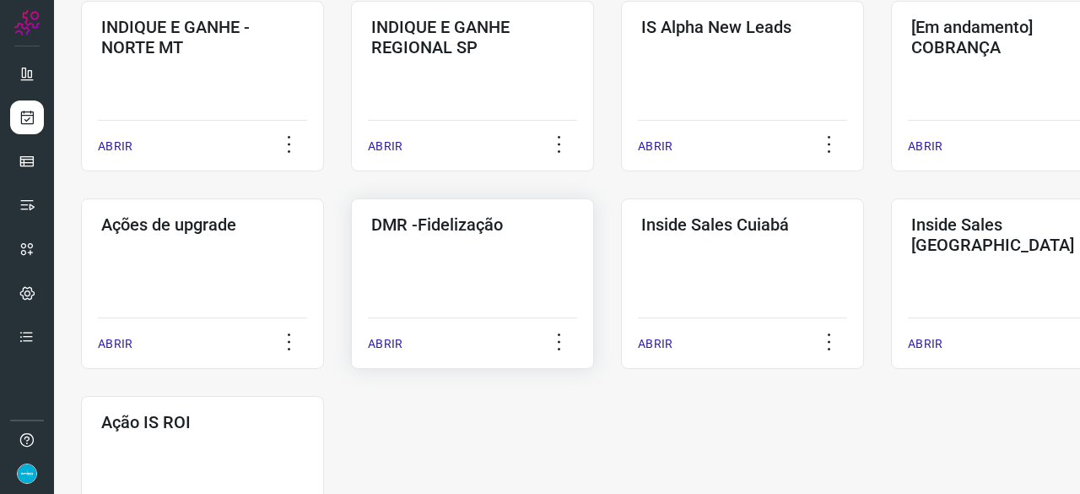
click at [398, 337] on p "ABRIR" at bounding box center [385, 344] width 35 height 18
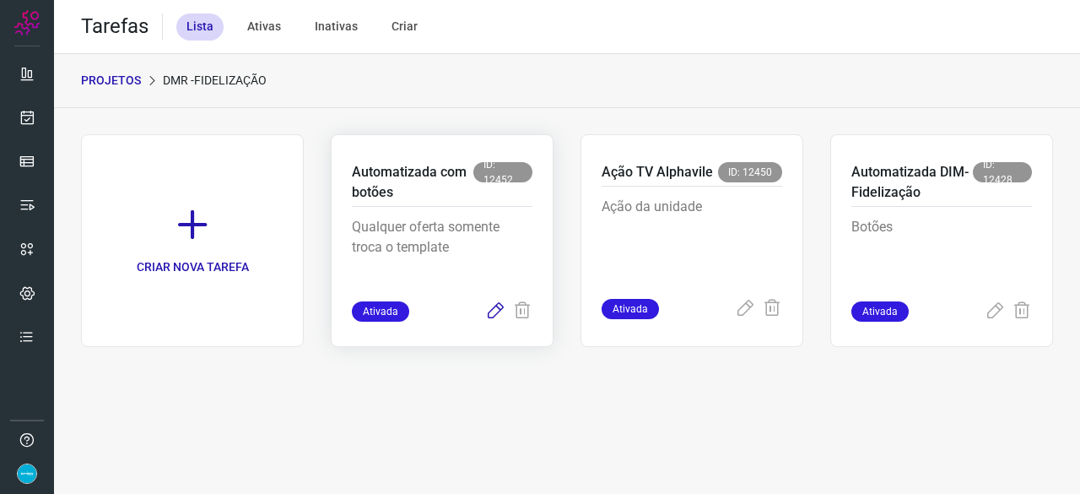
click at [496, 318] on icon at bounding box center [495, 311] width 20 height 20
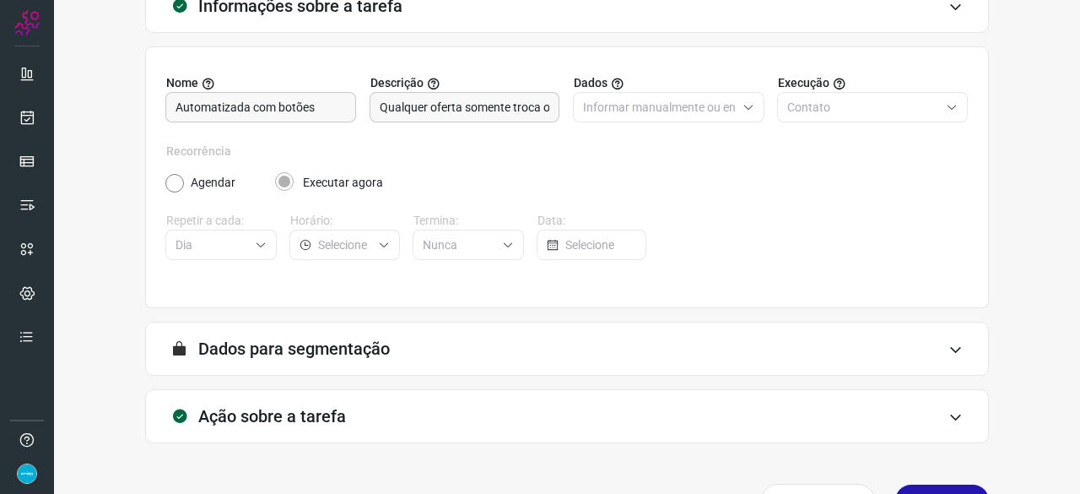
scroll to position [165, 0]
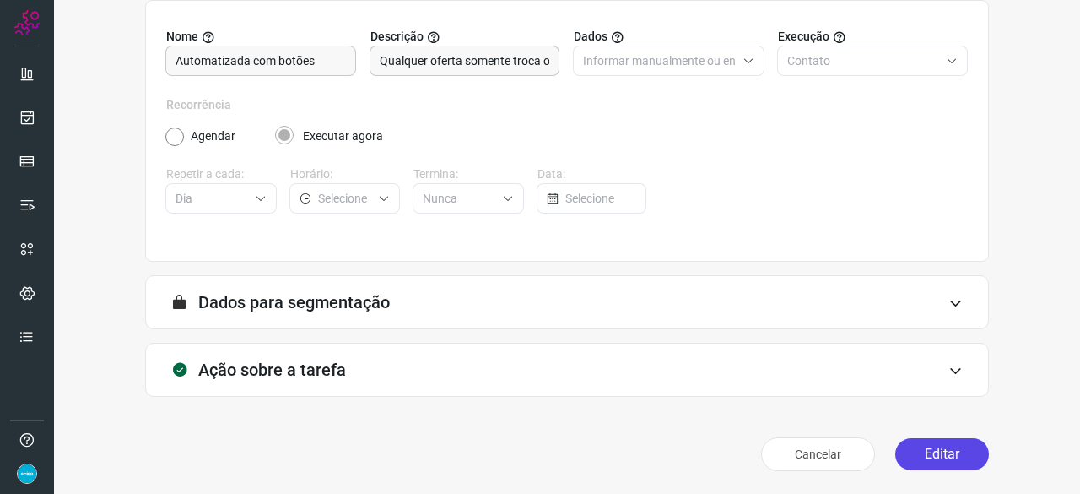
click at [917, 444] on button "Editar" at bounding box center [943, 454] width 94 height 32
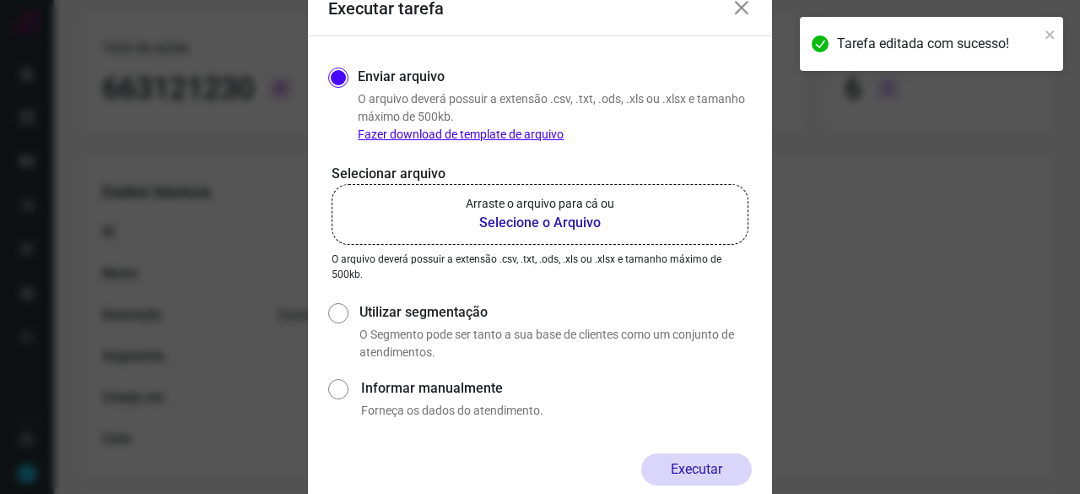
click at [512, 222] on b "Selecione o Arquivo" at bounding box center [540, 223] width 149 height 20
click at [0, 0] on input "Arraste o arquivo para cá ou Selecione o Arquivo" at bounding box center [0, 0] width 0 height 0
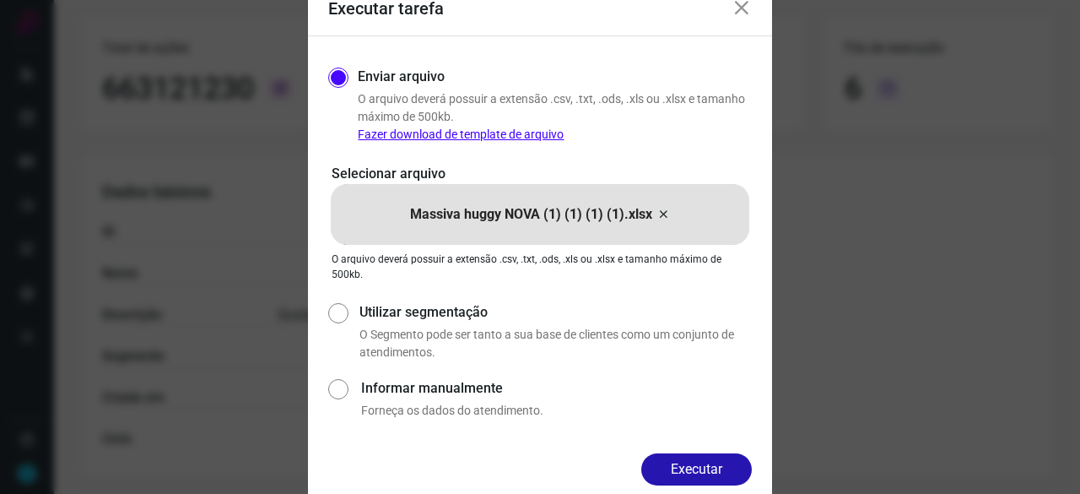
drag, startPoint x: 708, startPoint y: 462, endPoint x: 771, endPoint y: 490, distance: 68.7
click at [708, 461] on button "Executar" at bounding box center [697, 469] width 111 height 32
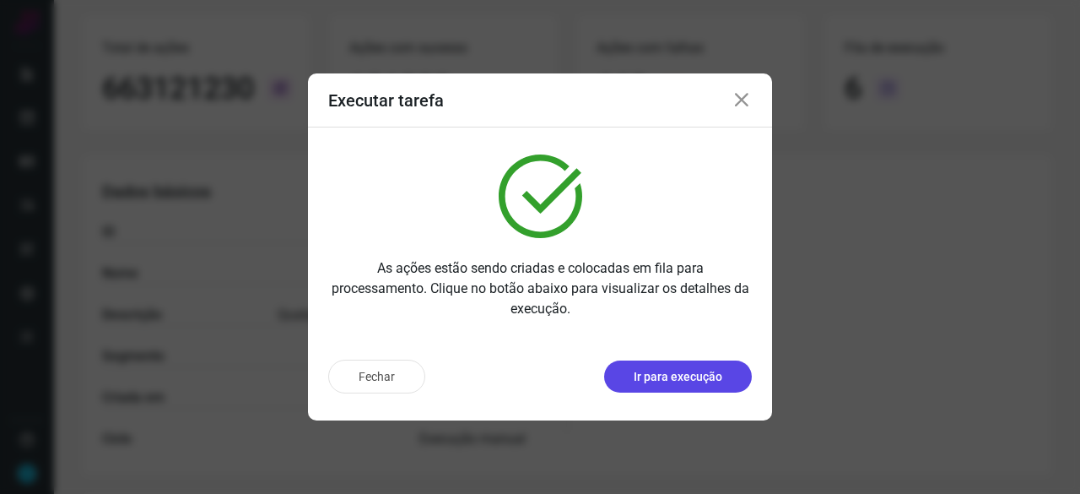
click at [668, 378] on p "Ir para execução" at bounding box center [678, 377] width 89 height 18
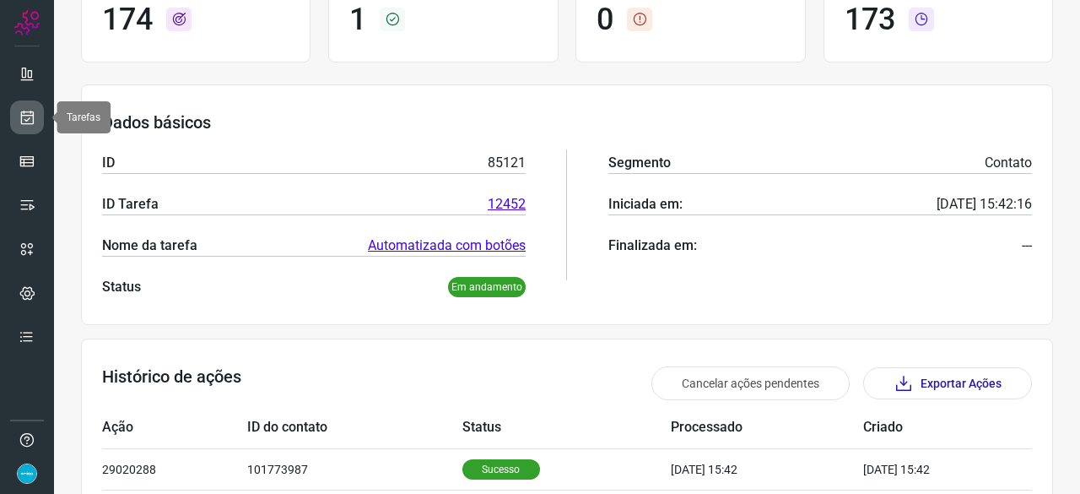
click at [23, 111] on icon at bounding box center [28, 117] width 18 height 17
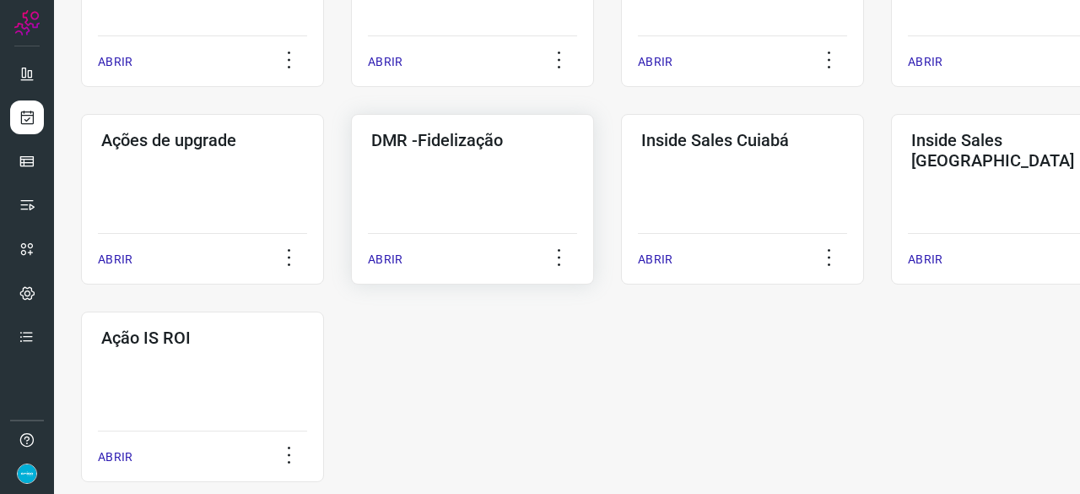
click at [387, 257] on p "ABRIR" at bounding box center [385, 260] width 35 height 18
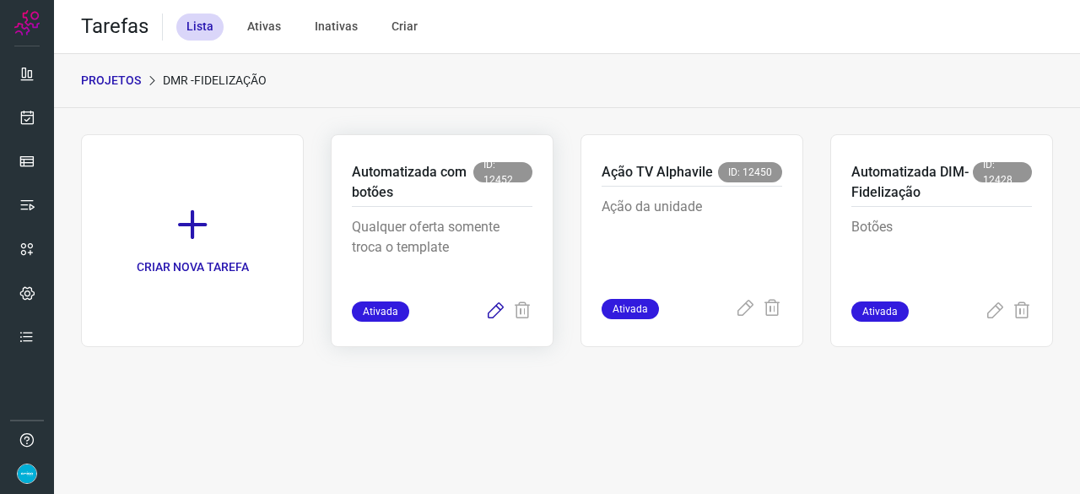
click at [491, 308] on icon at bounding box center [495, 311] width 20 height 20
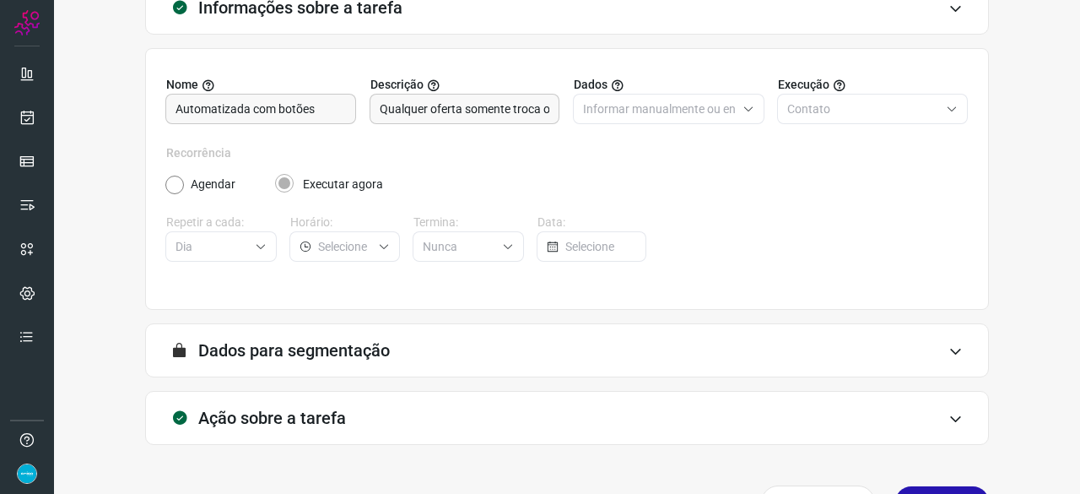
scroll to position [165, 0]
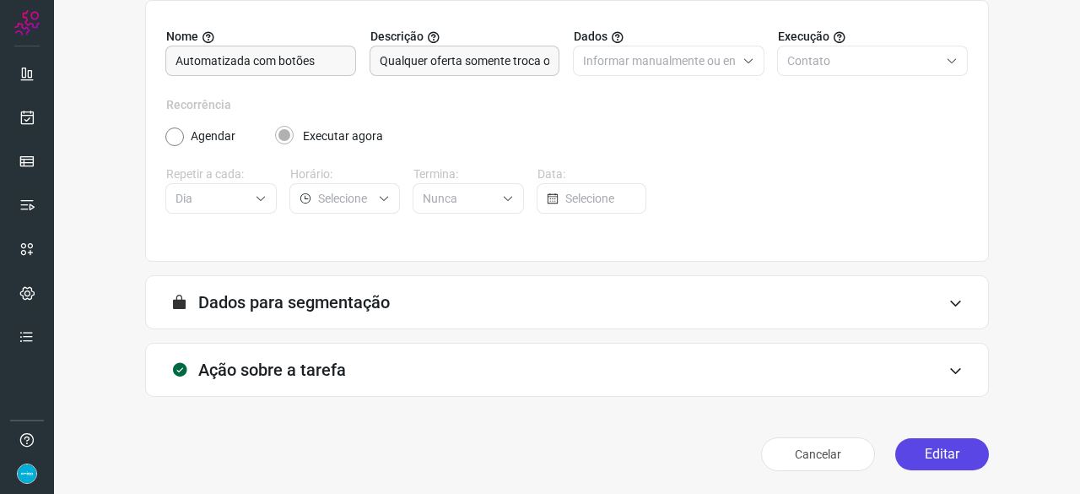
click at [930, 449] on button "Editar" at bounding box center [943, 454] width 94 height 32
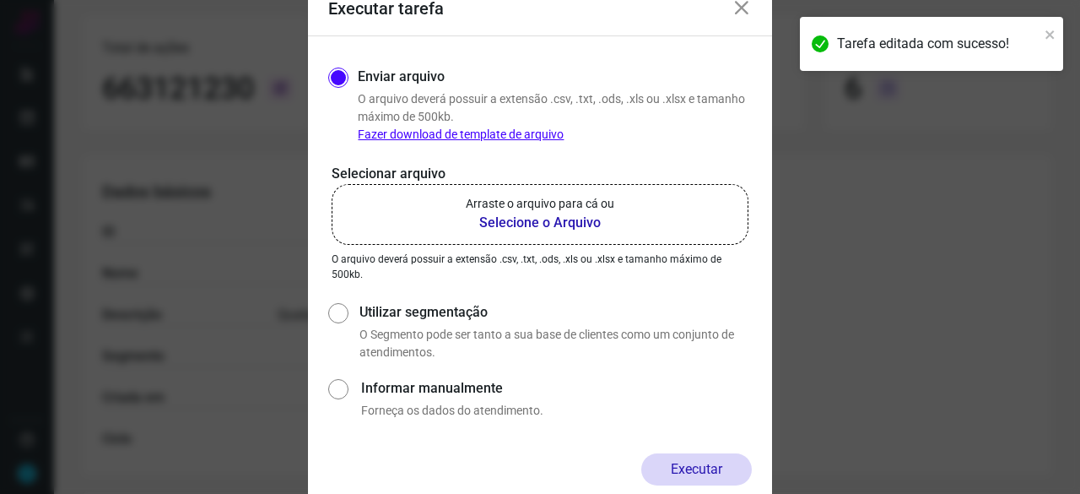
click at [508, 219] on b "Selecione o Arquivo" at bounding box center [540, 223] width 149 height 20
click at [0, 0] on input "Arraste o arquivo para cá ou Selecione o Arquivo" at bounding box center [0, 0] width 0 height 0
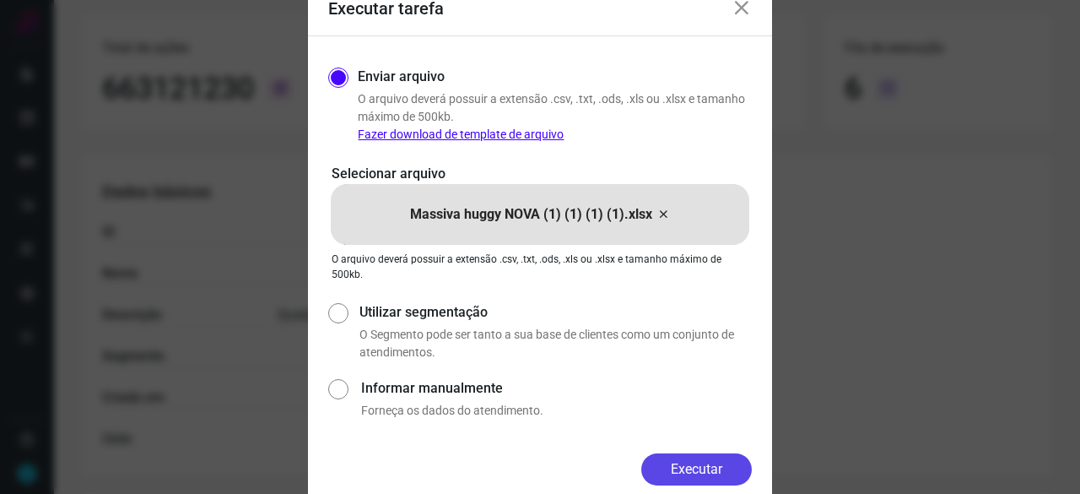
click at [692, 475] on button "Executar" at bounding box center [697, 469] width 111 height 32
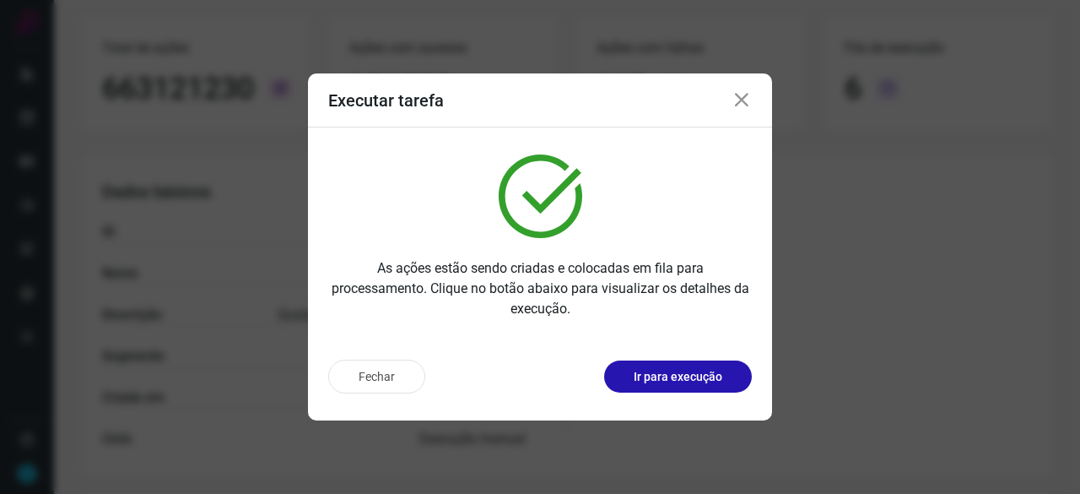
click at [635, 361] on button "Ir para execução" at bounding box center [678, 376] width 148 height 32
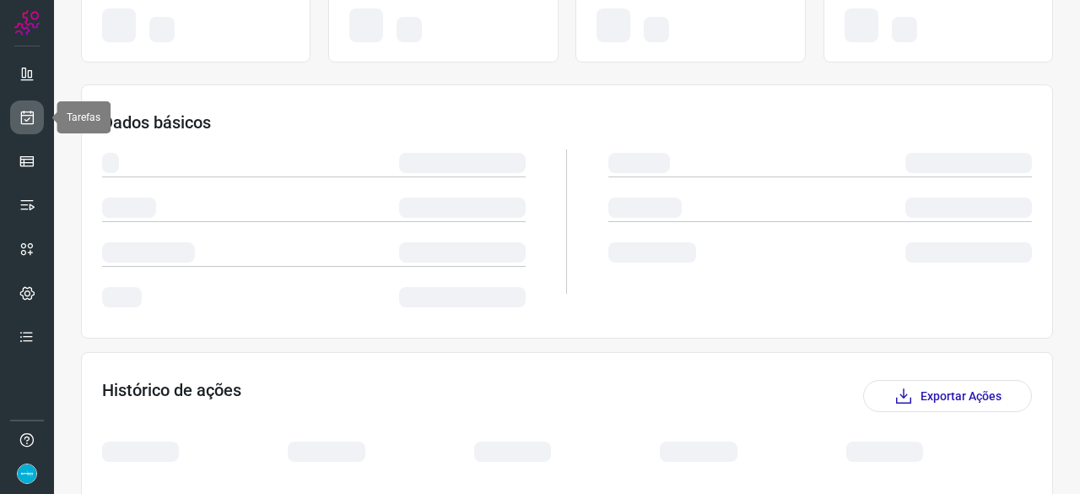
click at [29, 109] on icon at bounding box center [28, 117] width 18 height 17
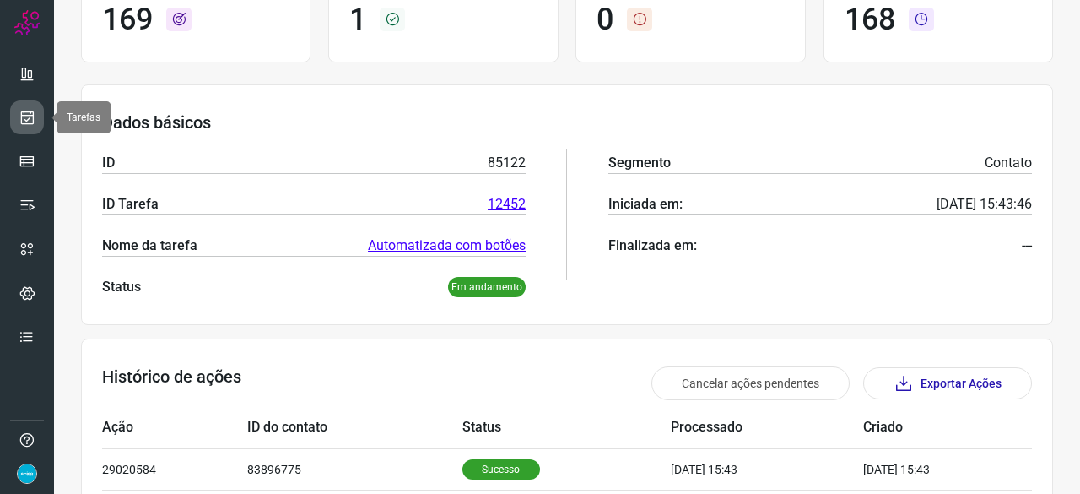
scroll to position [51, 0]
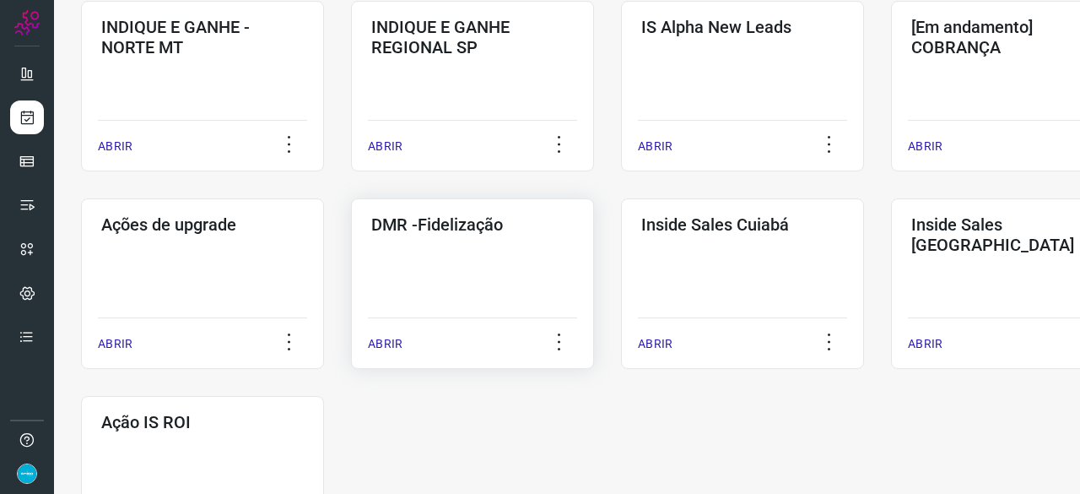
click at [393, 340] on p "ABRIR" at bounding box center [385, 344] width 35 height 18
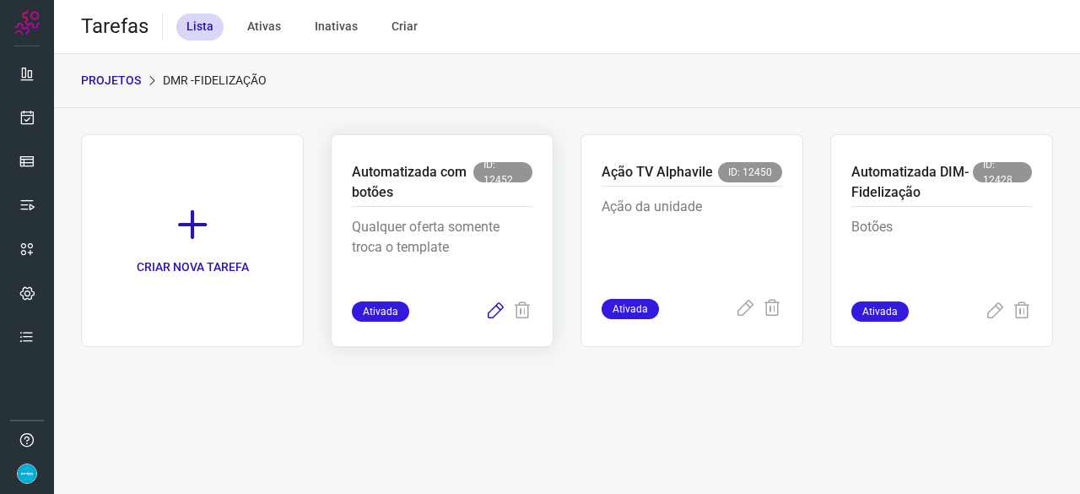
click at [495, 313] on icon at bounding box center [495, 311] width 20 height 20
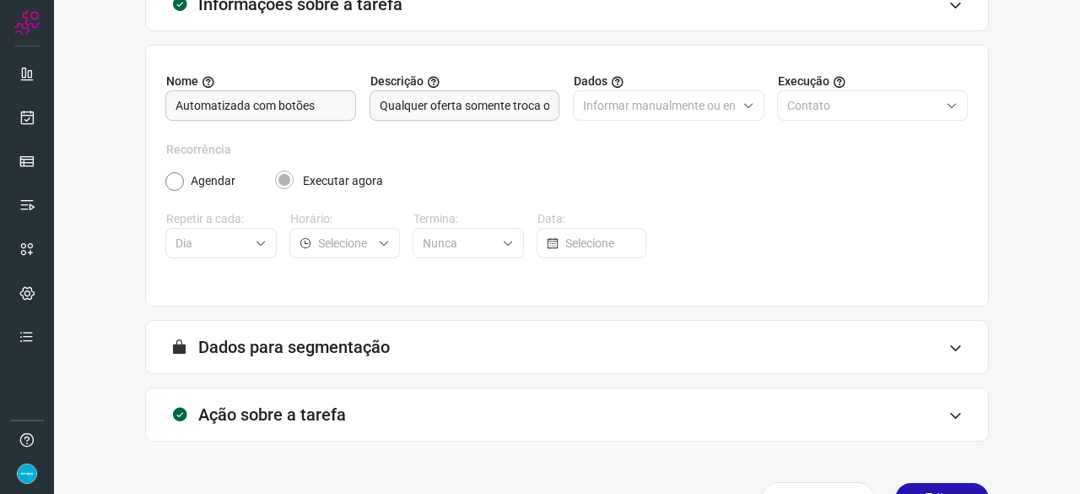
scroll to position [165, 0]
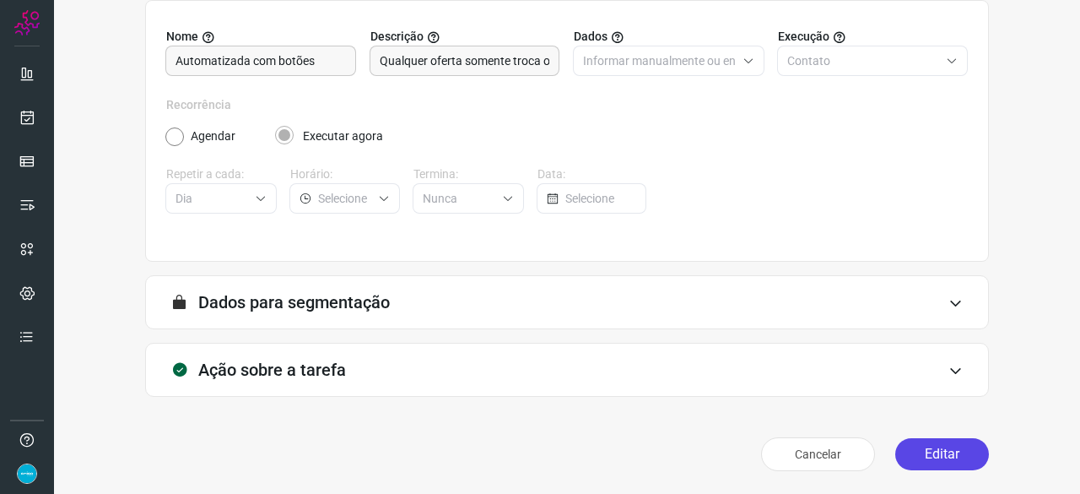
click at [925, 442] on button "Editar" at bounding box center [943, 454] width 94 height 32
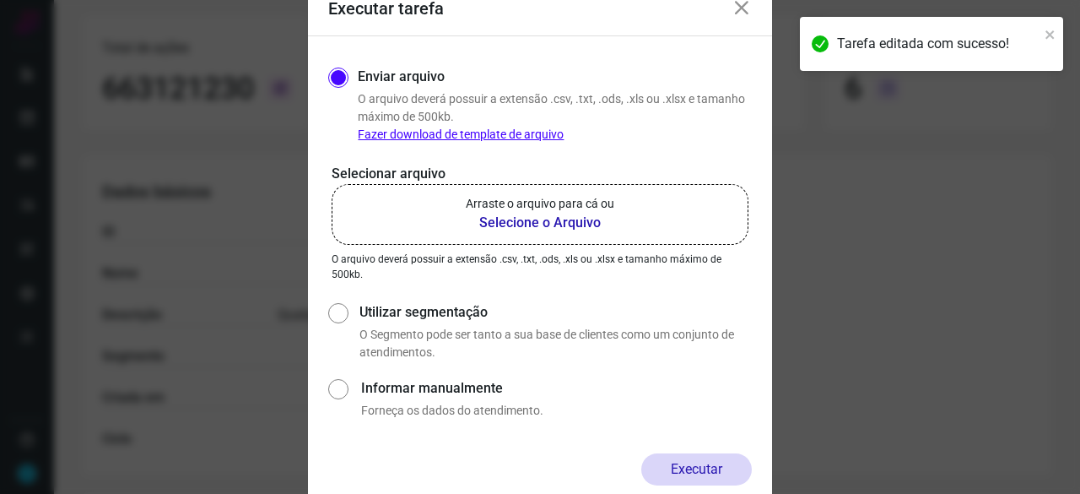
click at [506, 219] on b "Selecione o Arquivo" at bounding box center [540, 223] width 149 height 20
click at [0, 0] on input "Arraste o arquivo para cá ou Selecione o Arquivo" at bounding box center [0, 0] width 0 height 0
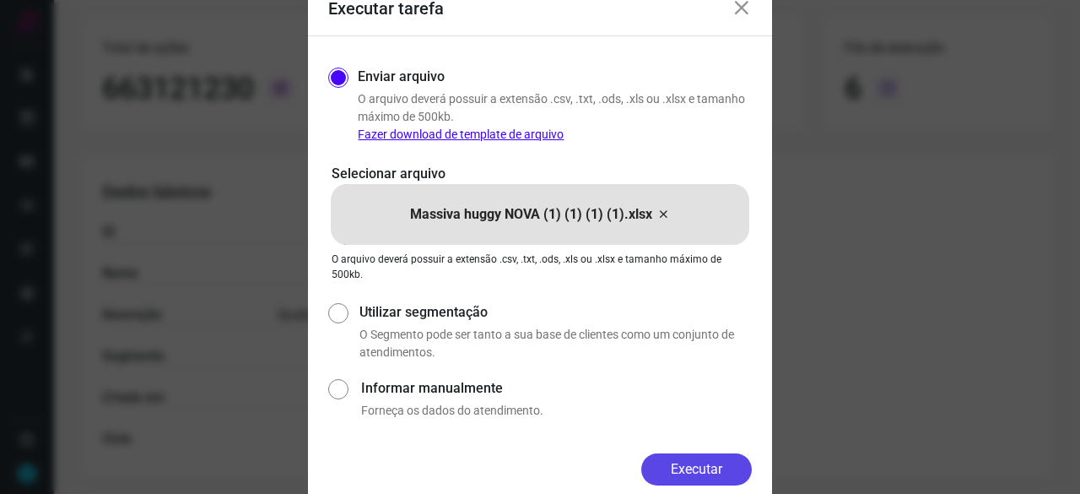
click at [721, 463] on button "Executar" at bounding box center [697, 469] width 111 height 32
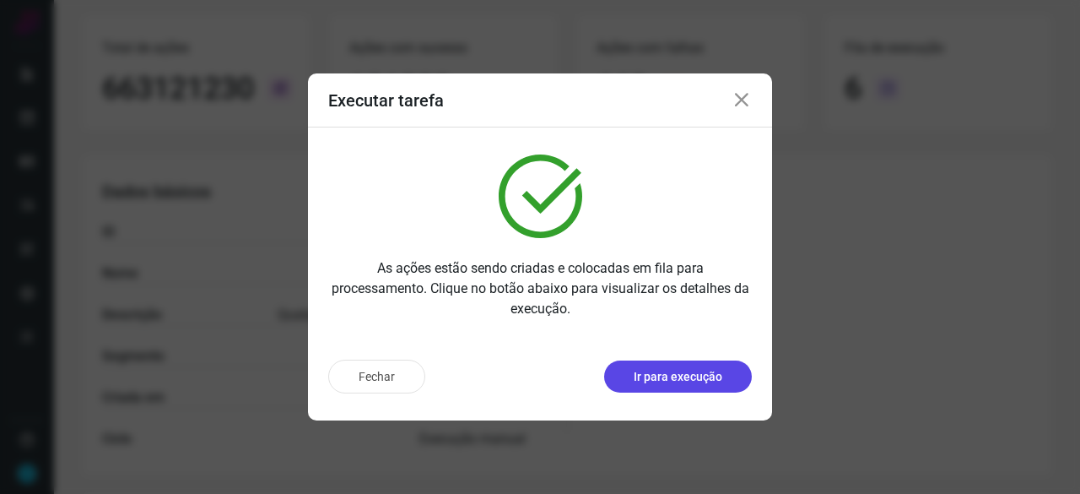
click at [671, 378] on p "Ir para execução" at bounding box center [678, 377] width 89 height 18
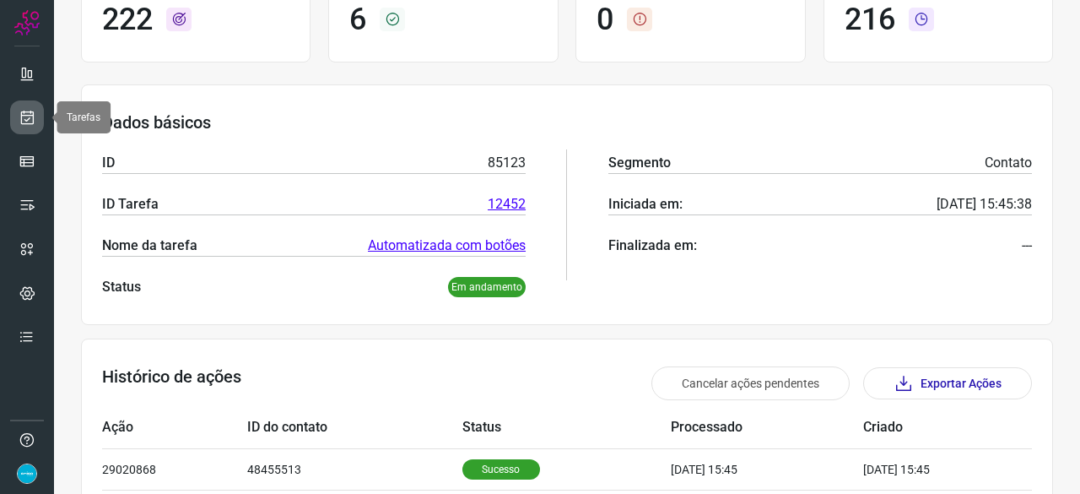
click at [30, 114] on icon at bounding box center [28, 117] width 18 height 17
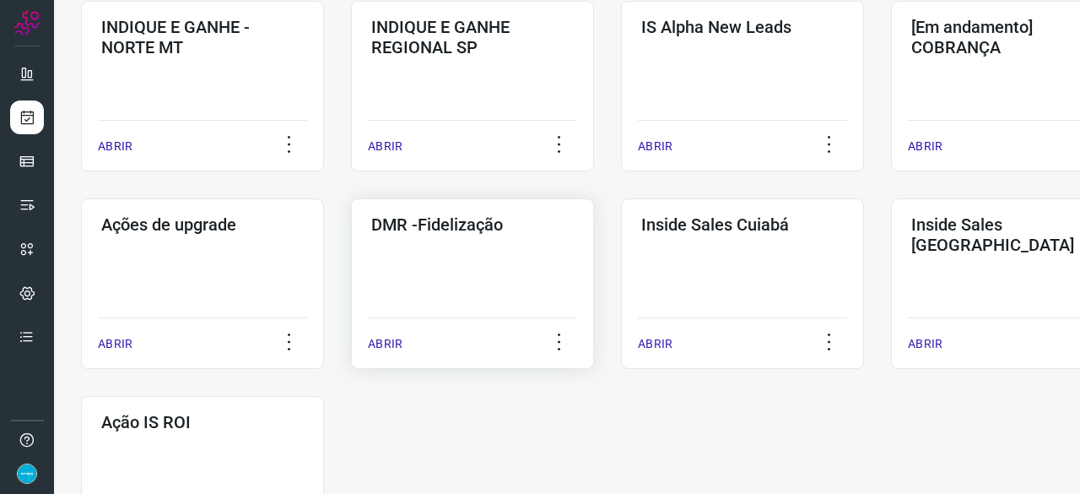
click at [387, 344] on p "ABRIR" at bounding box center [385, 344] width 35 height 18
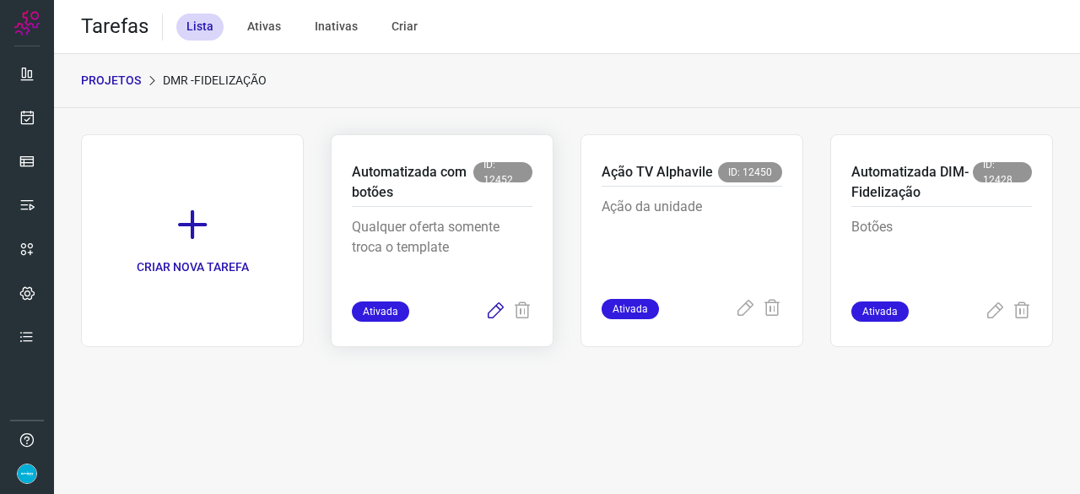
click at [499, 309] on icon at bounding box center [495, 311] width 20 height 20
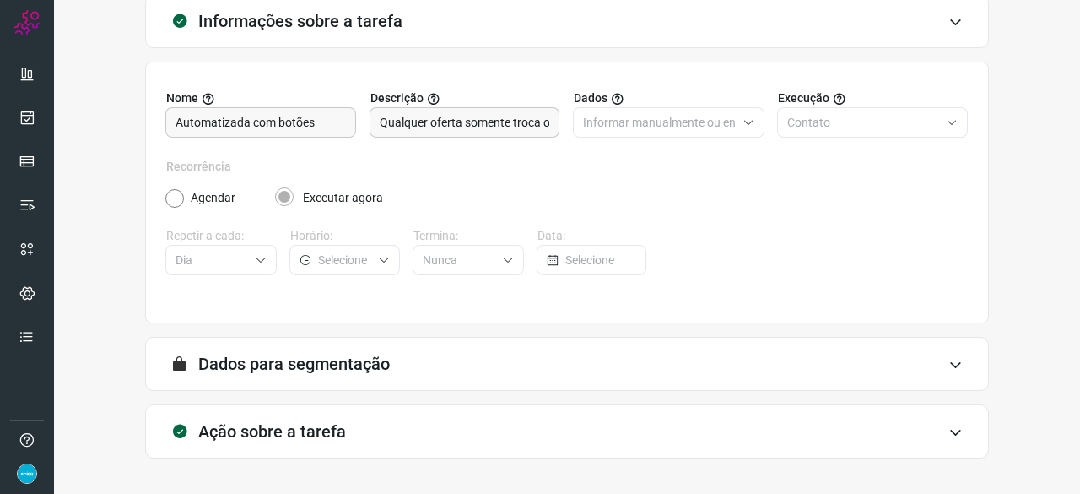
scroll to position [165, 0]
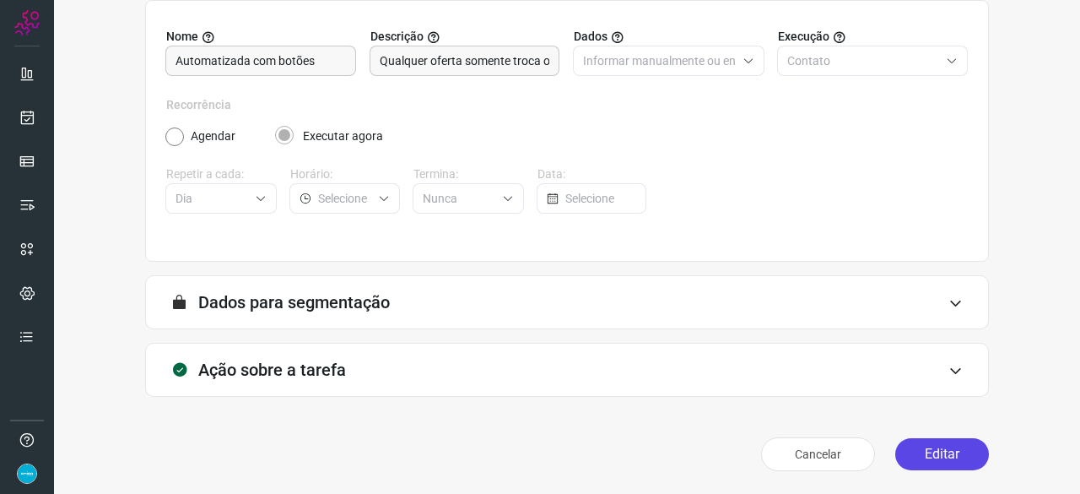
click at [944, 452] on button "Editar" at bounding box center [943, 454] width 94 height 32
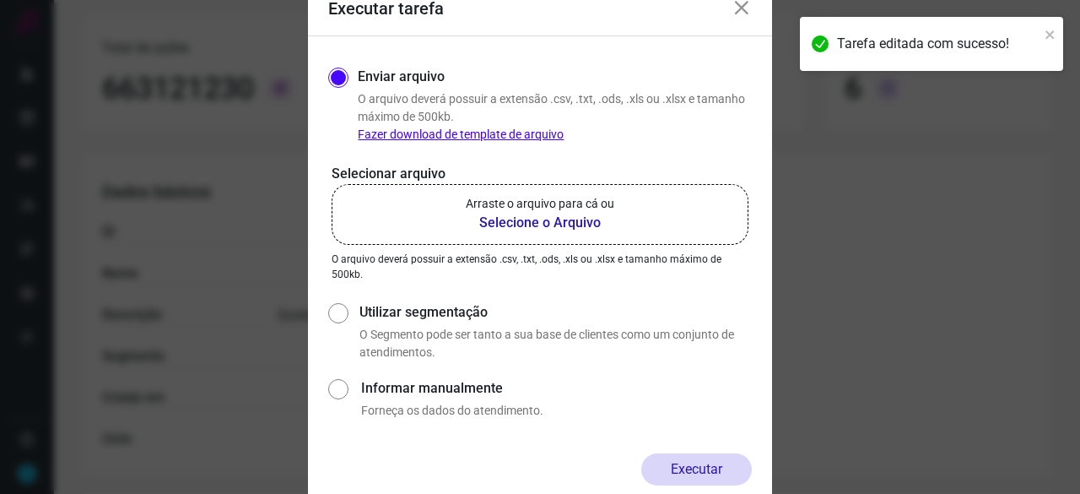
click at [485, 225] on b "Selecione o Arquivo" at bounding box center [540, 223] width 149 height 20
click at [0, 0] on input "Arraste o arquivo para cá ou Selecione o Arquivo" at bounding box center [0, 0] width 0 height 0
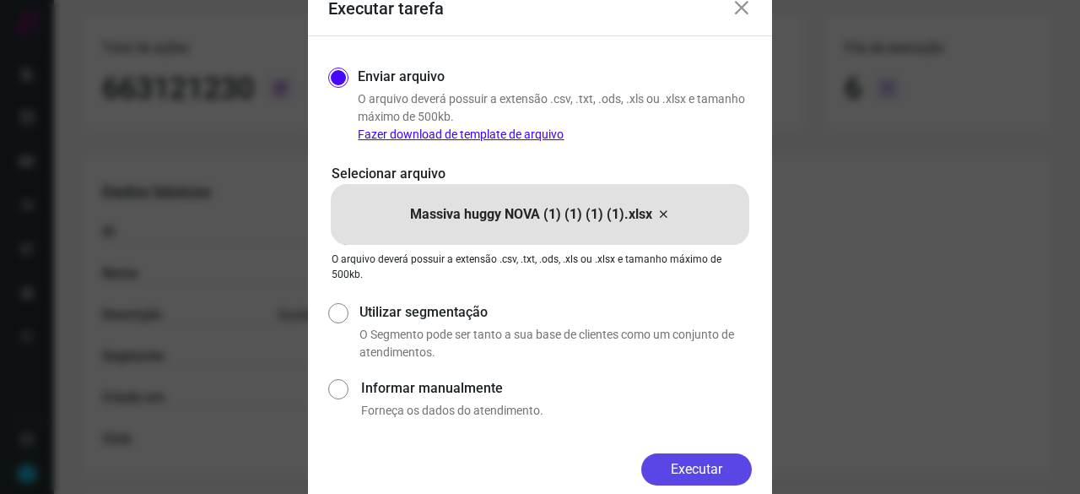
click at [723, 463] on button "Executar" at bounding box center [697, 469] width 111 height 32
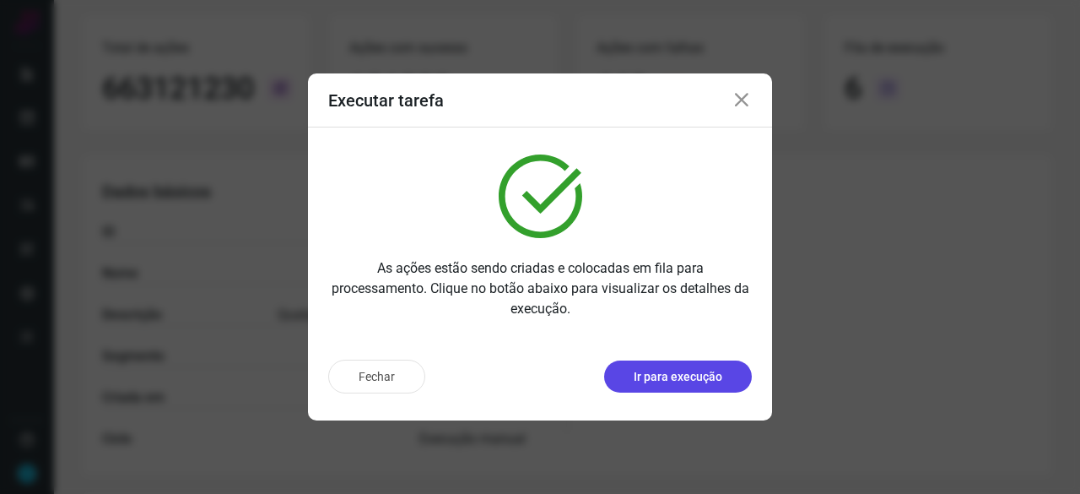
click at [694, 378] on p "Ir para execução" at bounding box center [678, 377] width 89 height 18
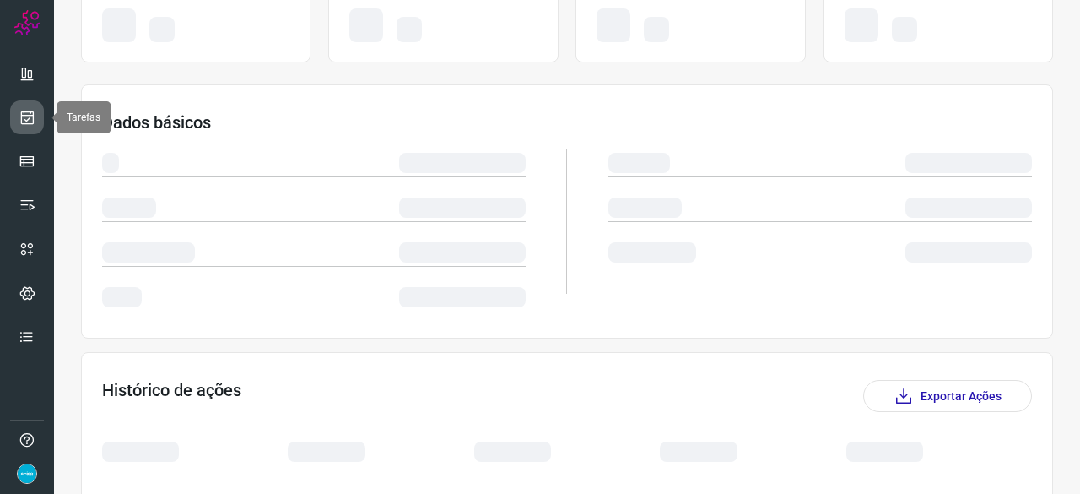
click at [24, 114] on icon at bounding box center [28, 117] width 18 height 17
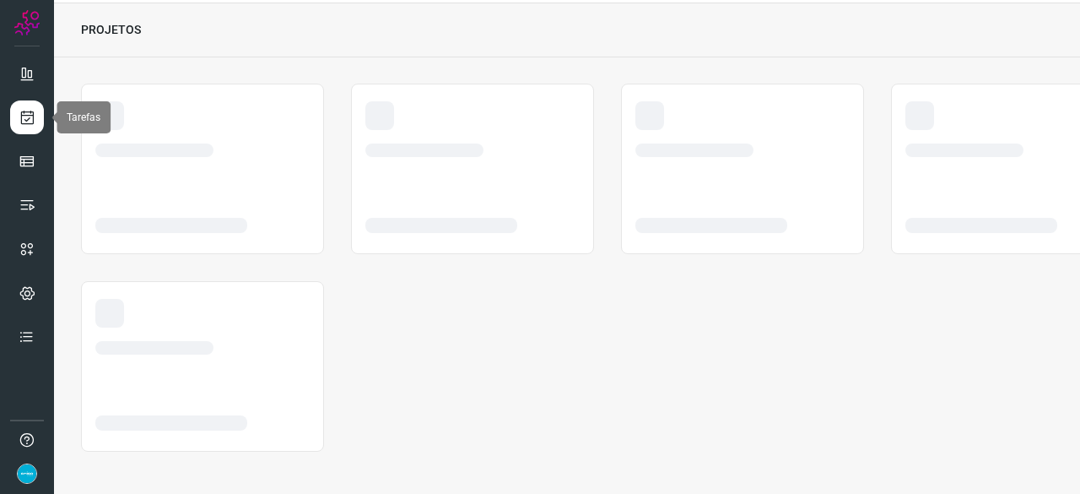
scroll to position [51, 0]
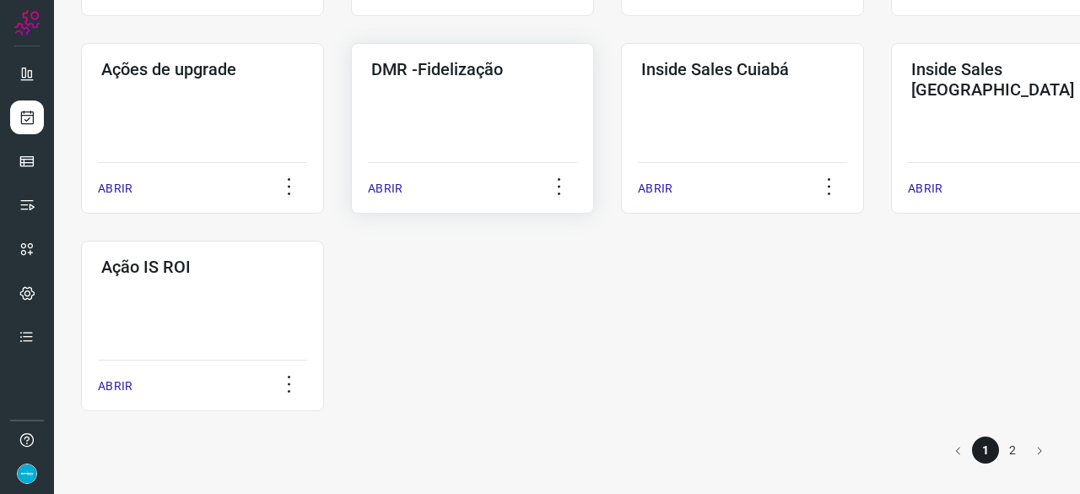
click at [385, 184] on p "ABRIR" at bounding box center [385, 189] width 35 height 18
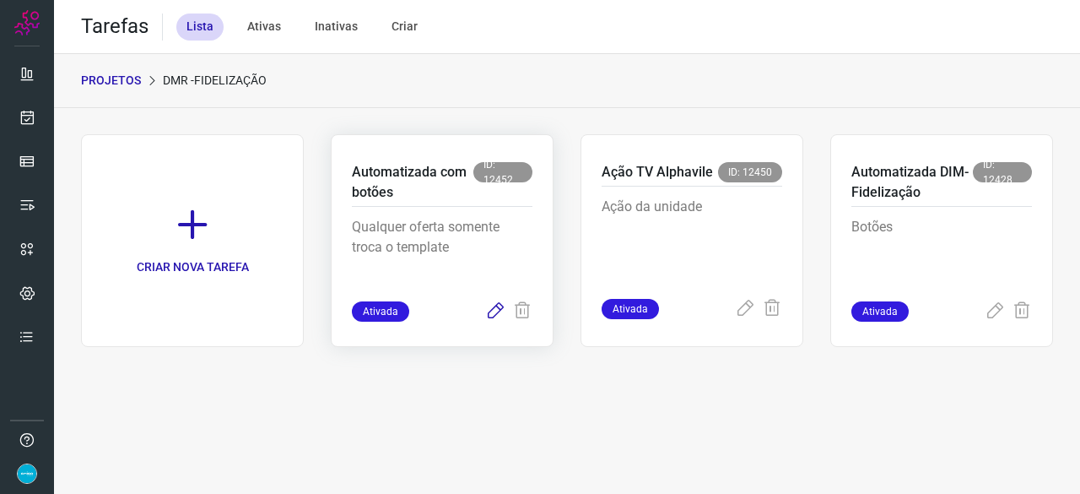
click at [495, 309] on icon at bounding box center [495, 311] width 20 height 20
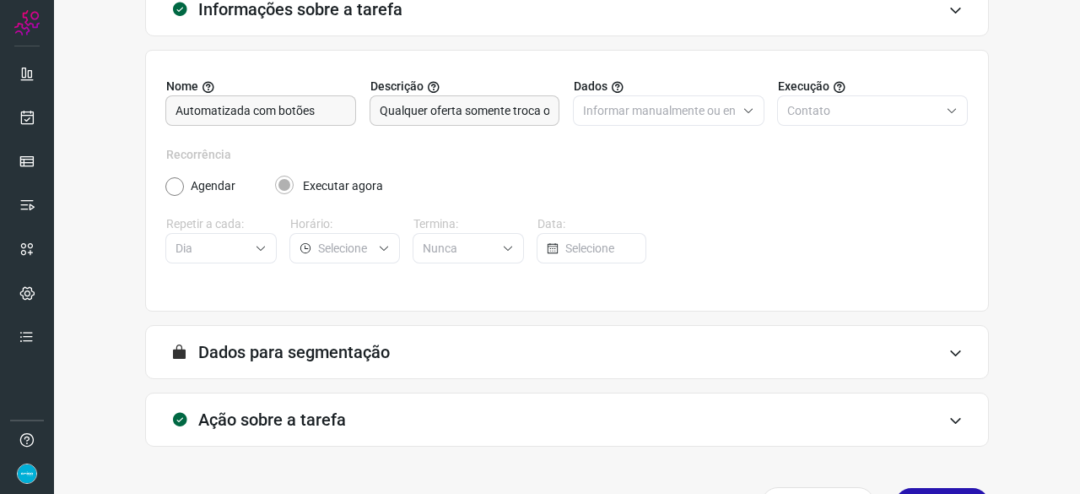
scroll to position [165, 0]
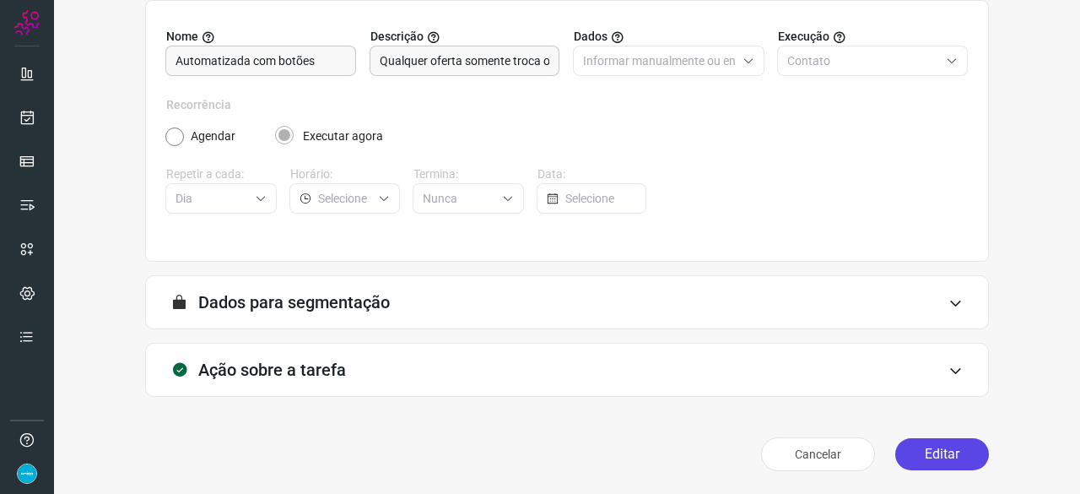
click at [931, 451] on button "Editar" at bounding box center [943, 454] width 94 height 32
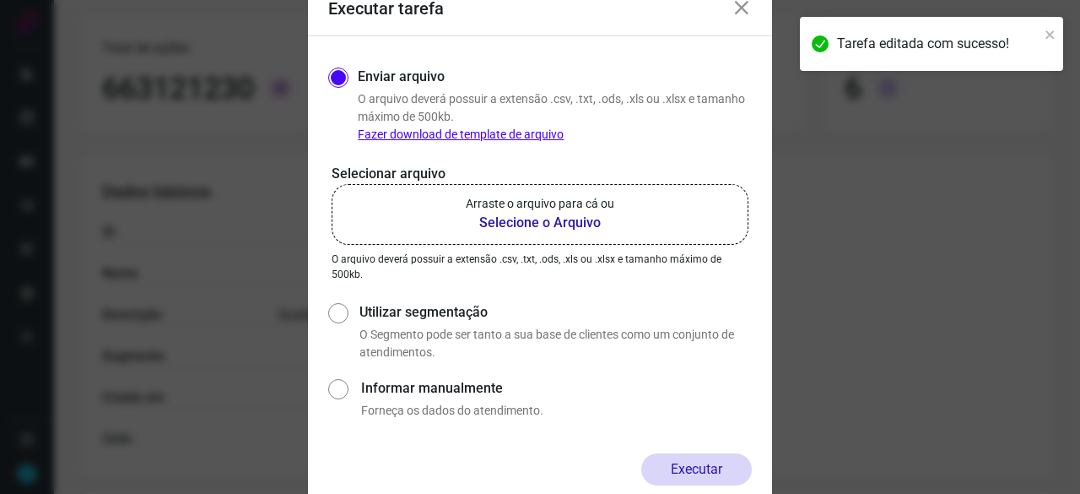
click at [552, 224] on b "Selecione o Arquivo" at bounding box center [540, 223] width 149 height 20
click at [0, 0] on input "Arraste o arquivo para cá ou Selecione o Arquivo" at bounding box center [0, 0] width 0 height 0
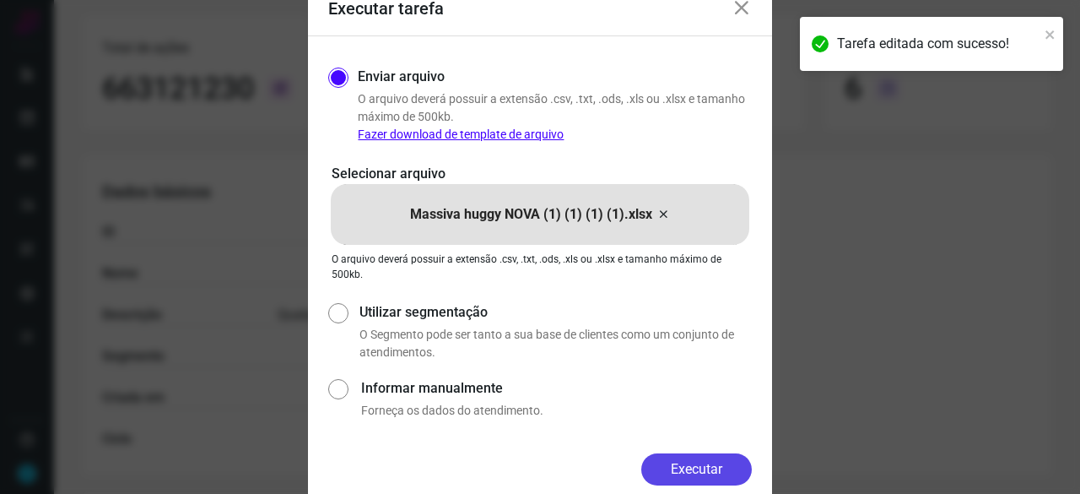
click at [701, 455] on form "Executar tarefa Enviar arquivo O arquivo deverá possuir a extensão .csv, .txt, …" at bounding box center [540, 247] width 464 height 530
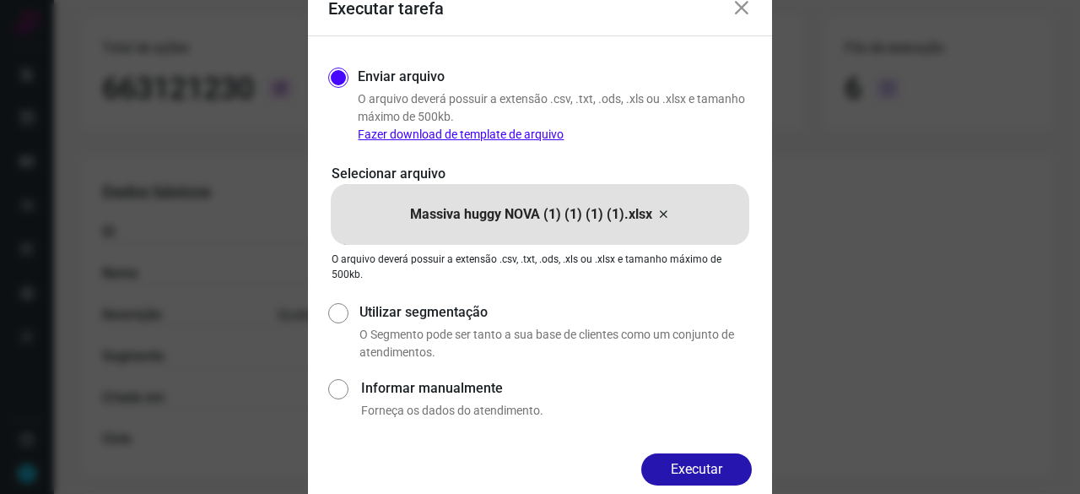
click at [710, 466] on button "Executar" at bounding box center [697, 469] width 111 height 32
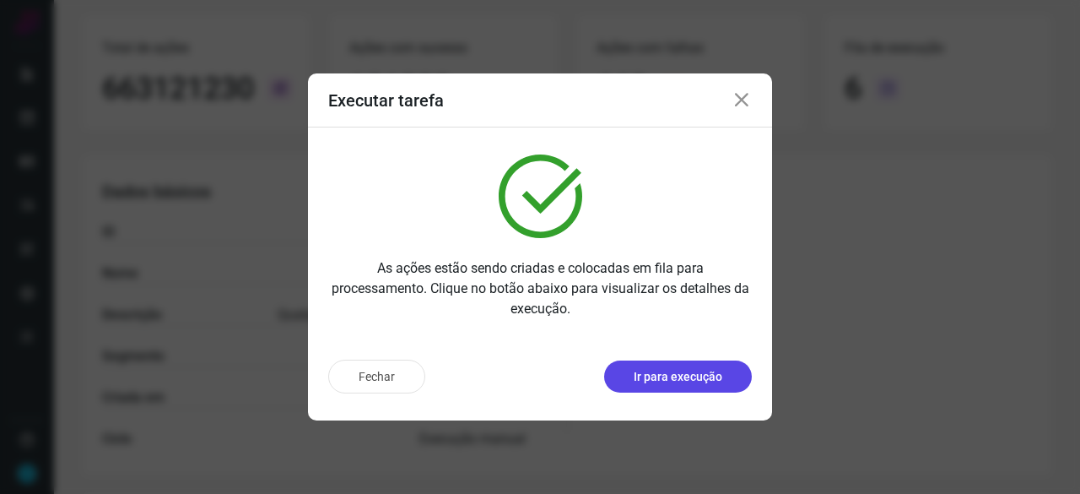
click at [647, 387] on button "Ir para execução" at bounding box center [678, 376] width 148 height 32
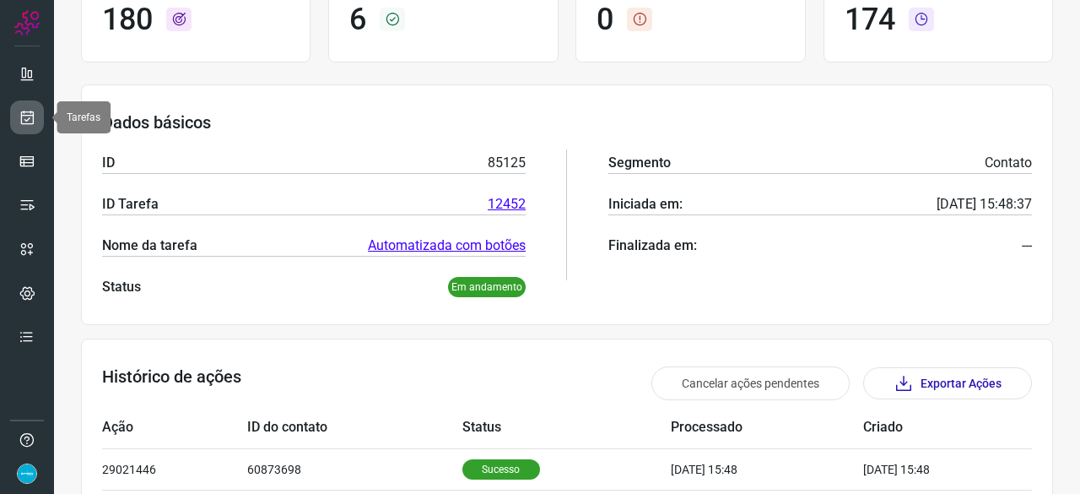
click at [22, 112] on icon at bounding box center [28, 117] width 18 height 17
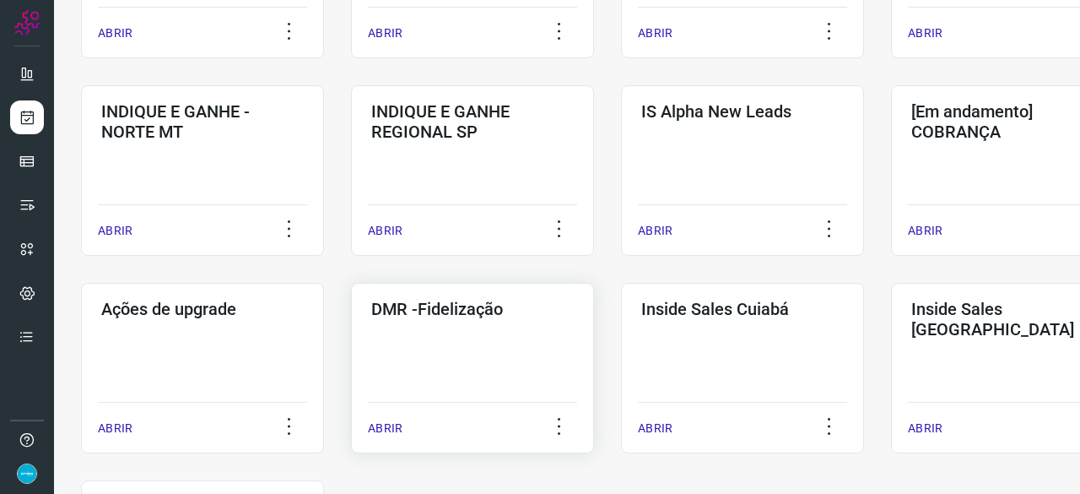
click at [384, 425] on p "ABRIR" at bounding box center [385, 429] width 35 height 18
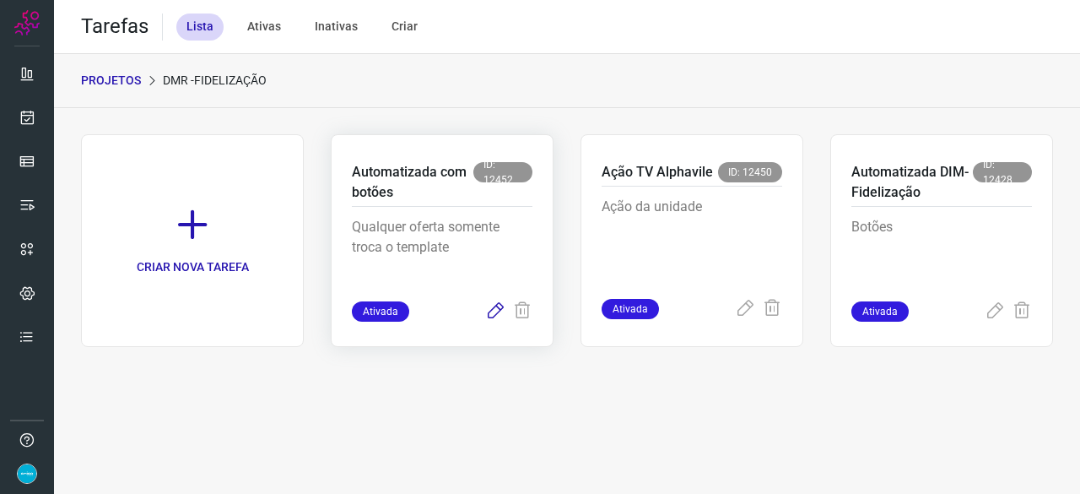
click at [498, 308] on icon at bounding box center [495, 311] width 20 height 20
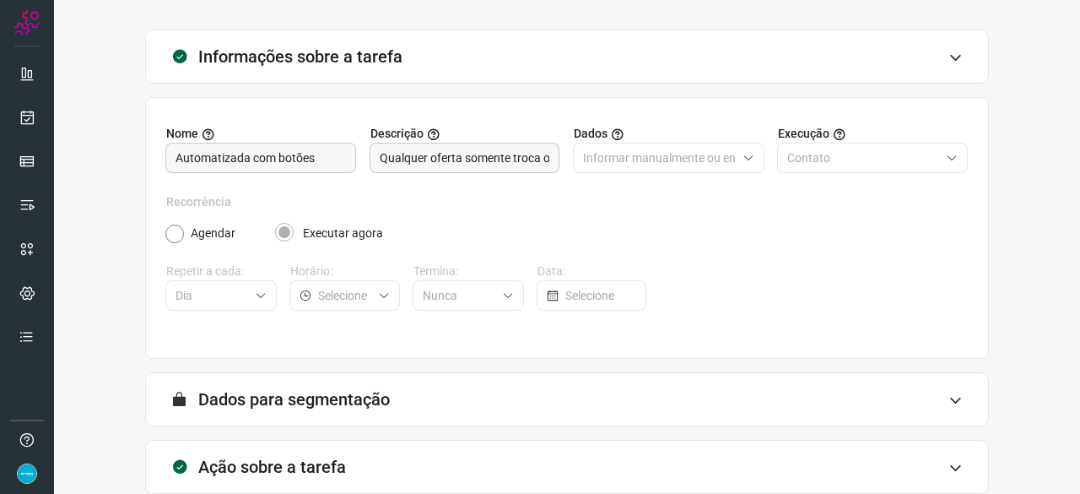
scroll to position [165, 0]
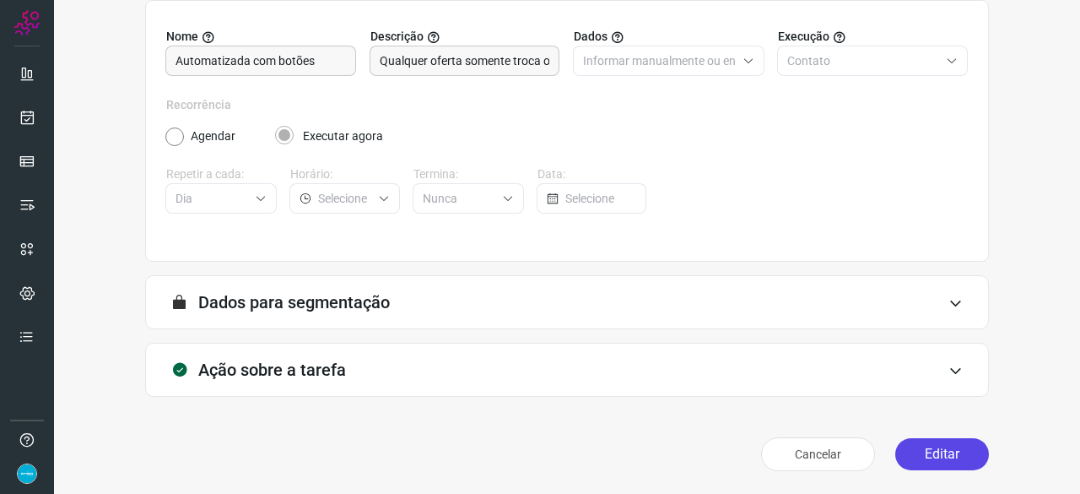
click at [917, 448] on button "Editar" at bounding box center [943, 454] width 94 height 32
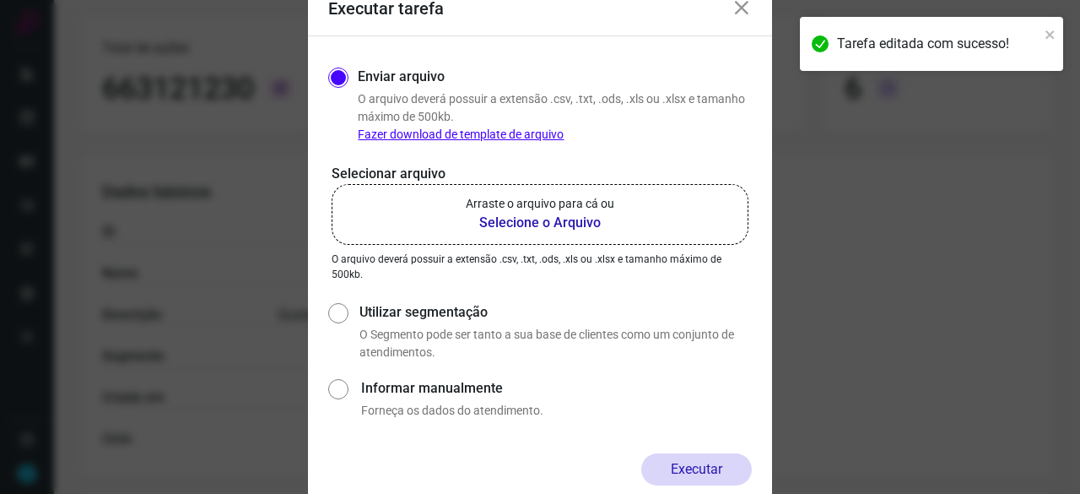
click at [498, 220] on b "Selecione o Arquivo" at bounding box center [540, 223] width 149 height 20
click at [0, 0] on input "Arraste o arquivo para cá ou Selecione o Arquivo" at bounding box center [0, 0] width 0 height 0
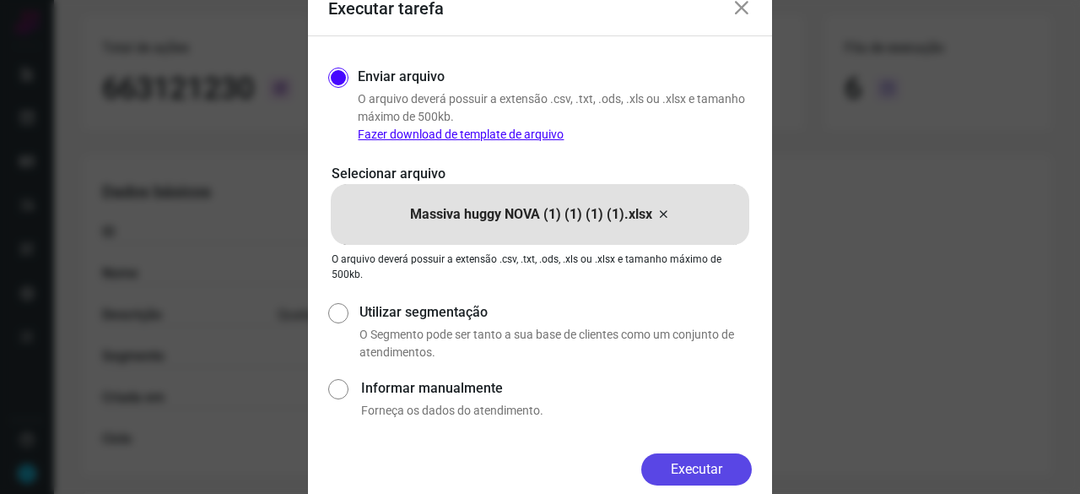
click at [724, 465] on button "Executar" at bounding box center [697, 469] width 111 height 32
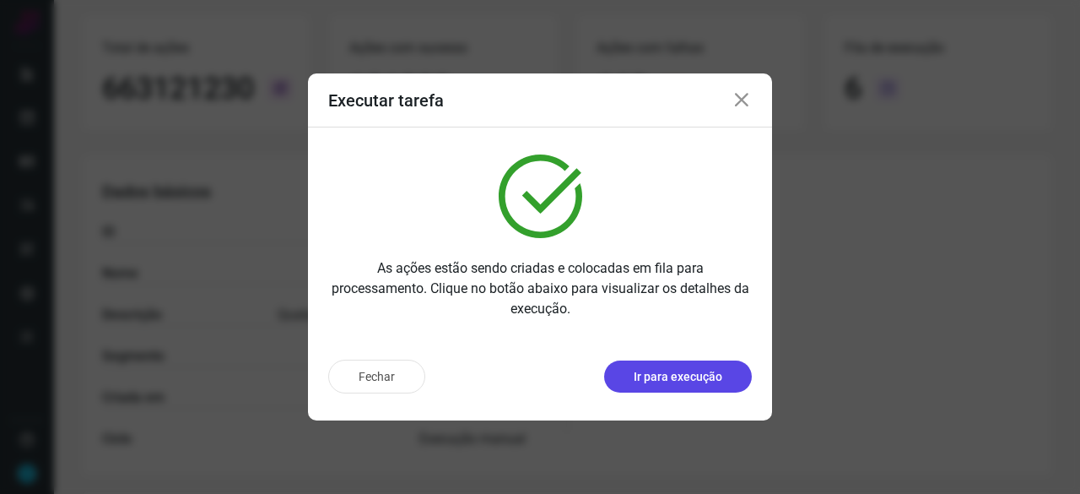
click at [667, 384] on p "Ir para execução" at bounding box center [678, 377] width 89 height 18
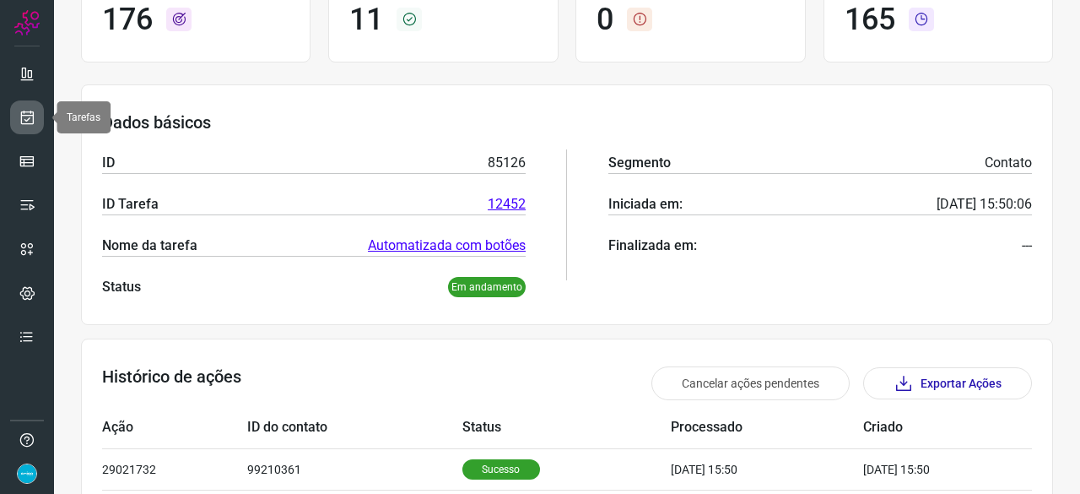
click at [35, 120] on icon at bounding box center [28, 117] width 18 height 17
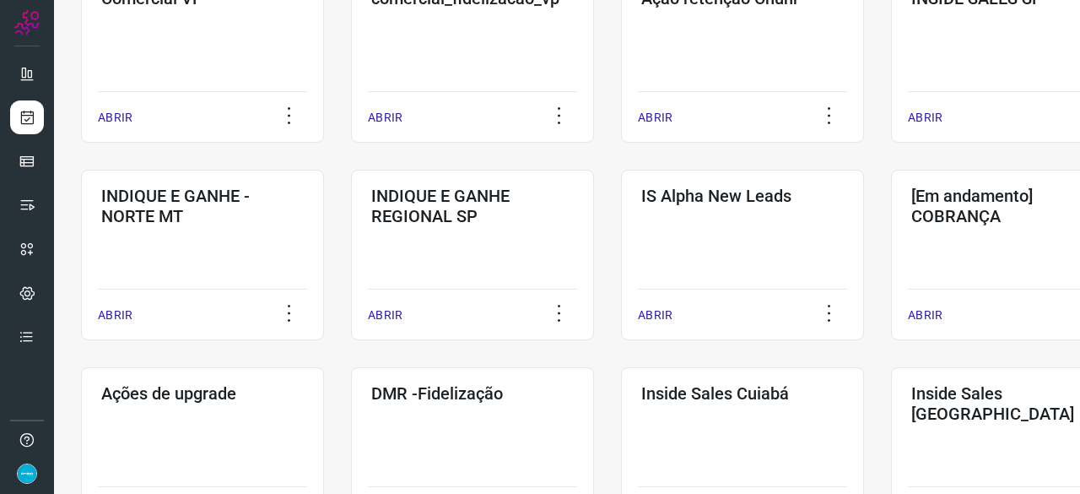
scroll to position [726, 0]
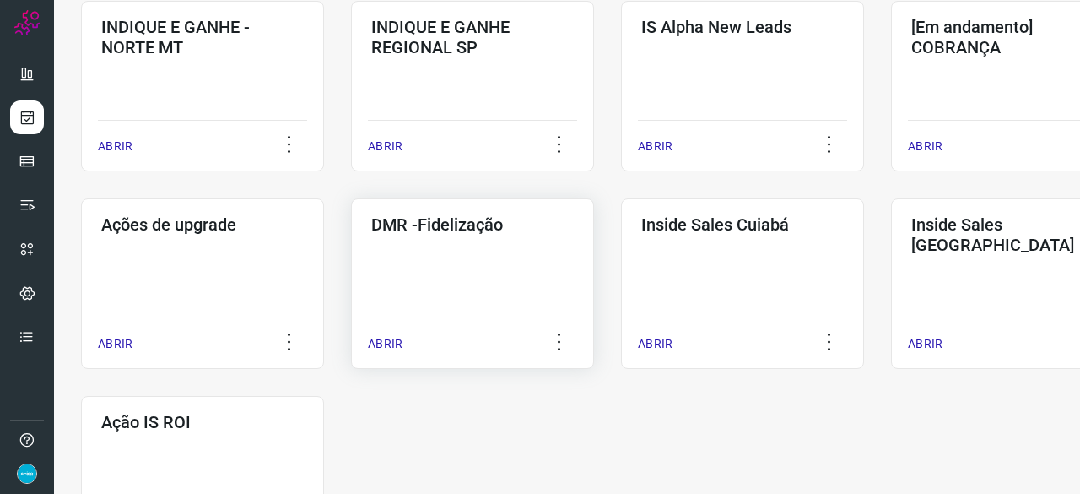
click at [389, 345] on p "ABRIR" at bounding box center [385, 344] width 35 height 18
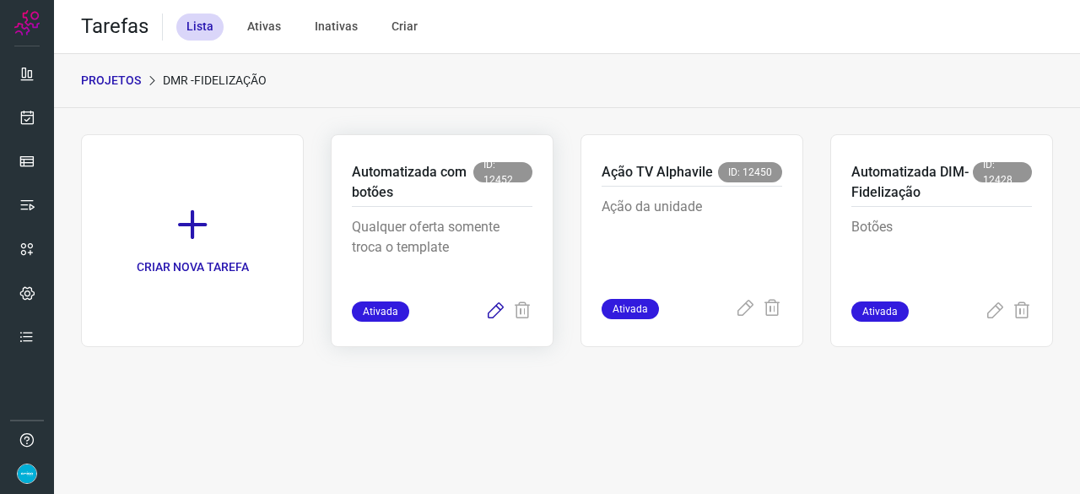
click at [492, 310] on icon at bounding box center [495, 311] width 20 height 20
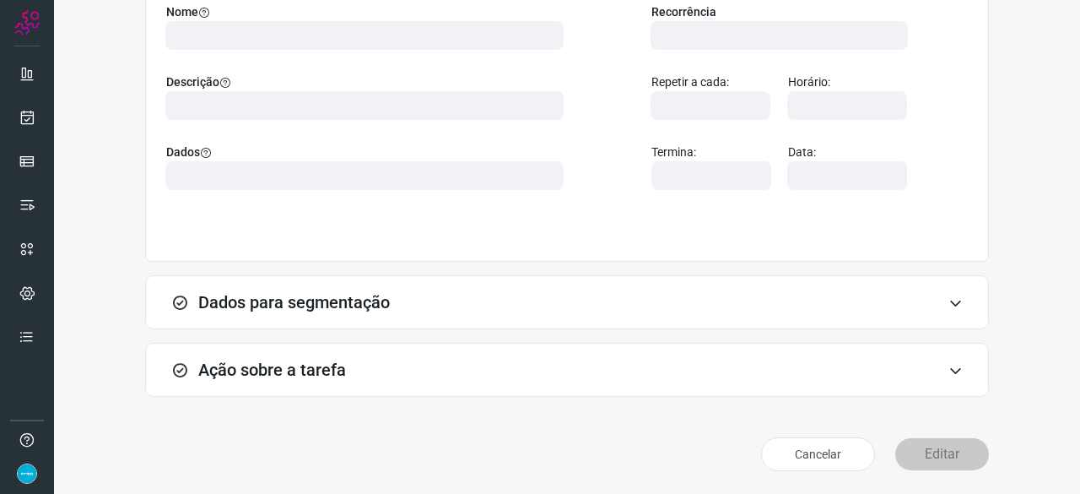
scroll to position [165, 0]
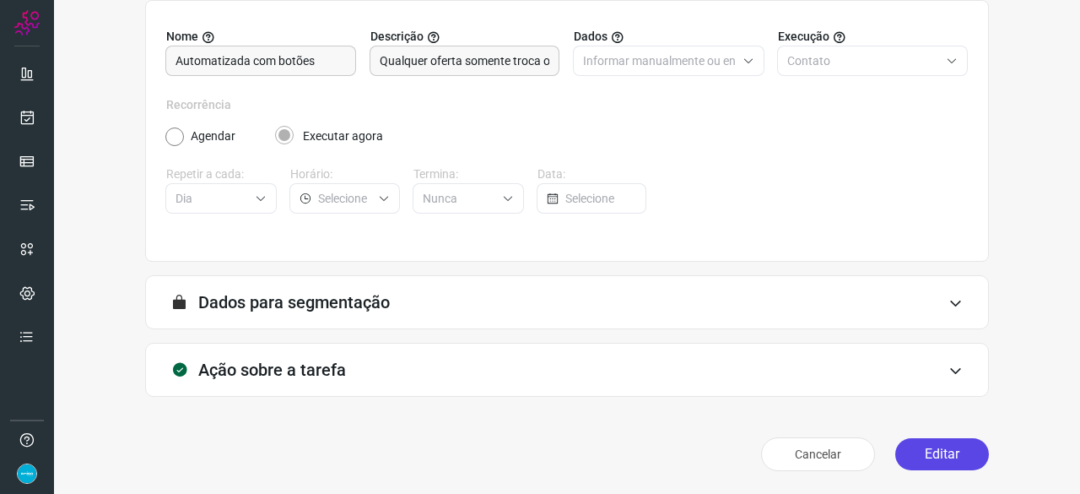
click at [945, 457] on button "Editar" at bounding box center [943, 454] width 94 height 32
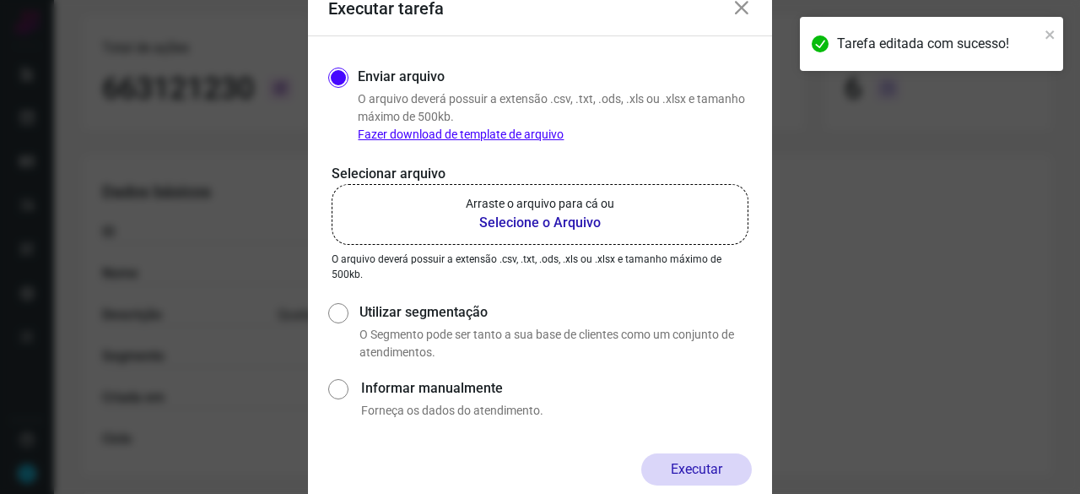
click at [493, 215] on b "Selecione o Arquivo" at bounding box center [540, 223] width 149 height 20
click at [0, 0] on input "Arraste o arquivo para cá ou Selecione o Arquivo" at bounding box center [0, 0] width 0 height 0
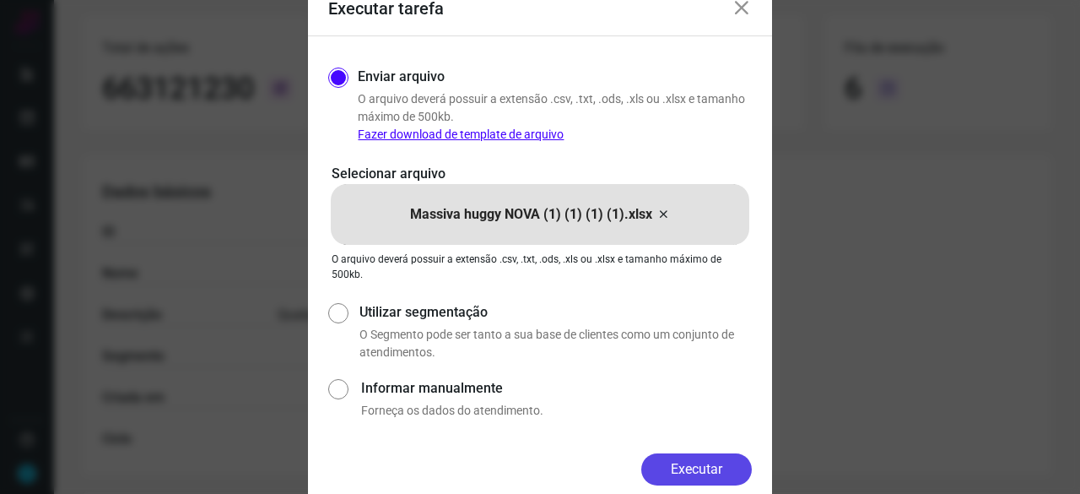
click at [707, 468] on button "Executar" at bounding box center [697, 469] width 111 height 32
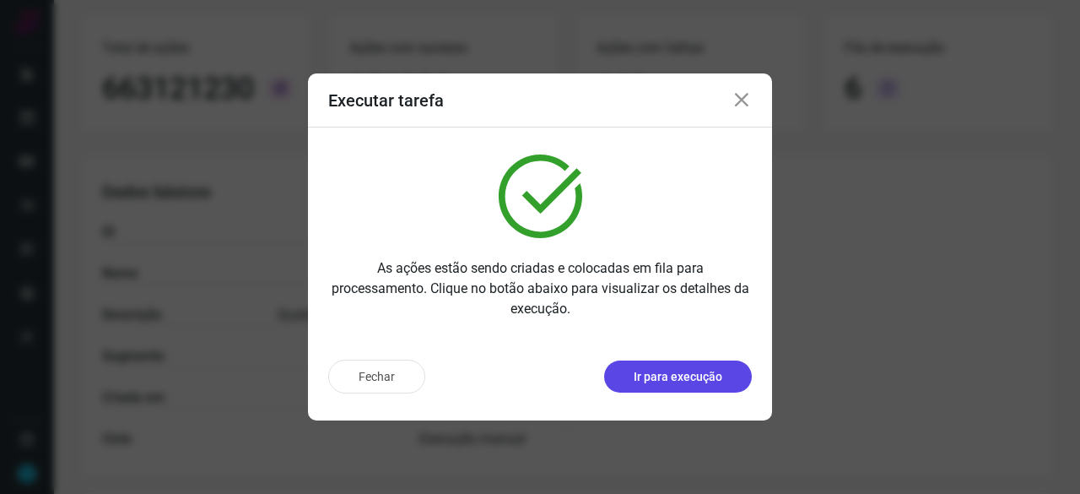
click at [718, 376] on p "Ir para execução" at bounding box center [678, 377] width 89 height 18
